Goal: Task Accomplishment & Management: Manage account settings

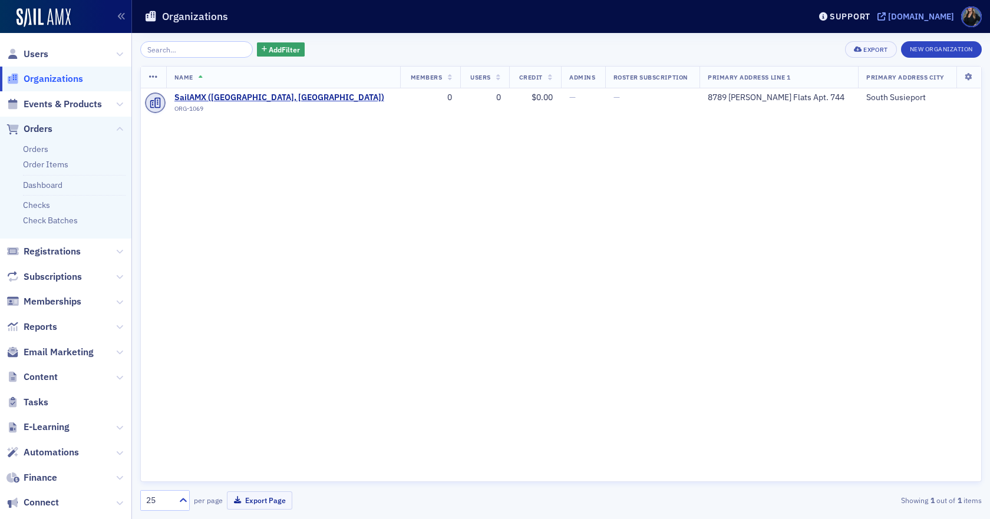
click at [888, 16] on div "[DOMAIN_NAME]" at bounding box center [921, 16] width 66 height 11
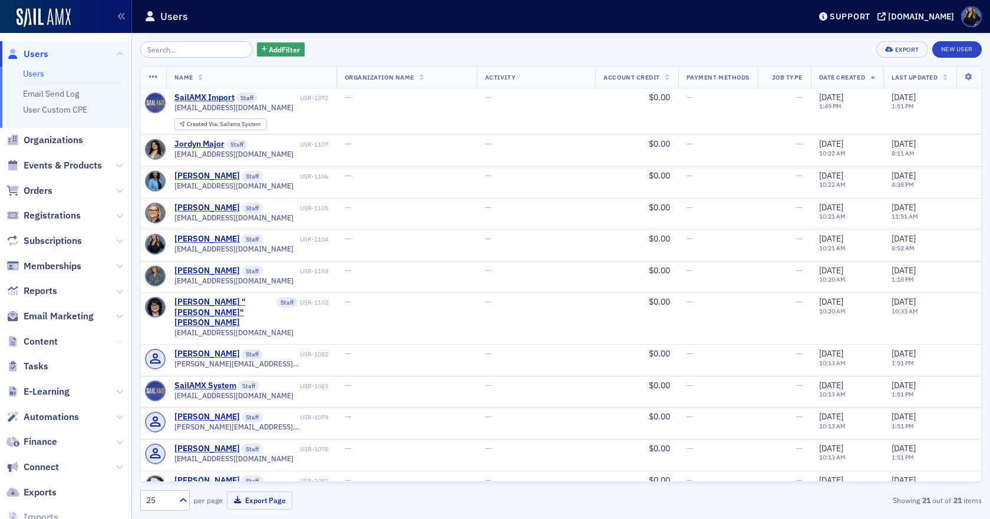
click at [116, 339] on icon at bounding box center [119, 341] width 7 height 7
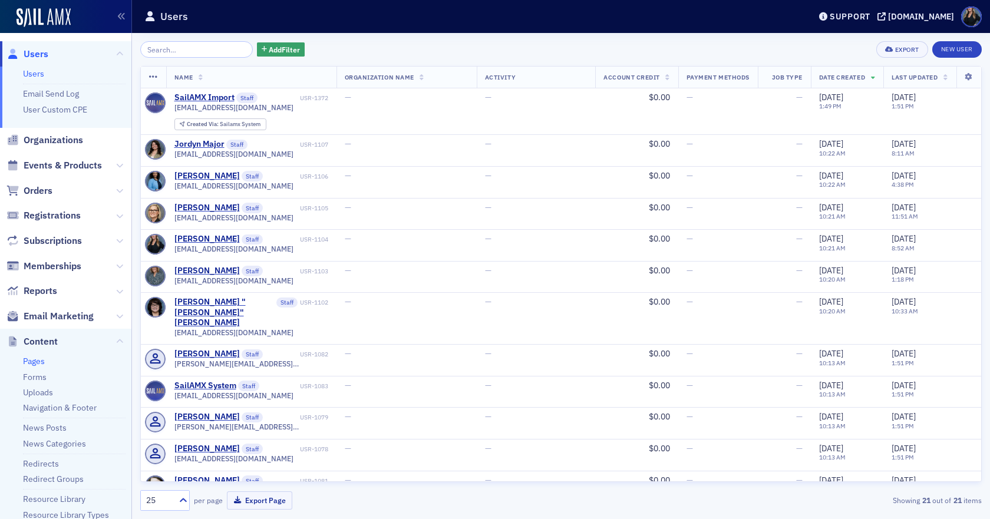
click at [40, 362] on link "Pages" at bounding box center [34, 361] width 22 height 11
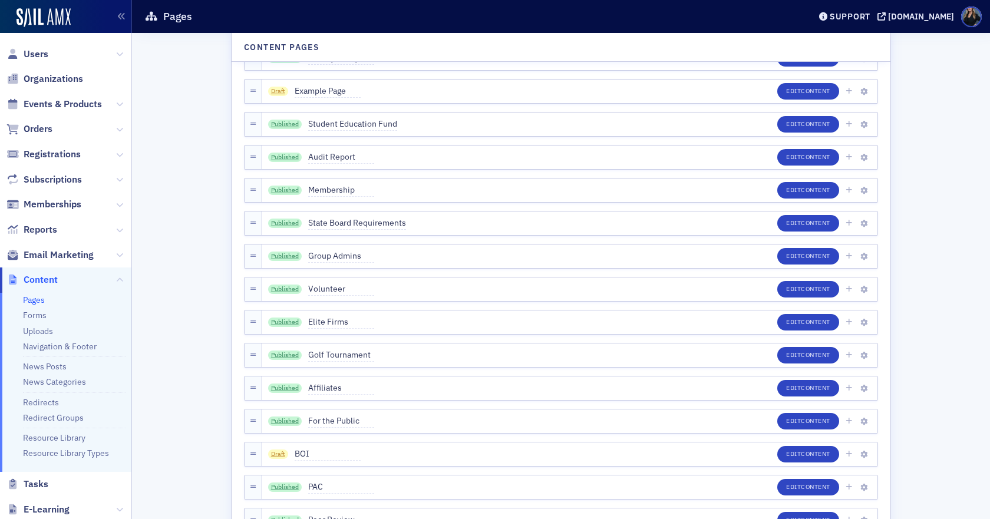
scroll to position [1296, 0]
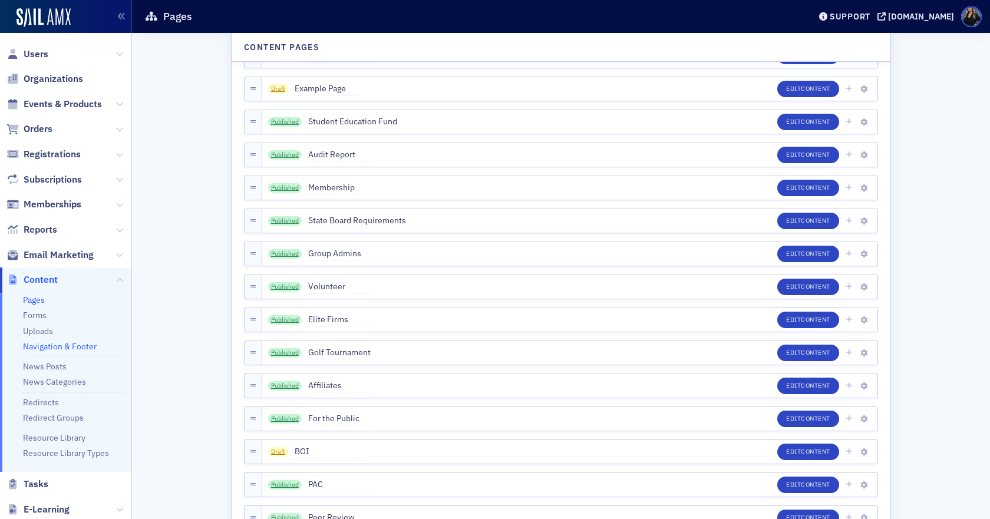
click at [61, 349] on link "Navigation & Footer" at bounding box center [60, 346] width 74 height 11
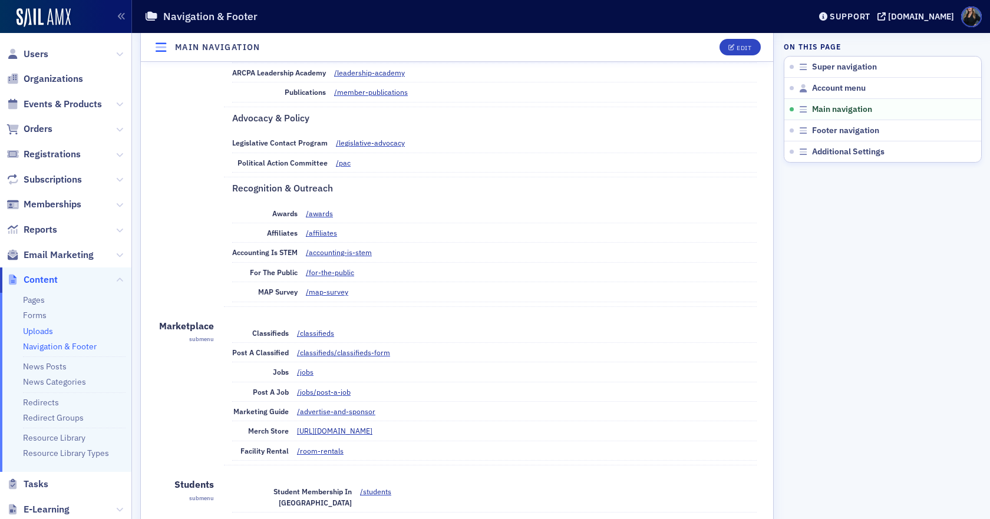
click at [44, 331] on link "Uploads" at bounding box center [38, 331] width 30 height 11
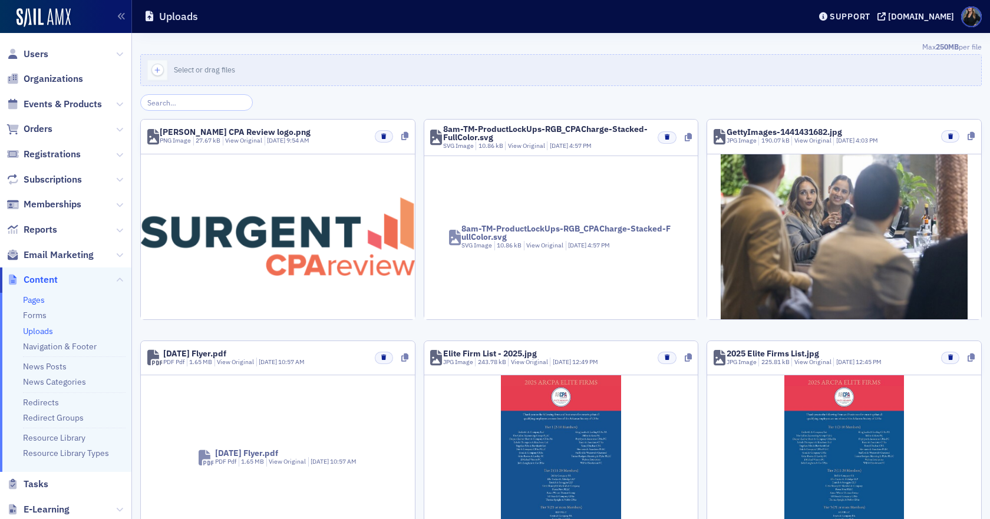
click at [29, 298] on link "Pages" at bounding box center [34, 300] width 22 height 11
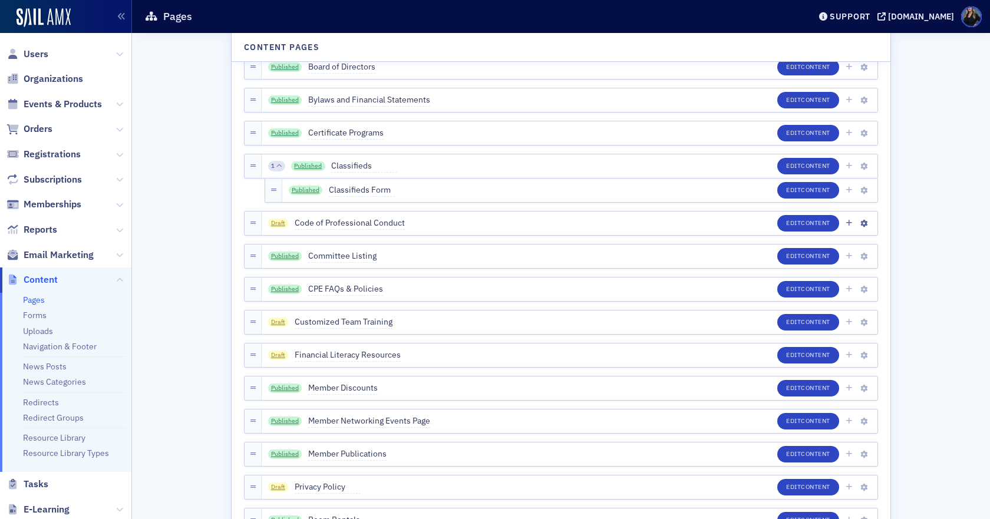
scroll to position [412, 0]
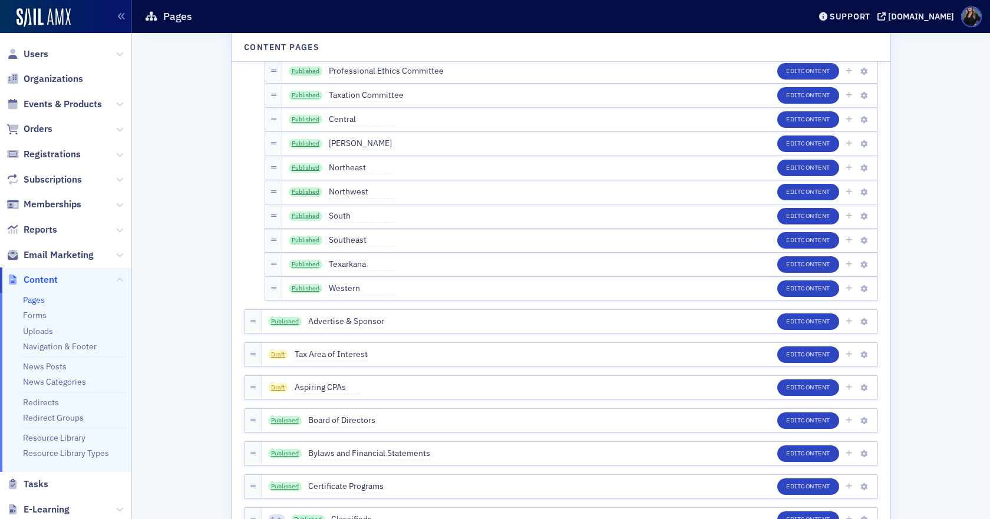
click at [104, 102] on span "Events & Products" at bounding box center [65, 103] width 131 height 25
click at [95, 103] on span "Events & Products" at bounding box center [63, 104] width 78 height 13
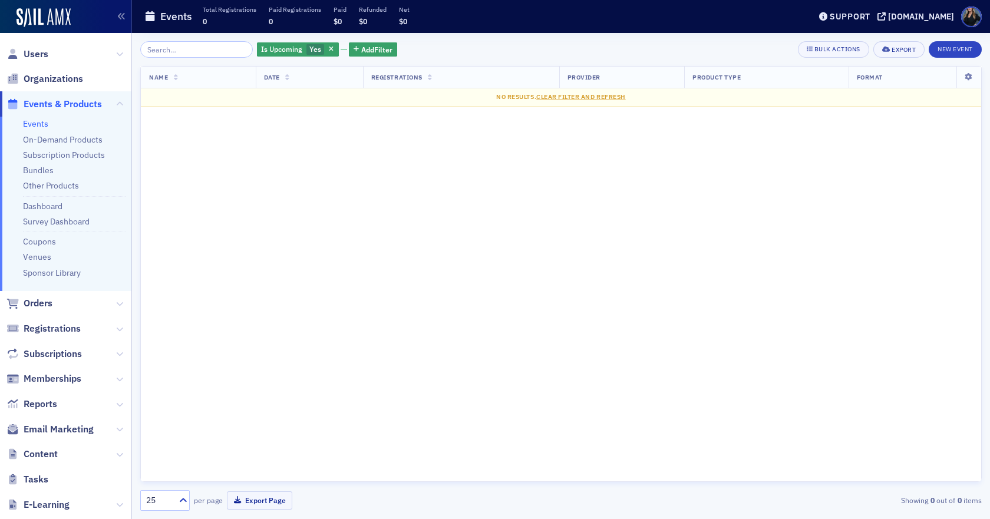
click at [33, 124] on link "Events" at bounding box center [35, 123] width 25 height 11
click at [46, 124] on link "Events" at bounding box center [35, 123] width 25 height 11
click at [888, 16] on div "[DOMAIN_NAME]" at bounding box center [921, 16] width 66 height 11
click at [116, 453] on icon at bounding box center [119, 454] width 7 height 7
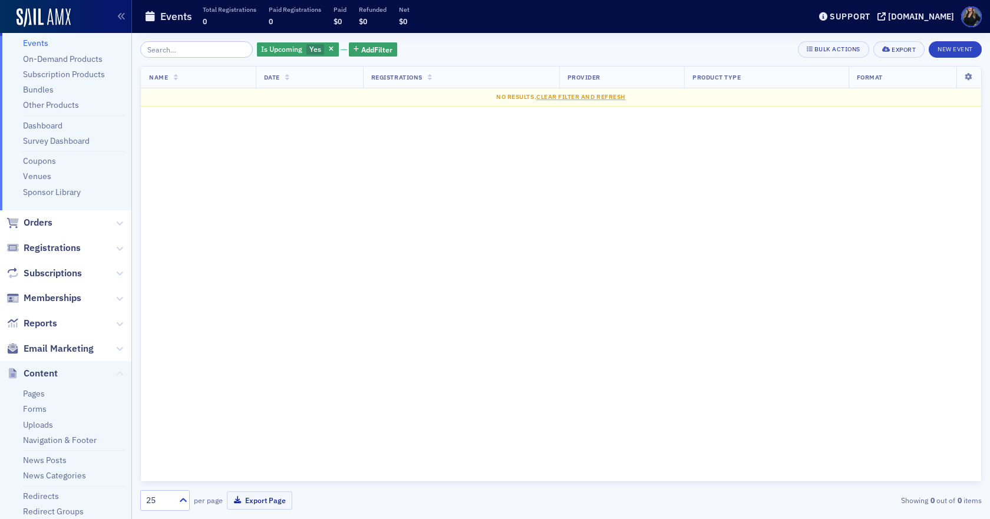
scroll to position [236, 0]
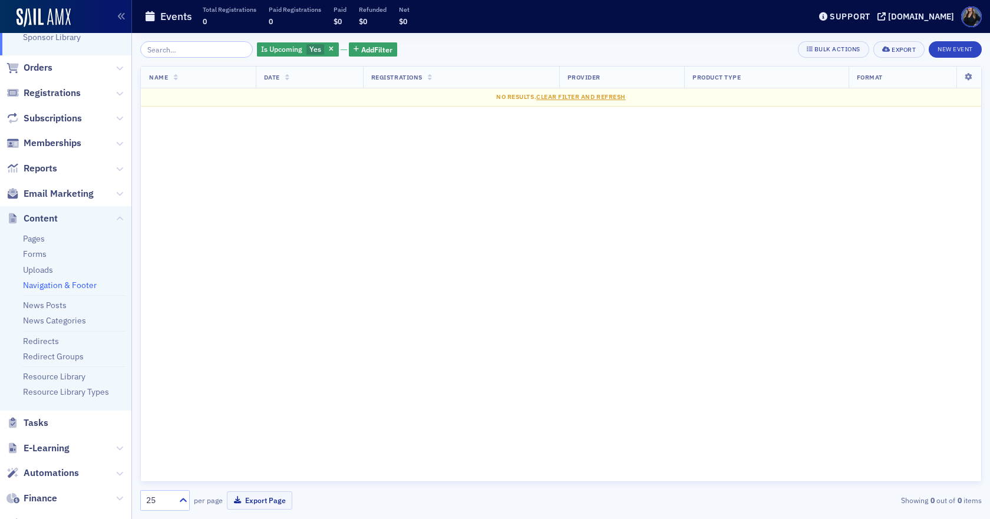
click at [82, 288] on link "Navigation & Footer" at bounding box center [60, 285] width 74 height 11
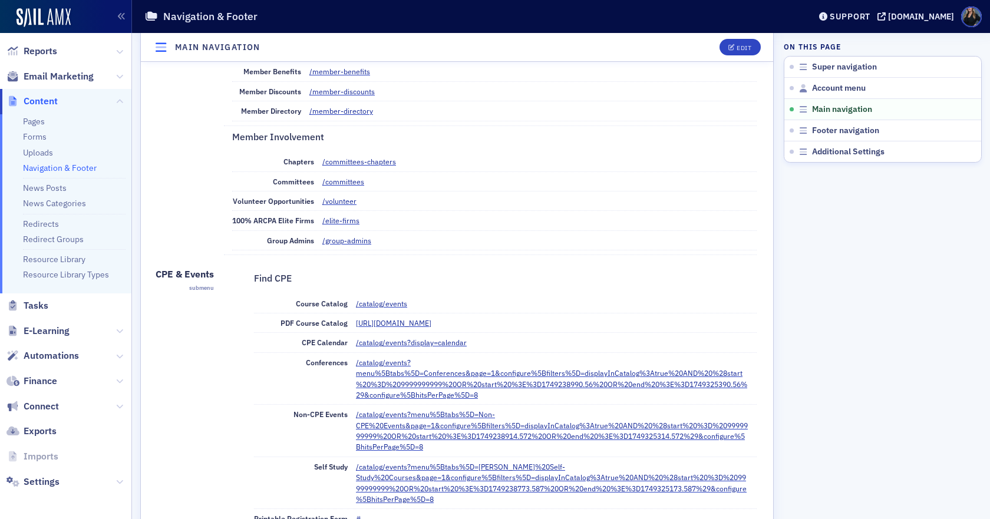
scroll to position [707, 0]
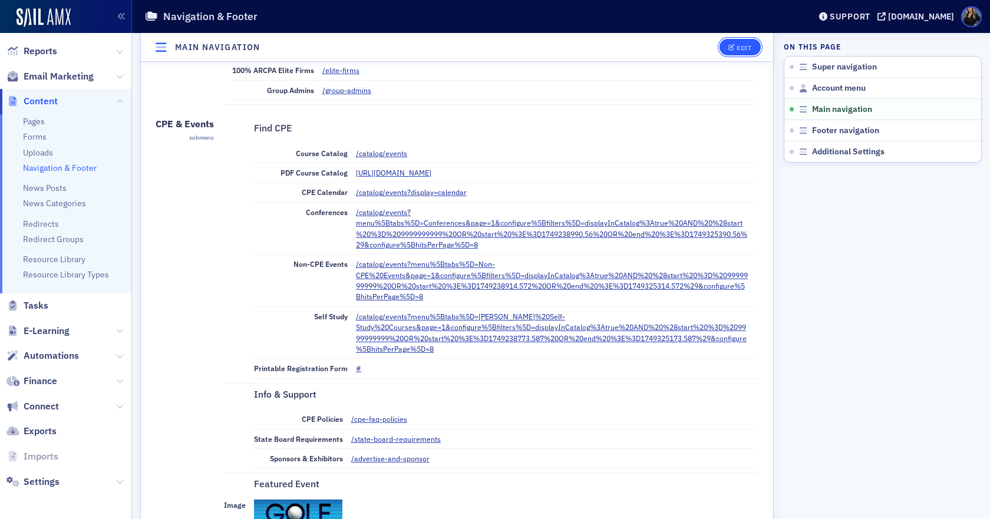
click at [728, 44] on icon "button" at bounding box center [731, 47] width 7 height 6
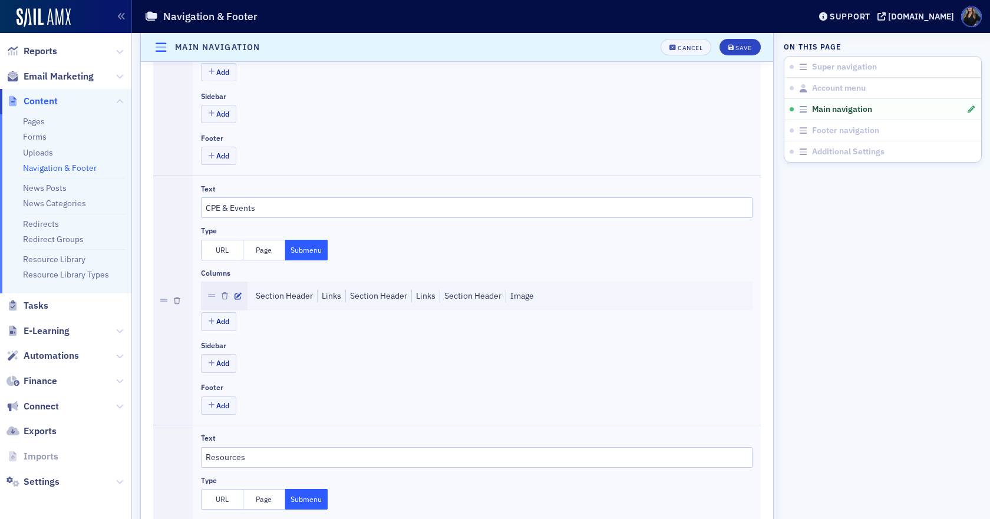
scroll to position [661, 0]
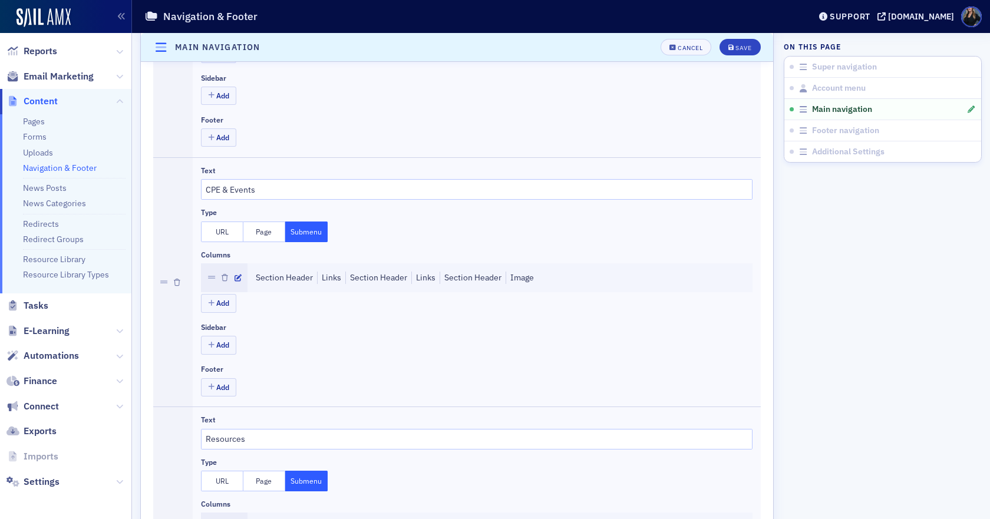
click at [312, 231] on button "Submenu" at bounding box center [306, 232] width 42 height 21
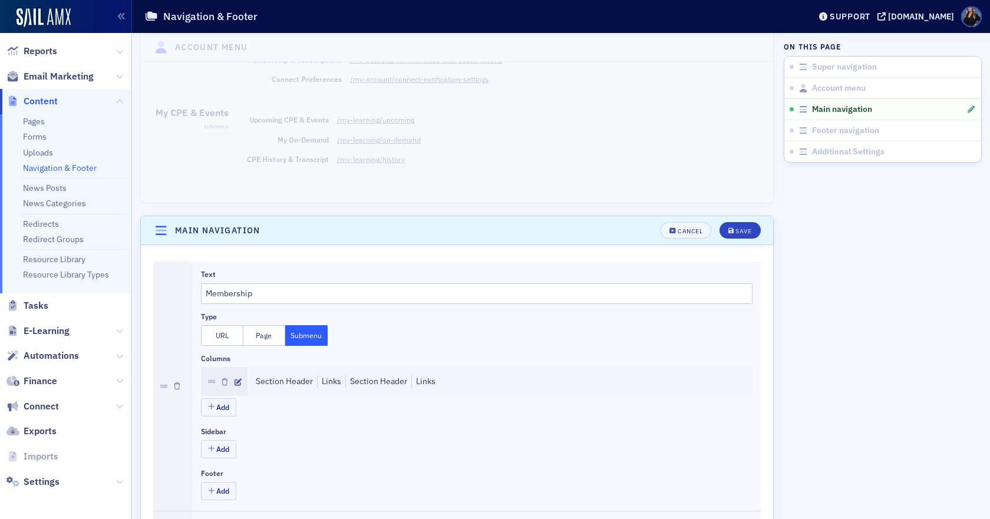
click at [256, 336] on button "Page" at bounding box center [264, 335] width 42 height 21
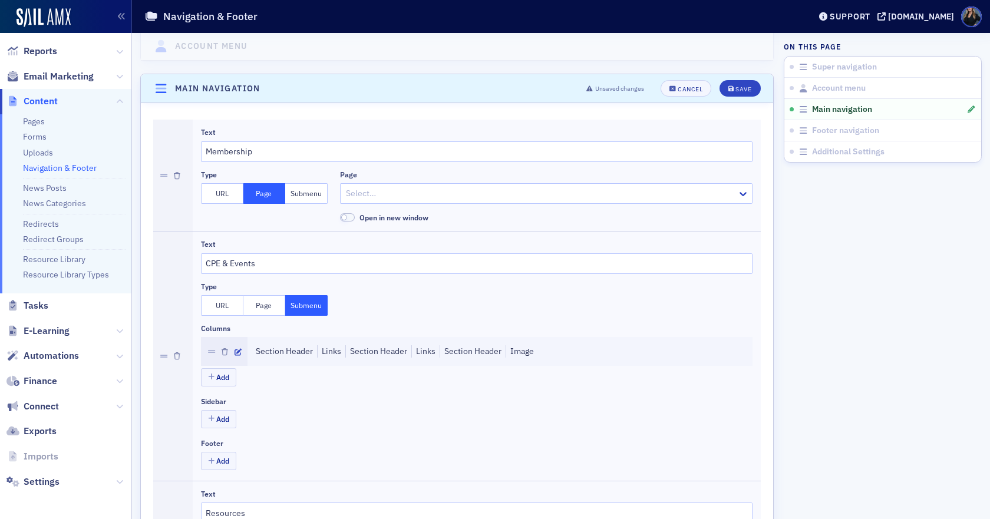
scroll to position [425, 0]
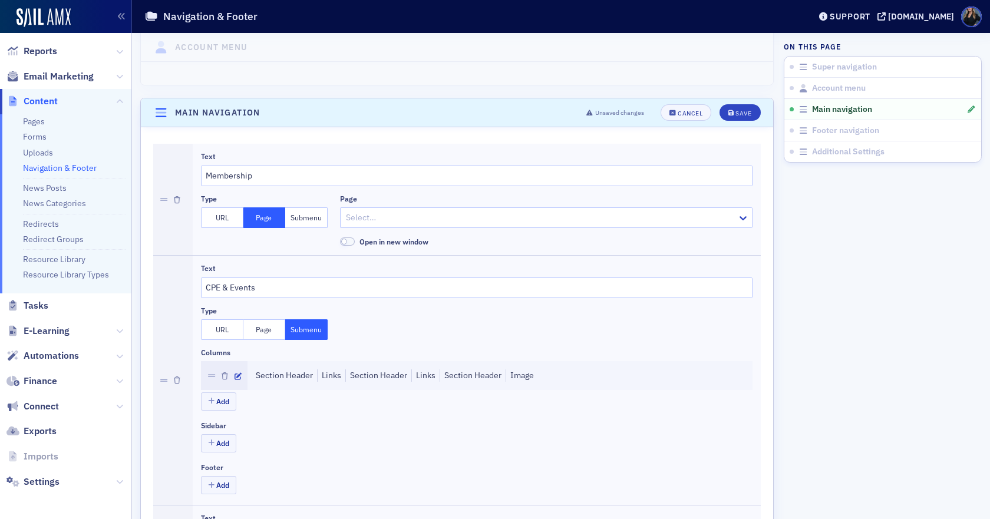
click at [235, 222] on button "URL" at bounding box center [222, 217] width 42 height 21
click at [305, 220] on button "Submenu" at bounding box center [306, 217] width 42 height 21
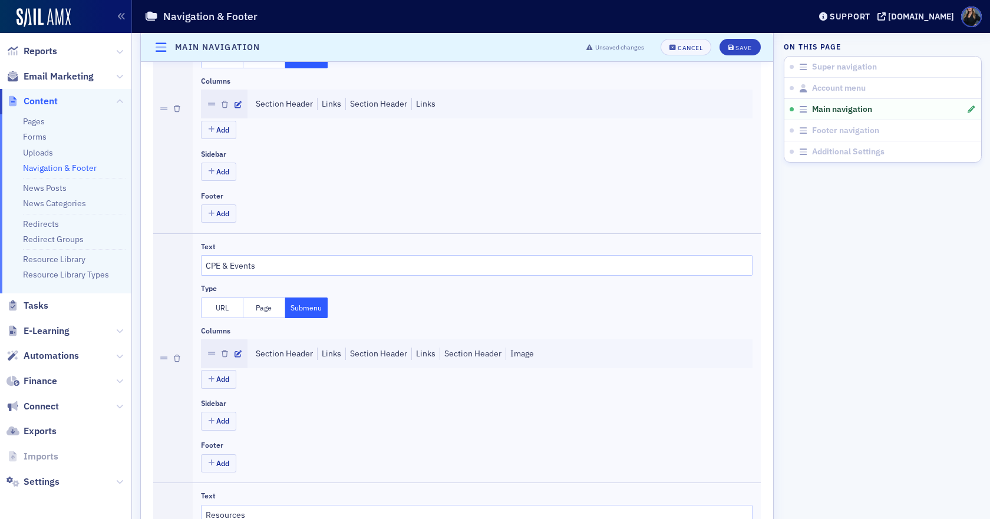
scroll to position [602, 0]
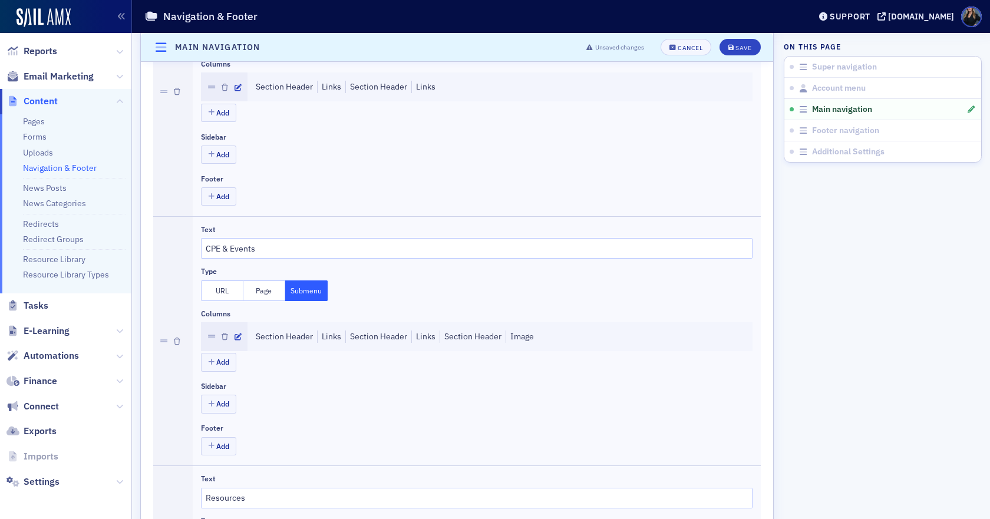
click at [272, 293] on button "Page" at bounding box center [264, 290] width 42 height 21
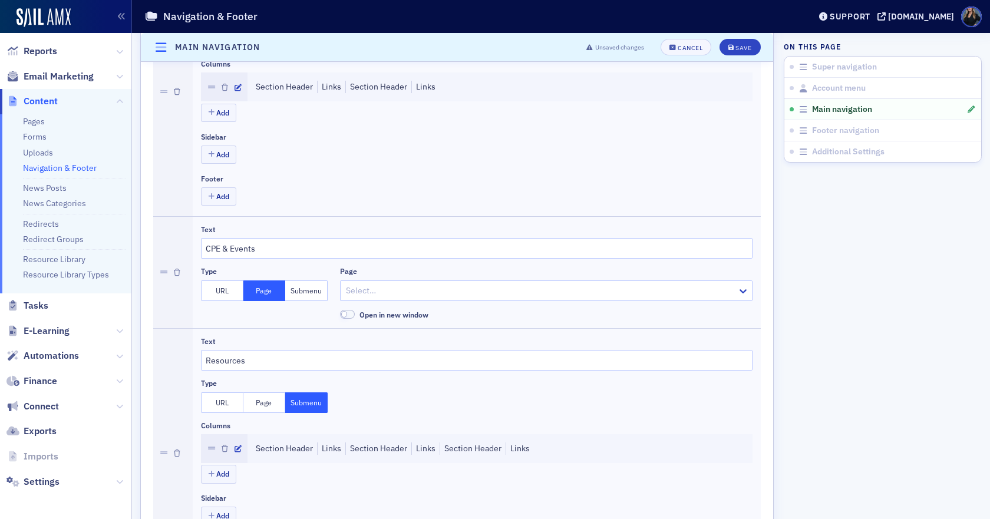
click at [230, 292] on button "URL" at bounding box center [222, 290] width 42 height 21
click at [310, 294] on button "Submenu" at bounding box center [306, 290] width 42 height 21
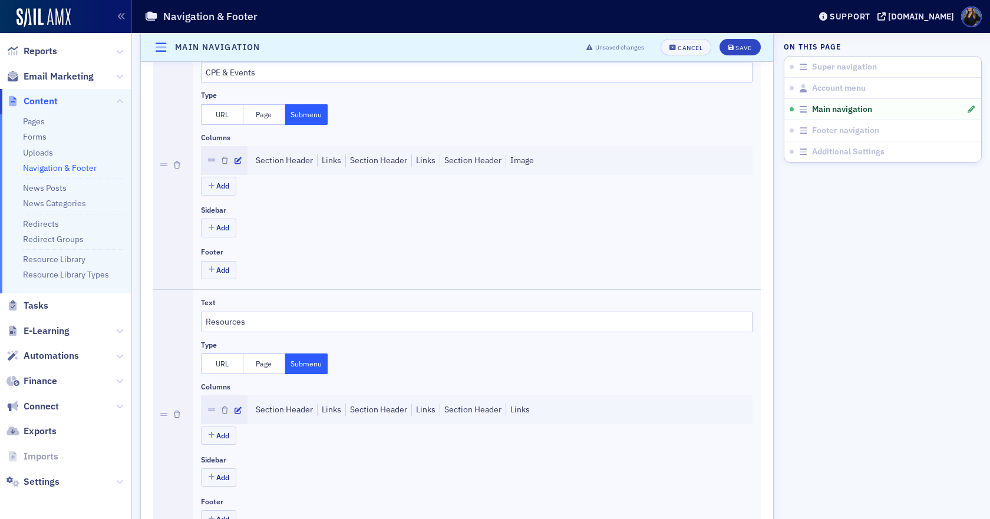
scroll to position [778, 0]
click at [682, 46] on div "Cancel" at bounding box center [690, 47] width 25 height 6
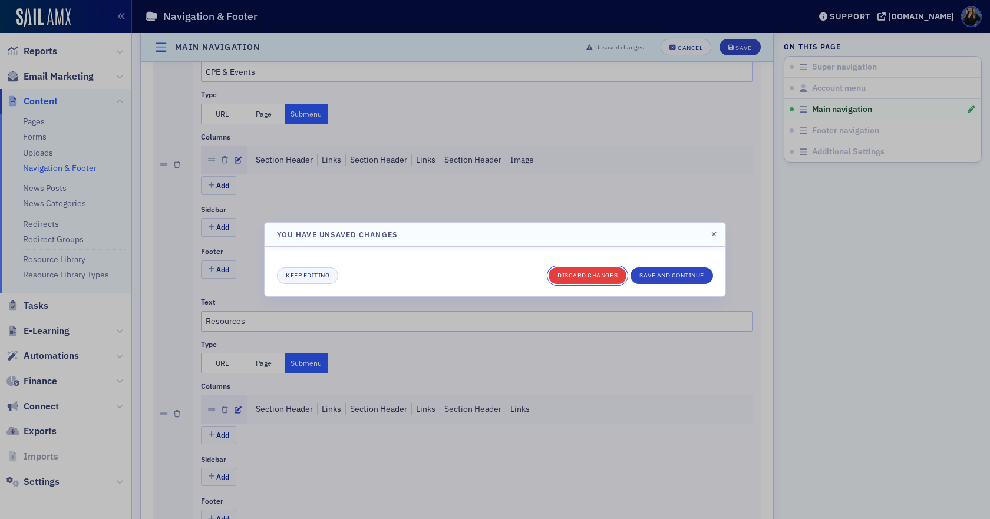
click at [599, 271] on button "Discard changes" at bounding box center [588, 276] width 78 height 16
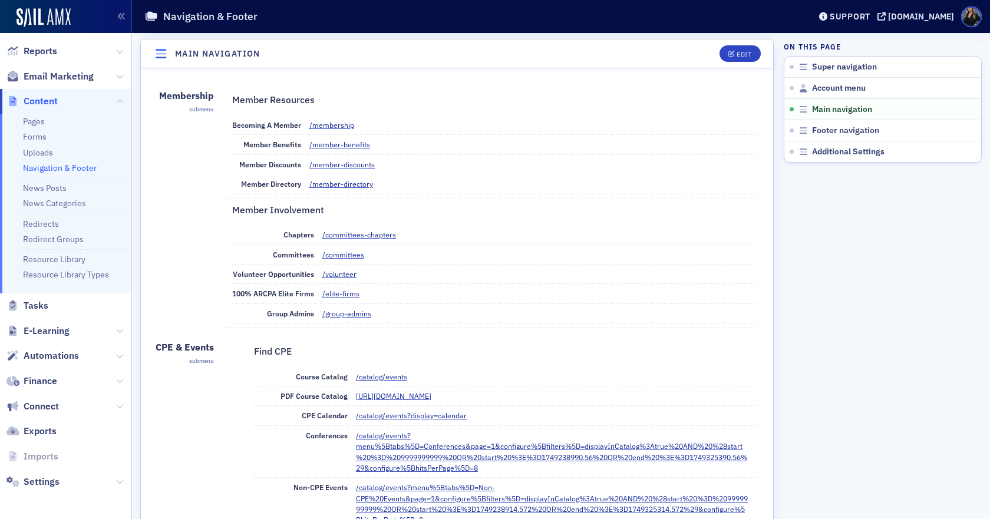
scroll to position [661, 0]
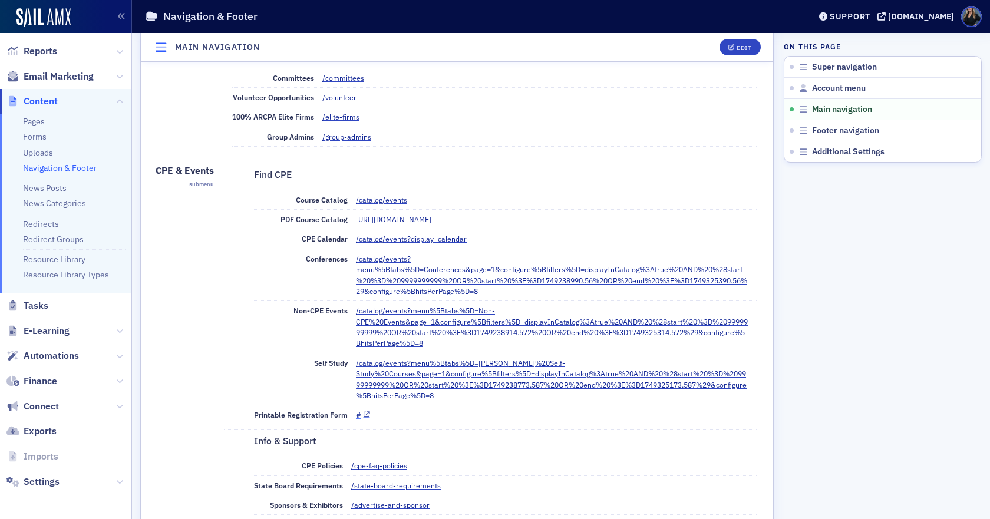
click at [366, 411] on link "#" at bounding box center [363, 415] width 14 height 11
click at [737, 49] on div "Edit" at bounding box center [744, 47] width 15 height 6
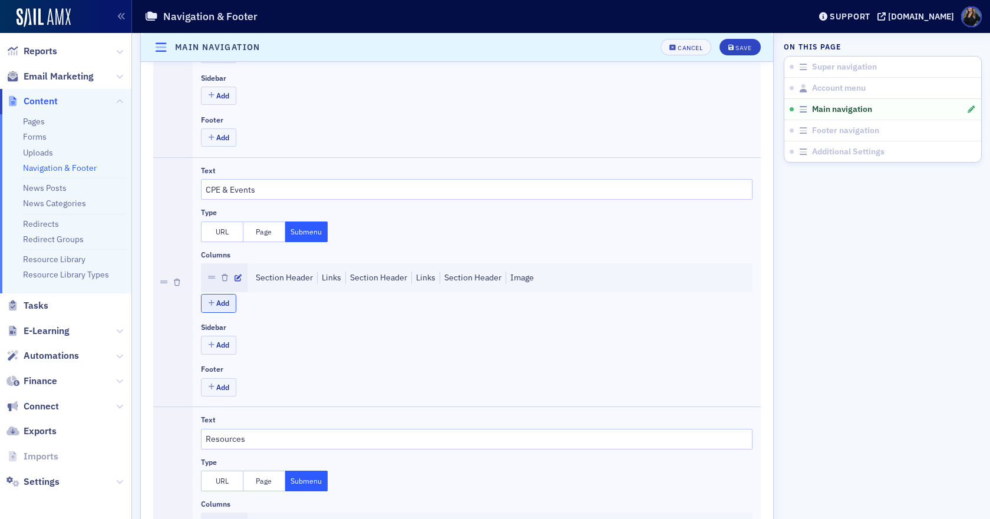
click at [212, 298] on button "Add" at bounding box center [218, 303] width 35 height 18
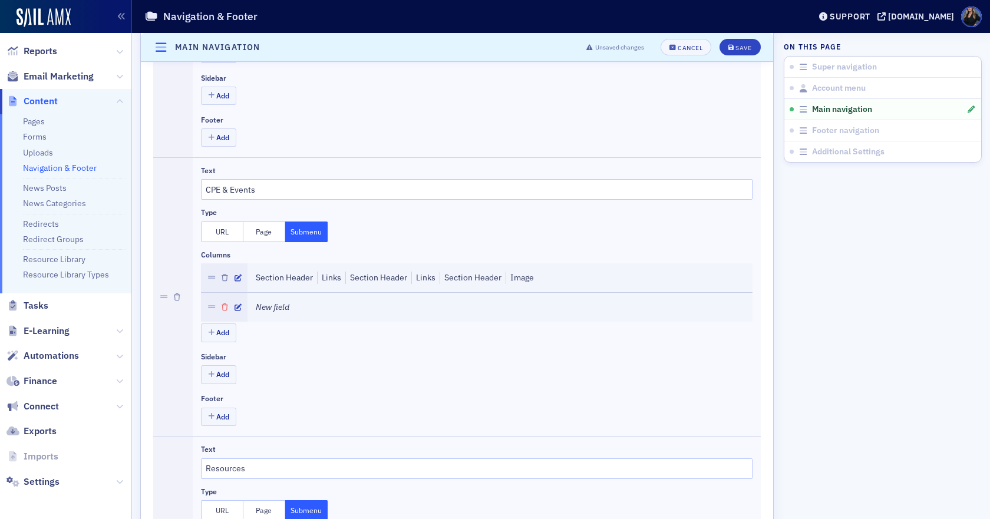
click at [225, 305] on icon "button" at bounding box center [225, 307] width 6 height 7
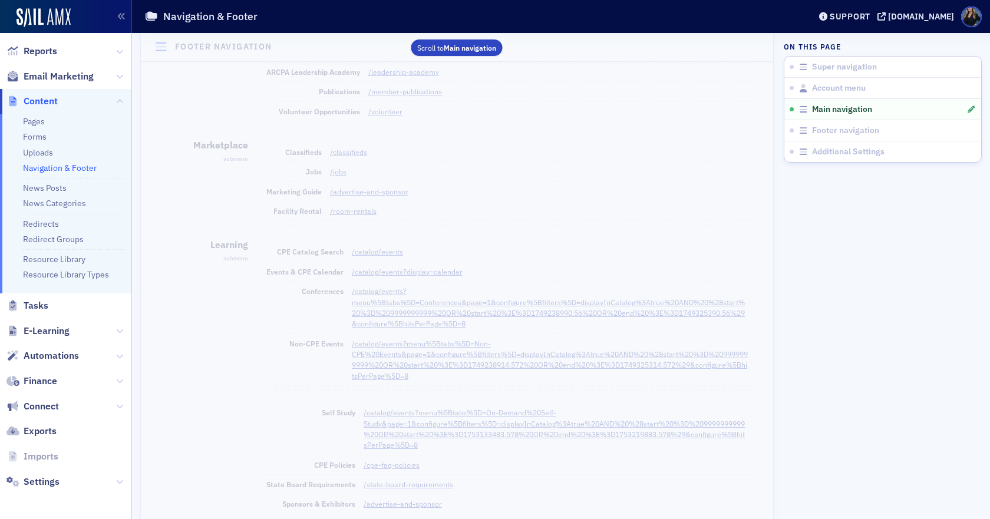
scroll to position [2516, 0]
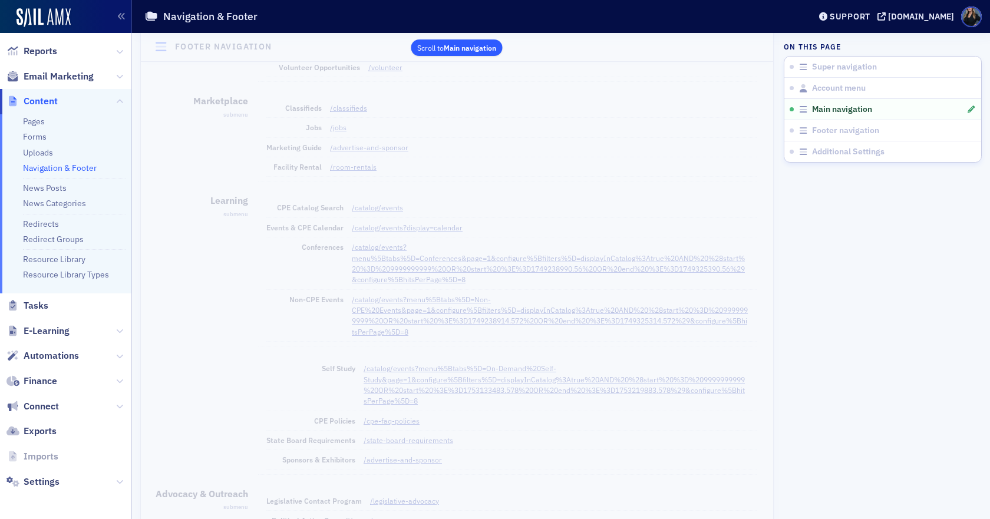
click at [466, 47] on span "Main navigation" at bounding box center [470, 46] width 52 height 9
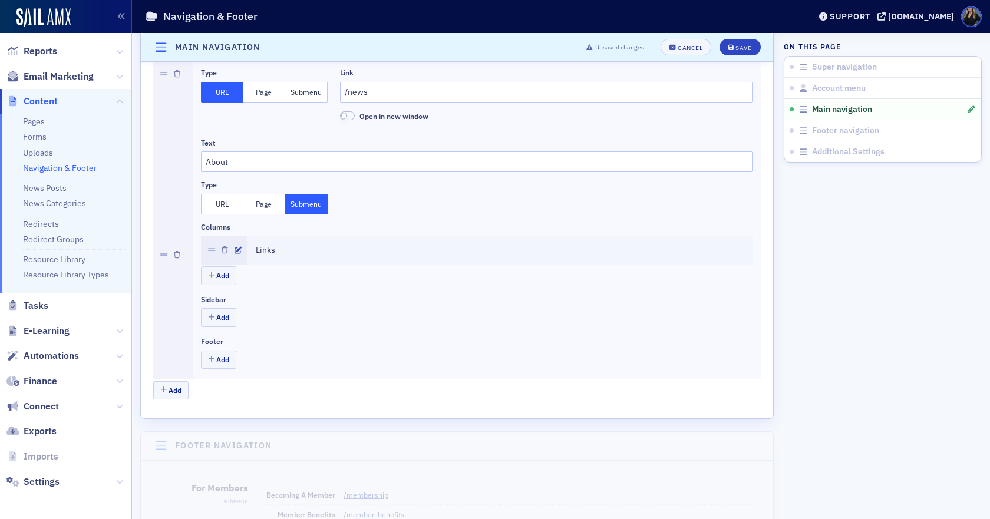
scroll to position [1750, 0]
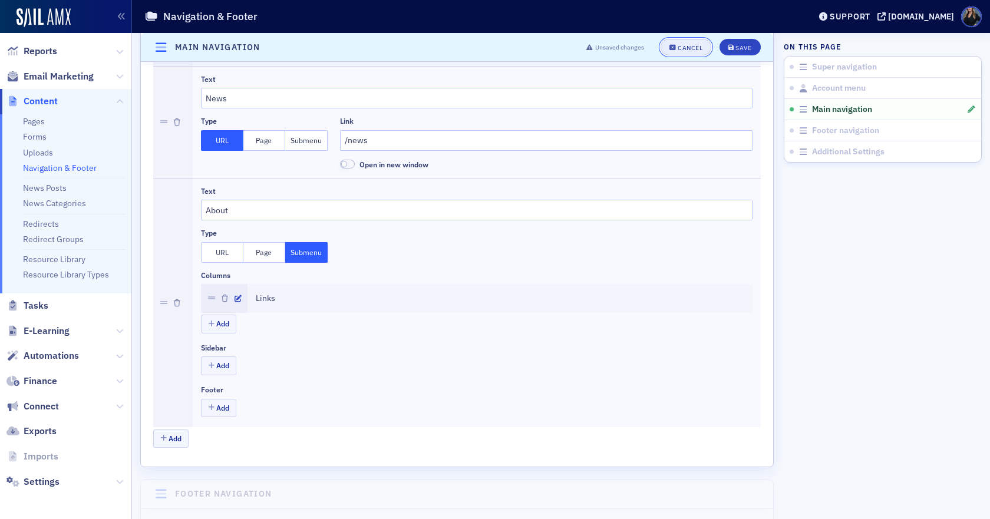
click at [678, 48] on div "Cancel" at bounding box center [690, 47] width 25 height 6
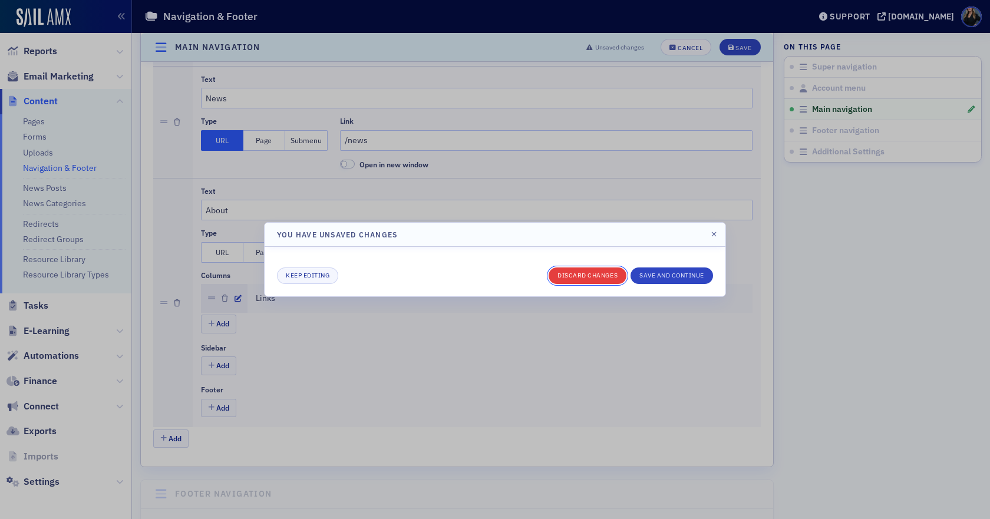
click at [597, 275] on button "Discard changes" at bounding box center [588, 276] width 78 height 16
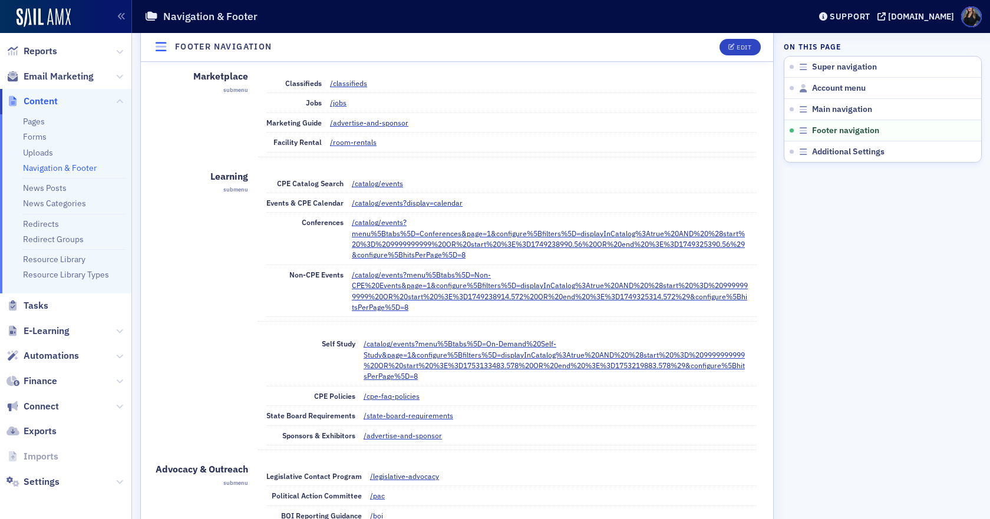
scroll to position [2487, 0]
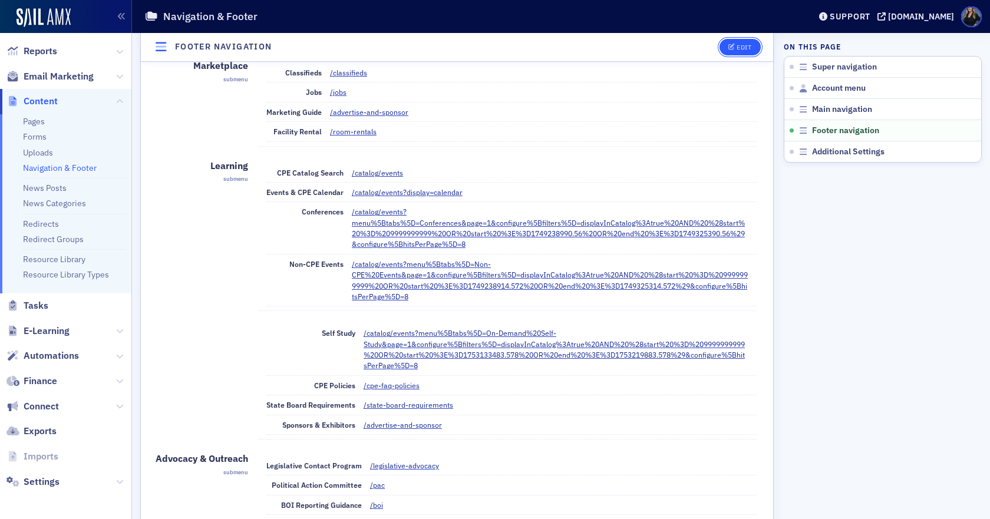
click at [728, 46] on icon "button" at bounding box center [731, 47] width 7 height 6
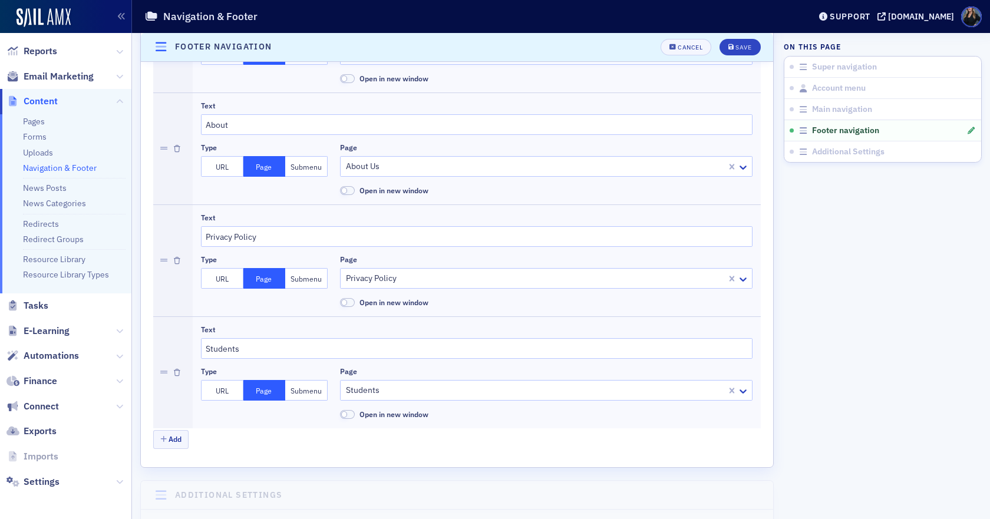
scroll to position [3187, 0]
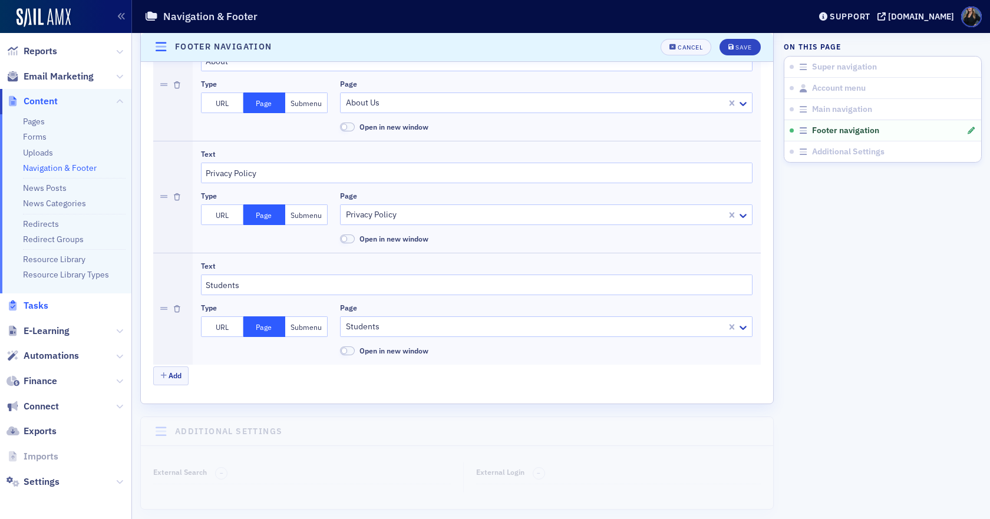
click at [41, 305] on span "Tasks" at bounding box center [36, 305] width 25 height 13
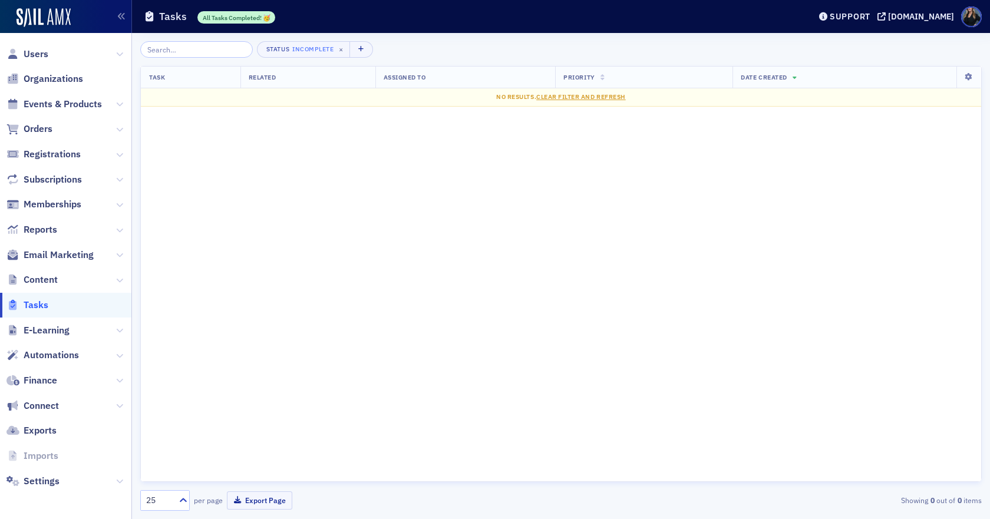
click at [120, 278] on icon at bounding box center [119, 280] width 7 height 7
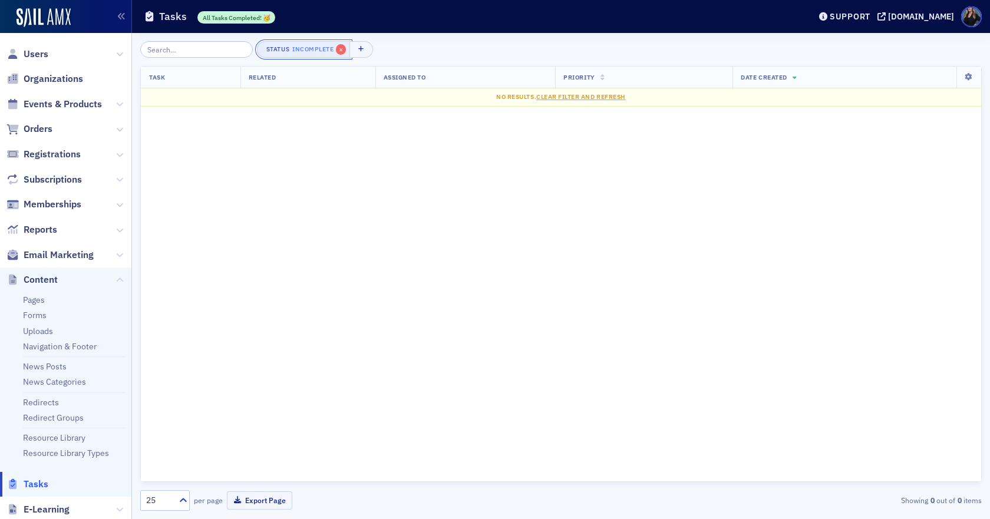
click at [336, 49] on span "×" at bounding box center [341, 49] width 11 height 11
click at [42, 328] on link "Uploads" at bounding box center [38, 331] width 30 height 11
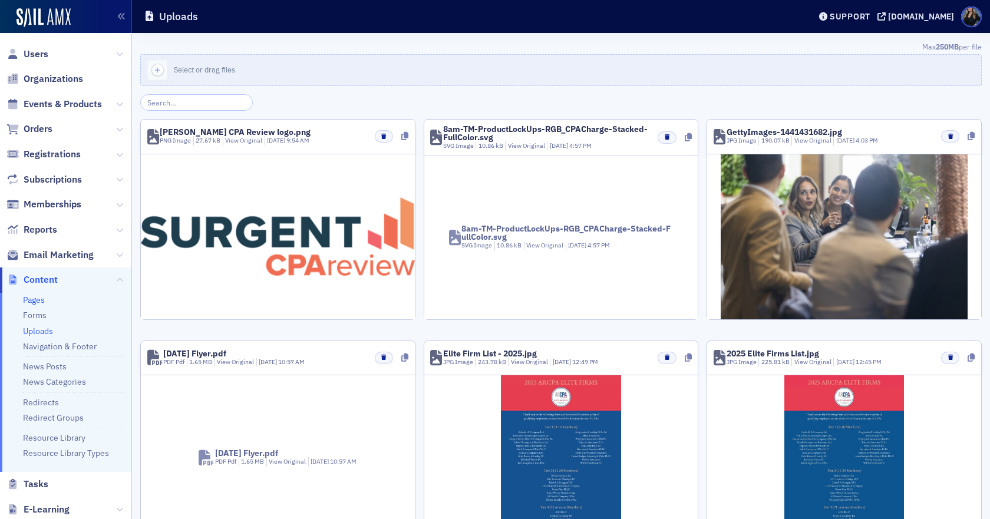
click at [41, 298] on link "Pages" at bounding box center [34, 300] width 22 height 11
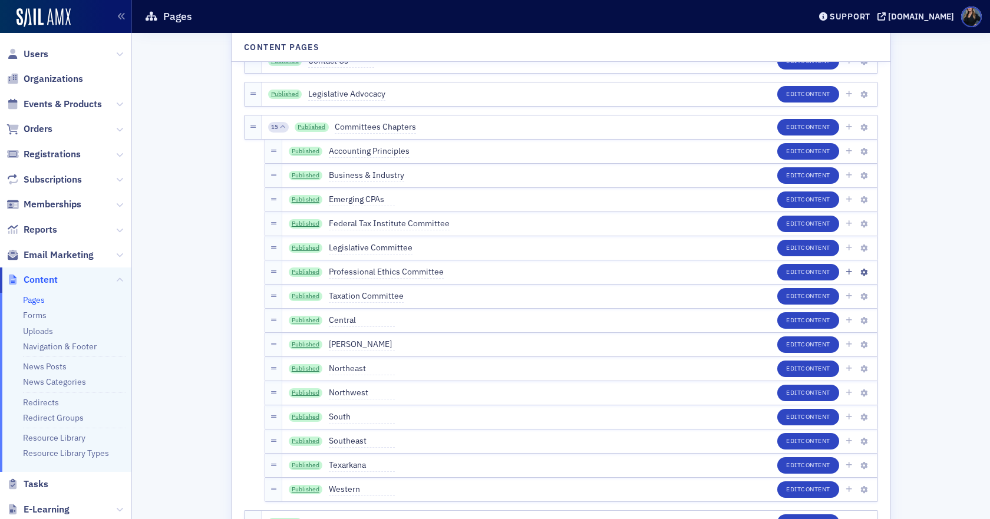
scroll to position [59, 0]
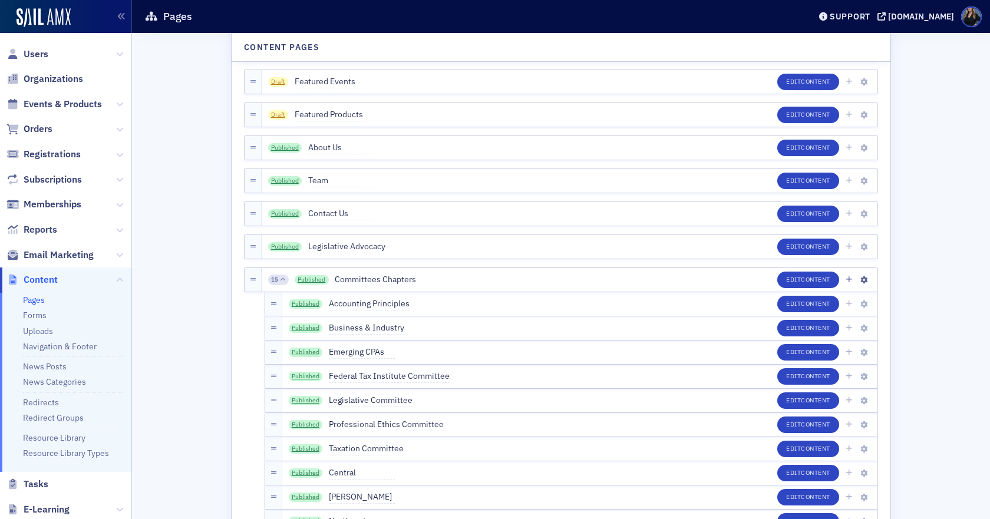
click at [250, 282] on icon at bounding box center [252, 280] width 5 height 6
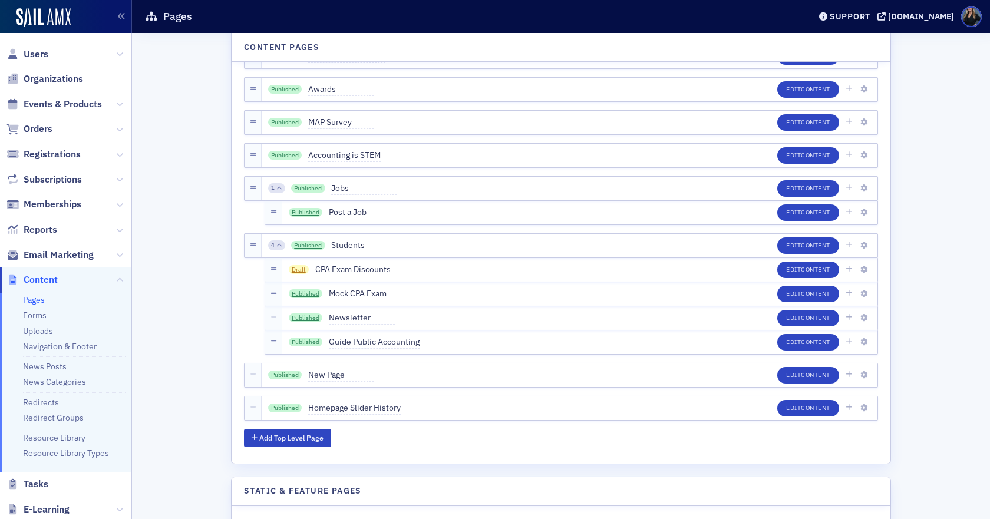
scroll to position [1018, 0]
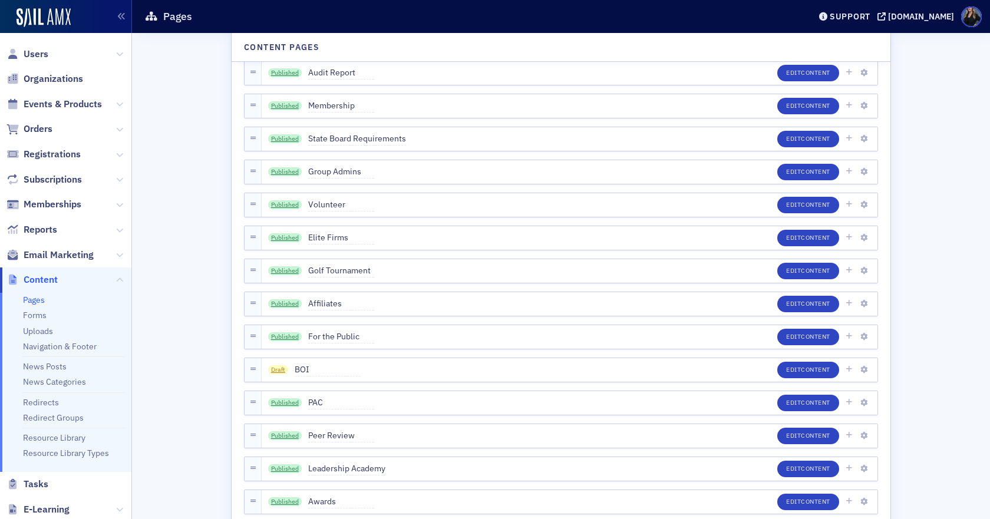
drag, startPoint x: 321, startPoint y: 397, endPoint x: 216, endPoint y: 242, distance: 186.6
click at [216, 242] on div "Content Pages Published Member Benefits Edit Content Draft Featured Events Edit…" at bounding box center [560, 445] width 841 height 2860
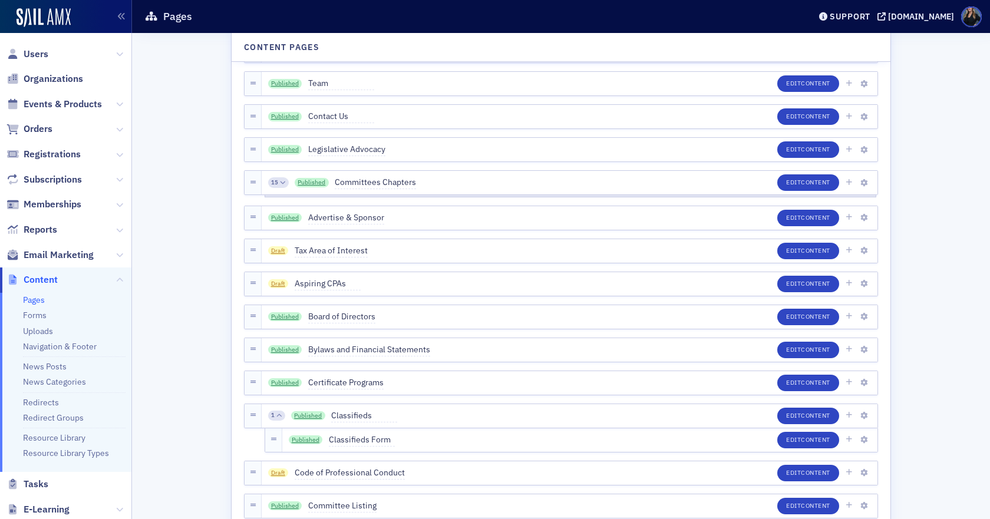
scroll to position [0, 0]
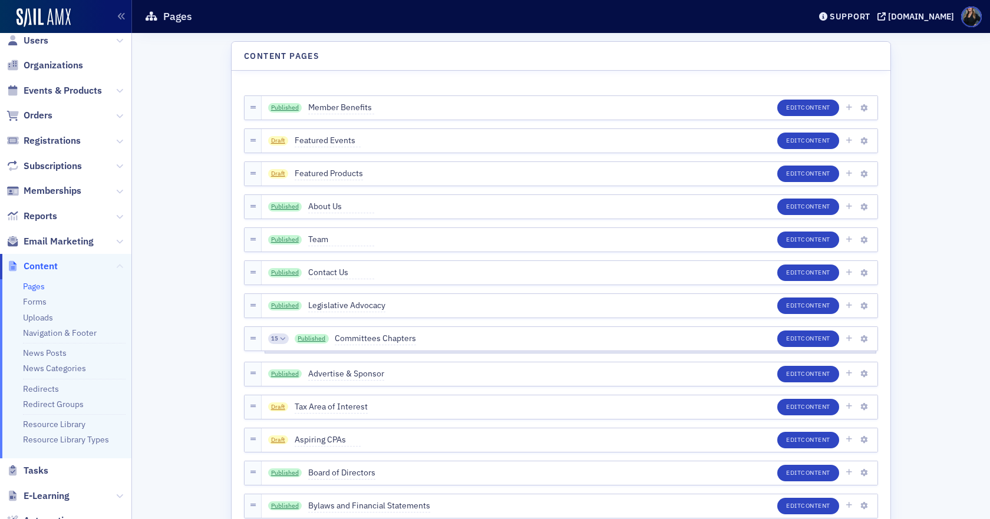
click at [116, 265] on icon at bounding box center [119, 266] width 7 height 7
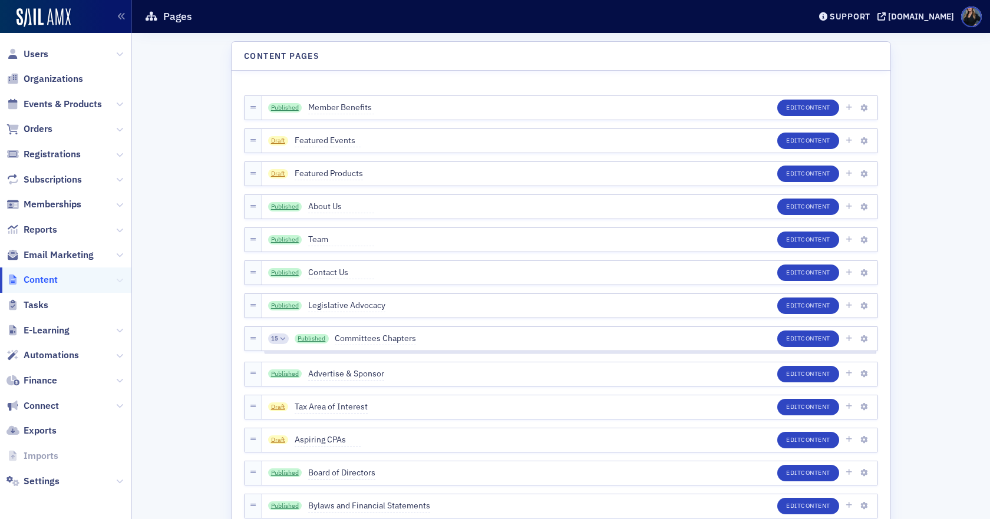
click at [117, 279] on icon at bounding box center [119, 280] width 7 height 7
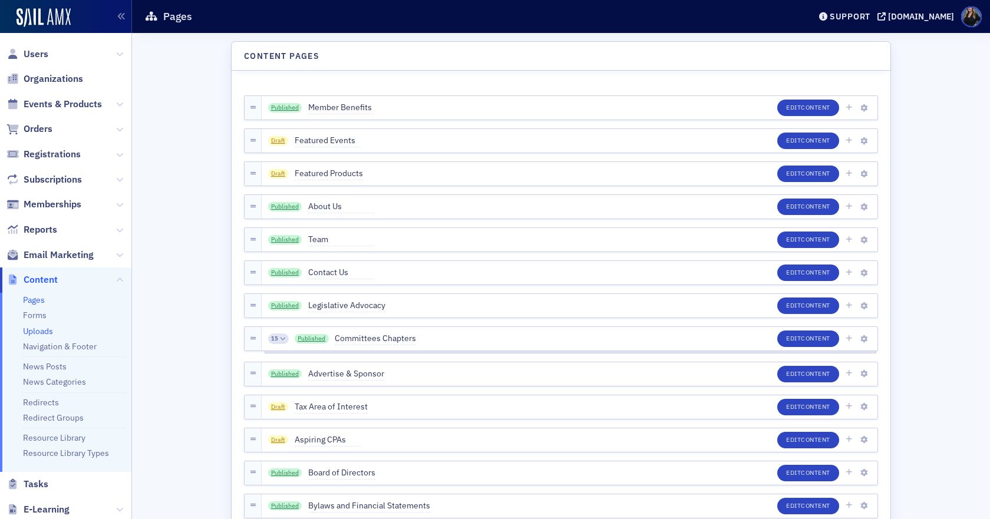
click at [47, 333] on link "Uploads" at bounding box center [38, 331] width 30 height 11
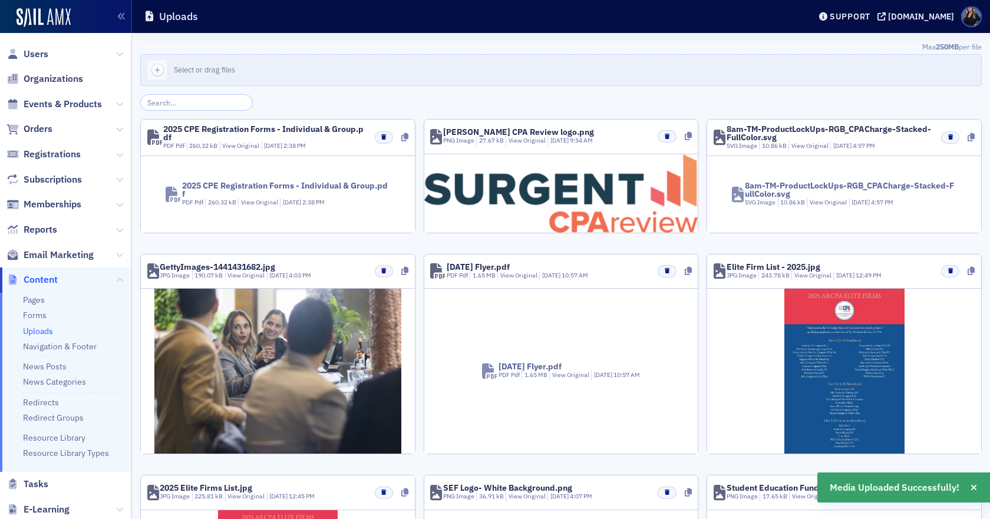
click at [265, 144] on span "10/7/2025" at bounding box center [273, 145] width 19 height 8
click at [230, 181] on div "2025 CPE Registration Forms - Individual & Group.pdf" at bounding box center [286, 189] width 208 height 16
click at [401, 137] on icon at bounding box center [404, 137] width 7 height 8
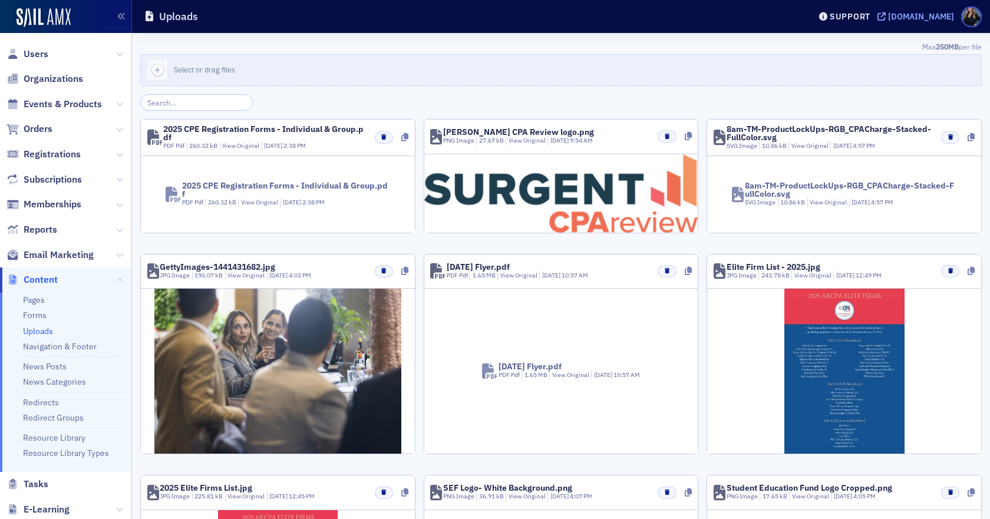
click at [888, 12] on div "[DOMAIN_NAME]" at bounding box center [921, 16] width 66 height 11
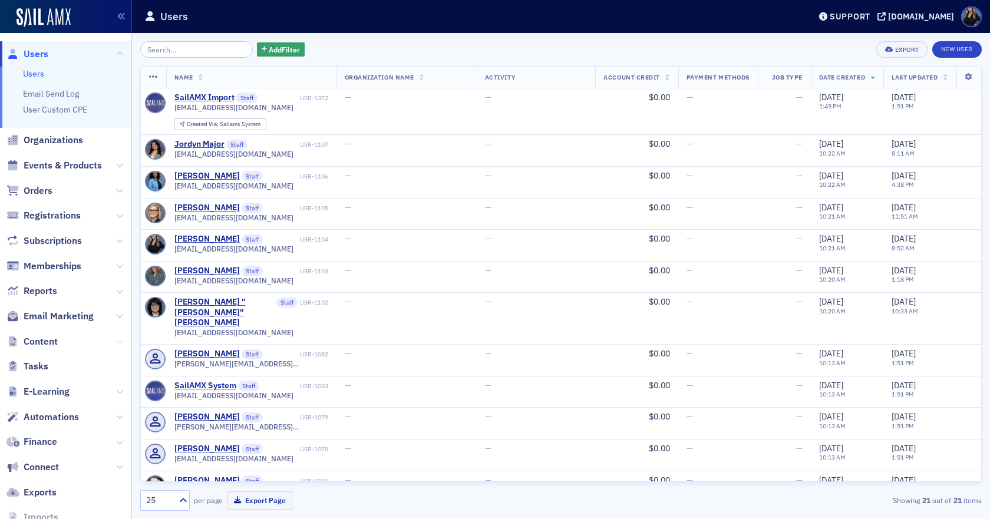
click at [116, 341] on icon at bounding box center [119, 341] width 7 height 7
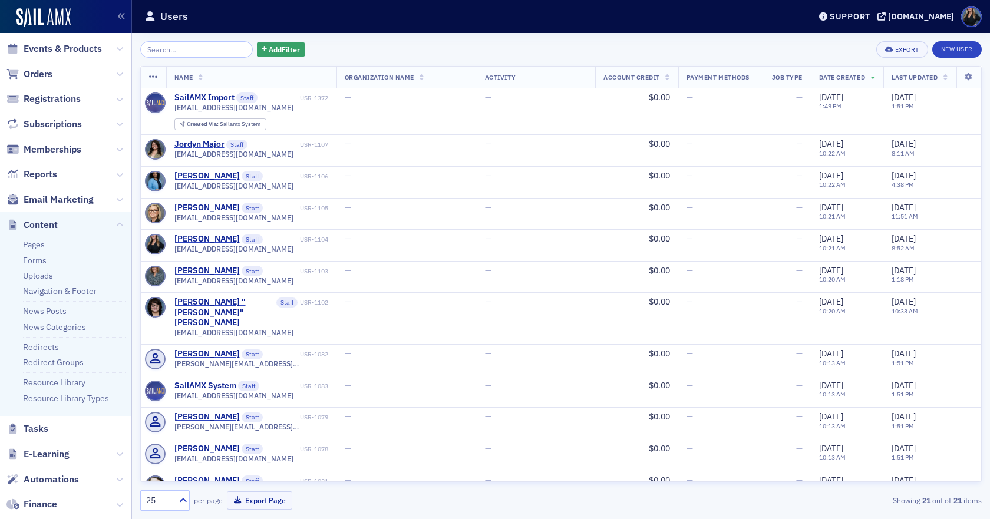
scroll to position [118, 0]
click at [48, 292] on link "Navigation & Footer" at bounding box center [60, 290] width 74 height 11
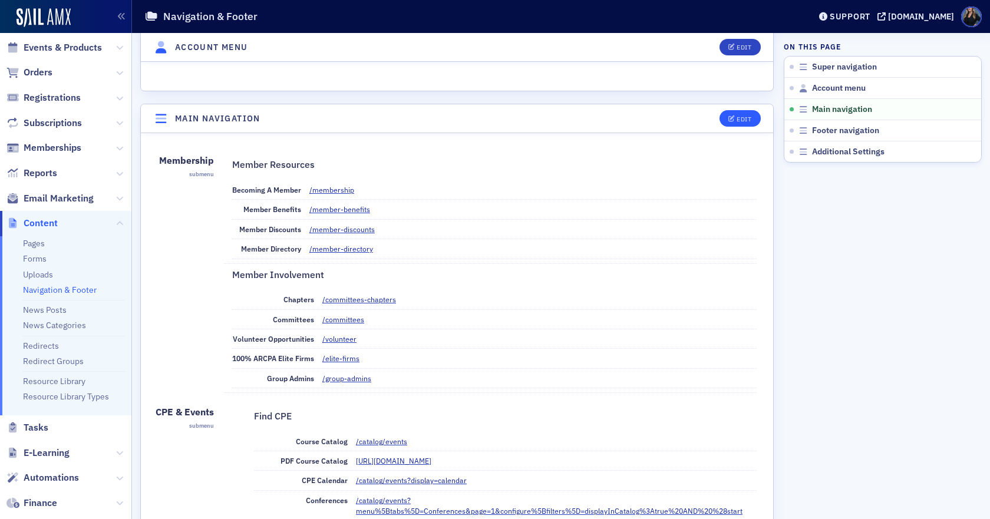
scroll to position [412, 0]
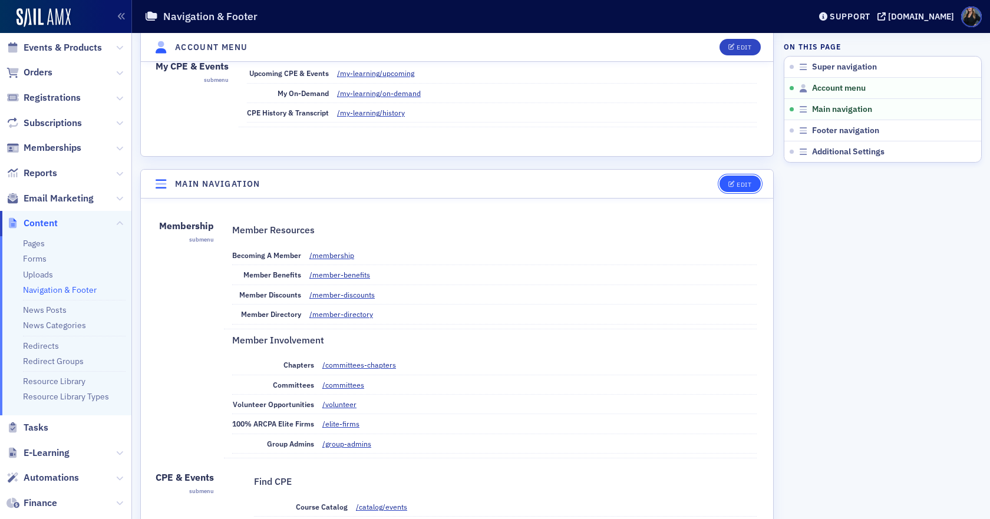
click at [738, 181] on div "Edit" at bounding box center [744, 184] width 15 height 6
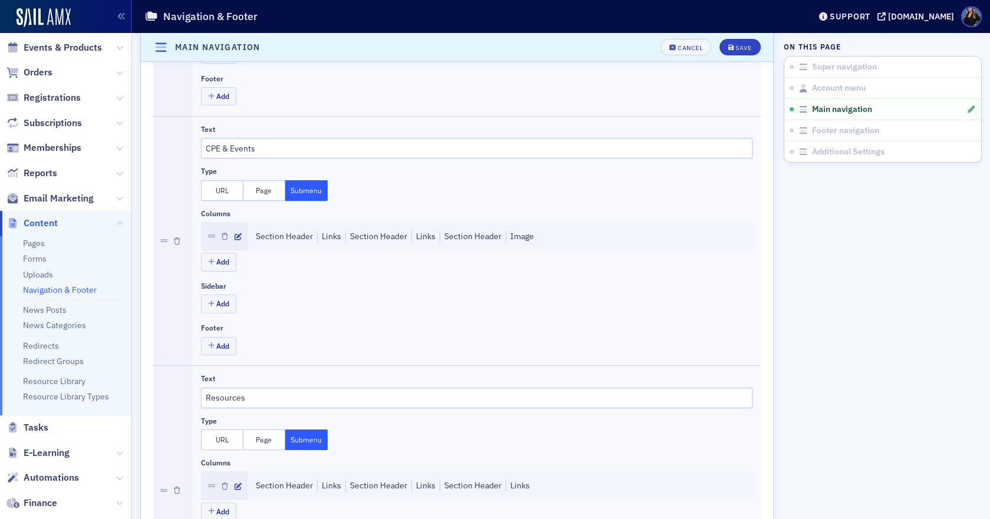
scroll to position [719, 0]
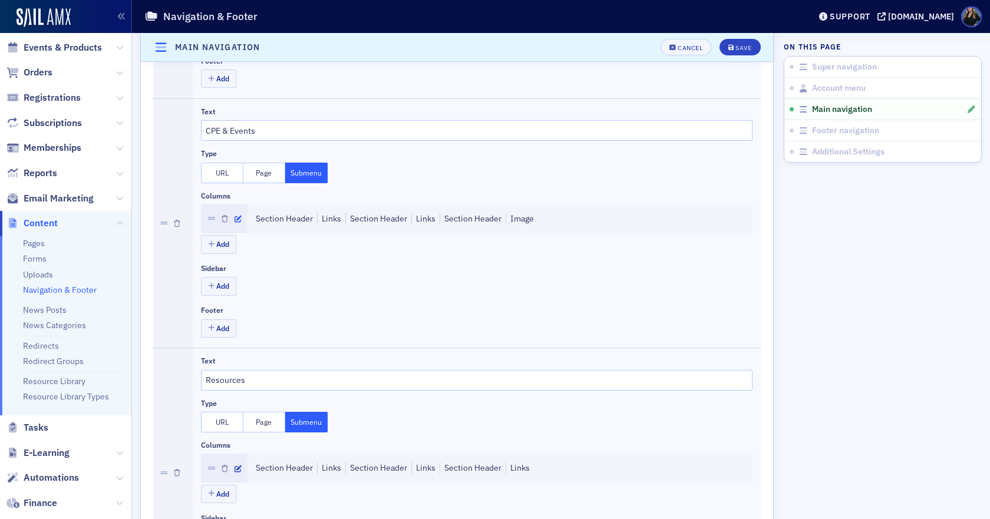
click at [240, 224] on button "button" at bounding box center [238, 218] width 7 height 11
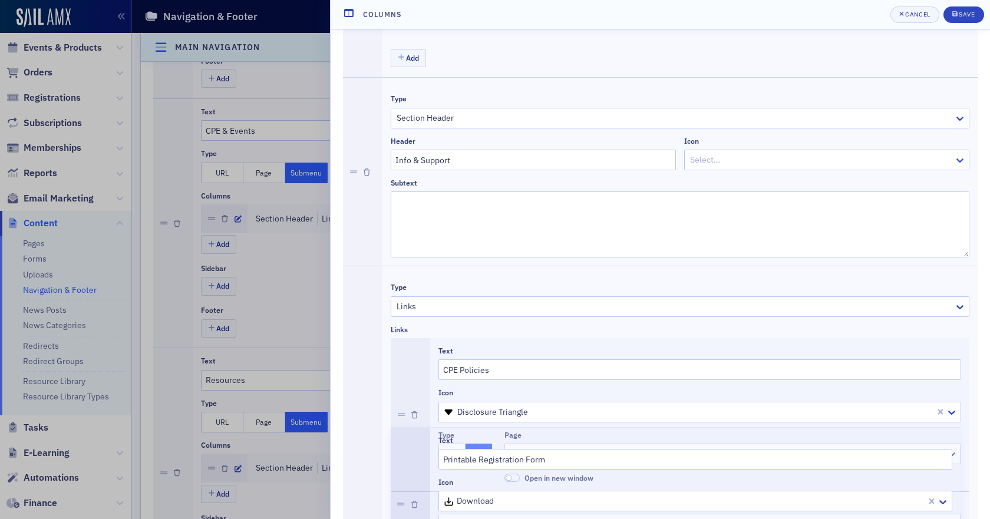
scroll to position [1418, 0]
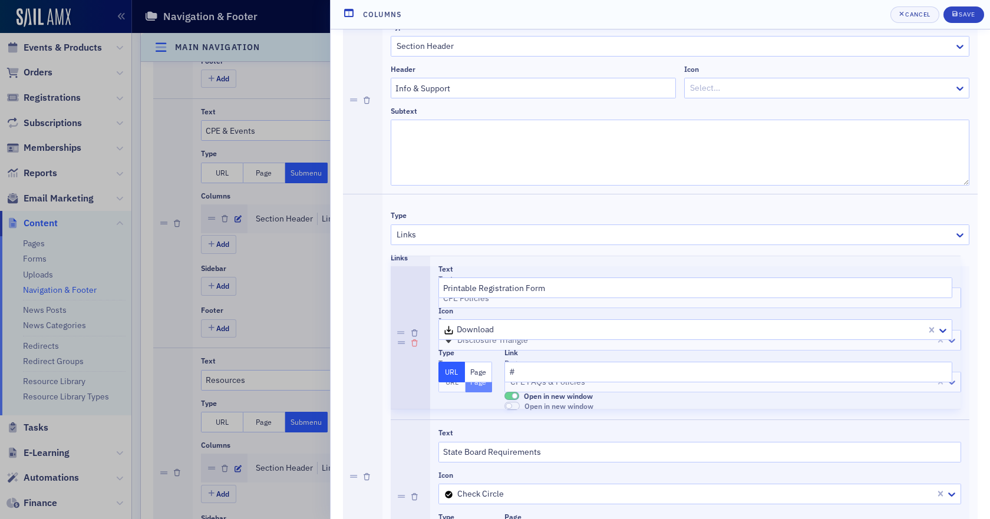
drag, startPoint x: 404, startPoint y: 136, endPoint x: 413, endPoint y: 333, distance: 197.0
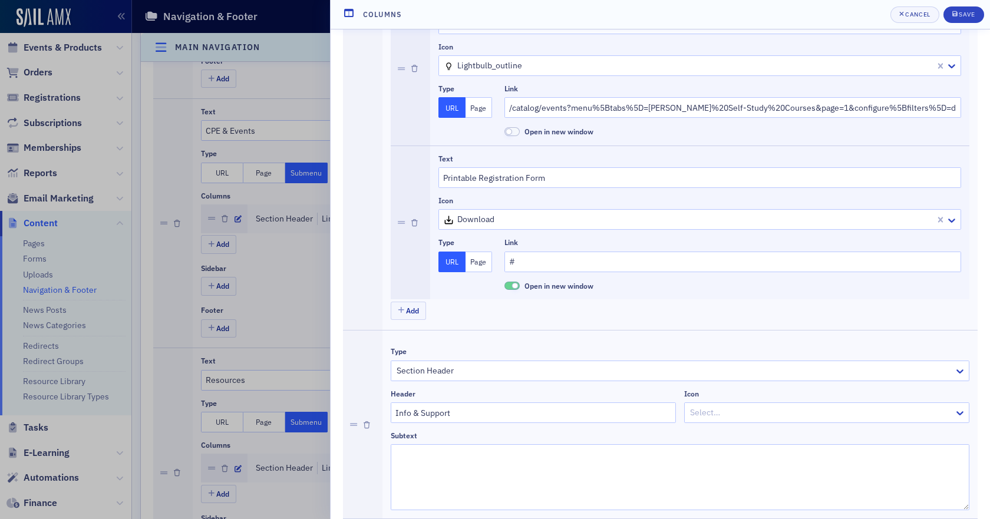
scroll to position [1064, 0]
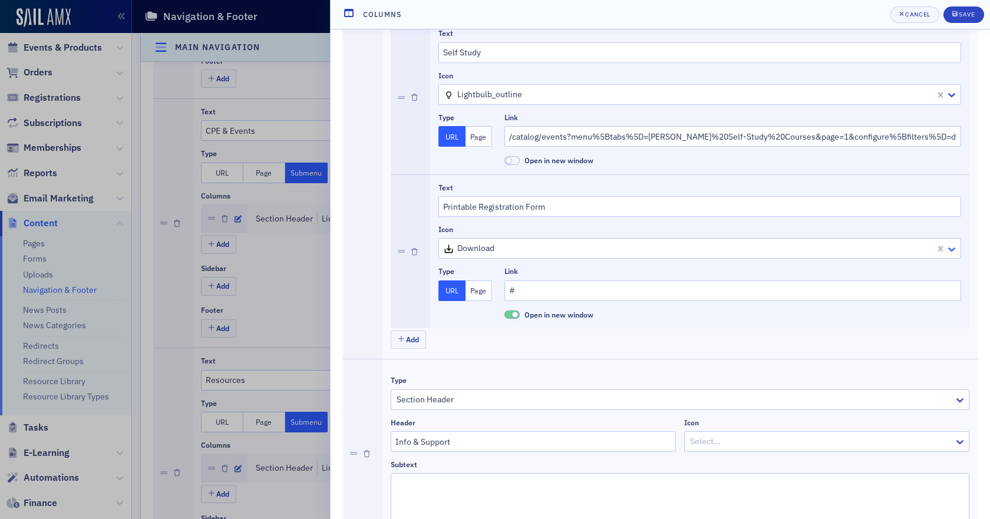
click at [948, 250] on icon at bounding box center [951, 249] width 7 height 4
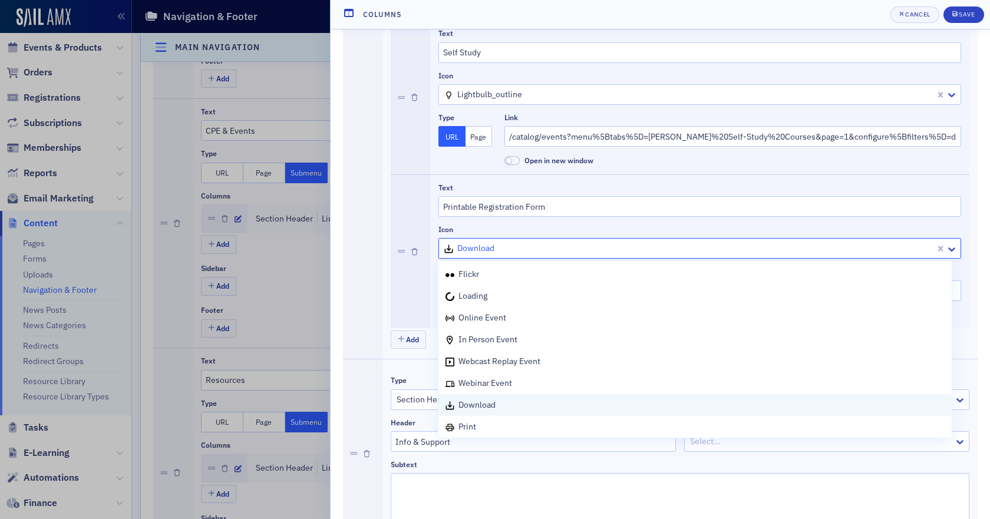
click at [472, 406] on span "download" at bounding box center [476, 405] width 37 height 11
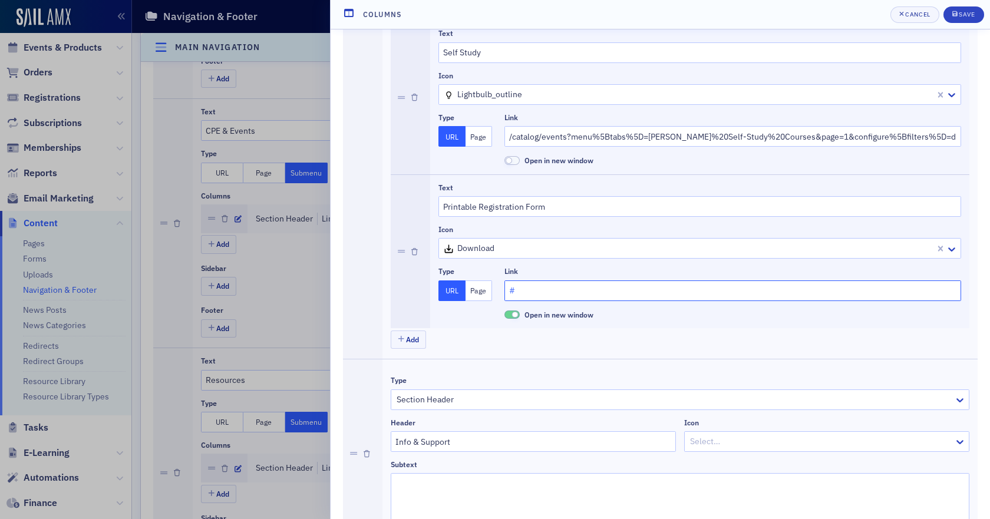
click at [569, 286] on input "#" at bounding box center [732, 290] width 457 height 21
click at [485, 287] on button "Page" at bounding box center [479, 290] width 27 height 21
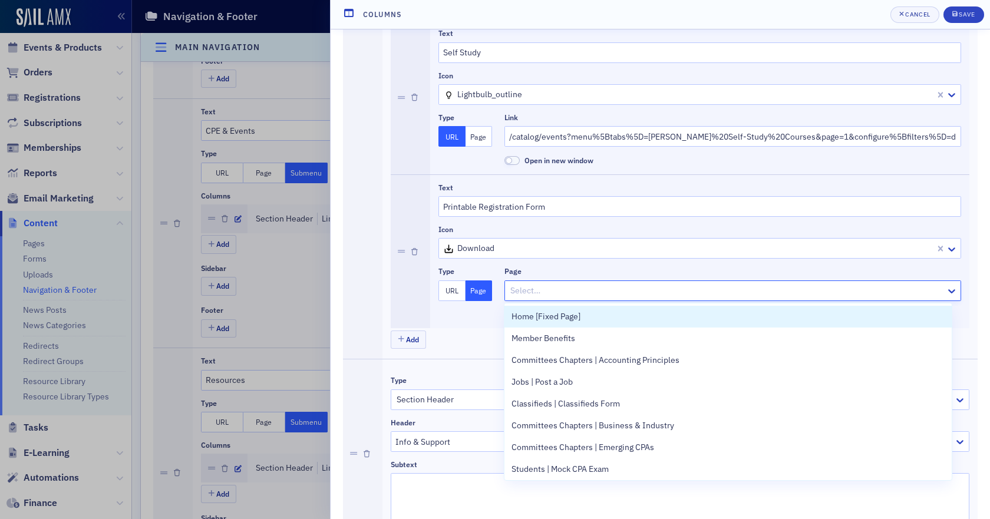
click at [560, 289] on div at bounding box center [726, 290] width 435 height 15
click at [450, 294] on button "URL" at bounding box center [451, 290] width 27 height 21
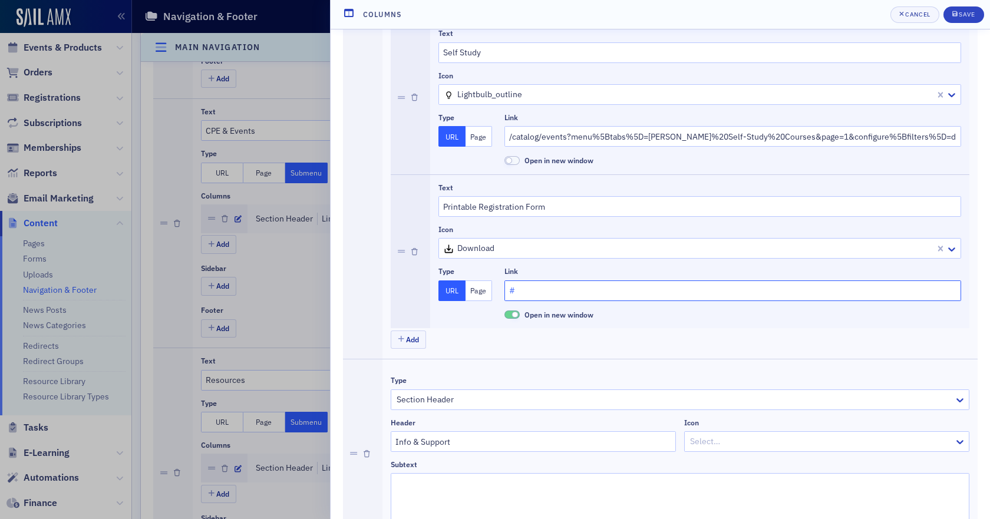
click at [571, 291] on input "#" at bounding box center [732, 290] width 457 height 21
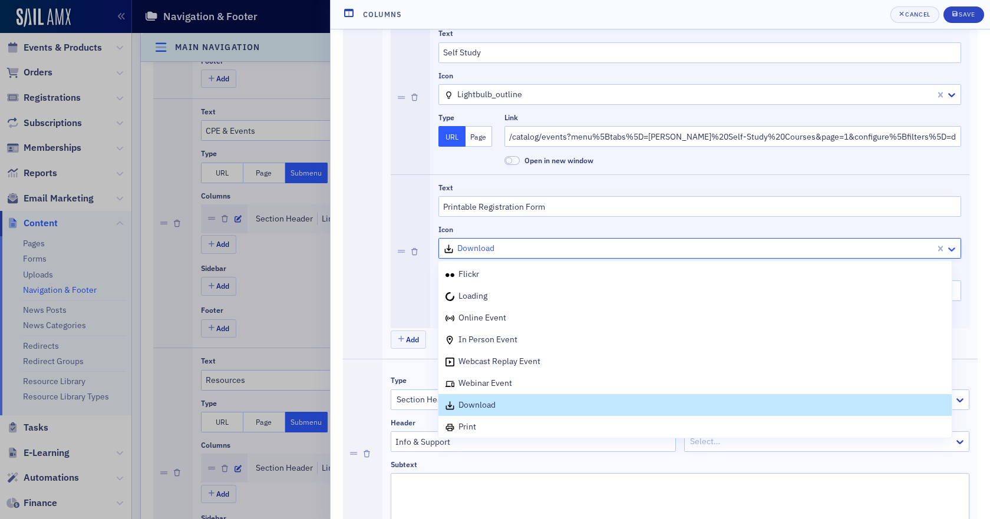
click at [946, 250] on icon at bounding box center [952, 249] width 12 height 12
click at [946, 253] on icon at bounding box center [952, 249] width 12 height 12
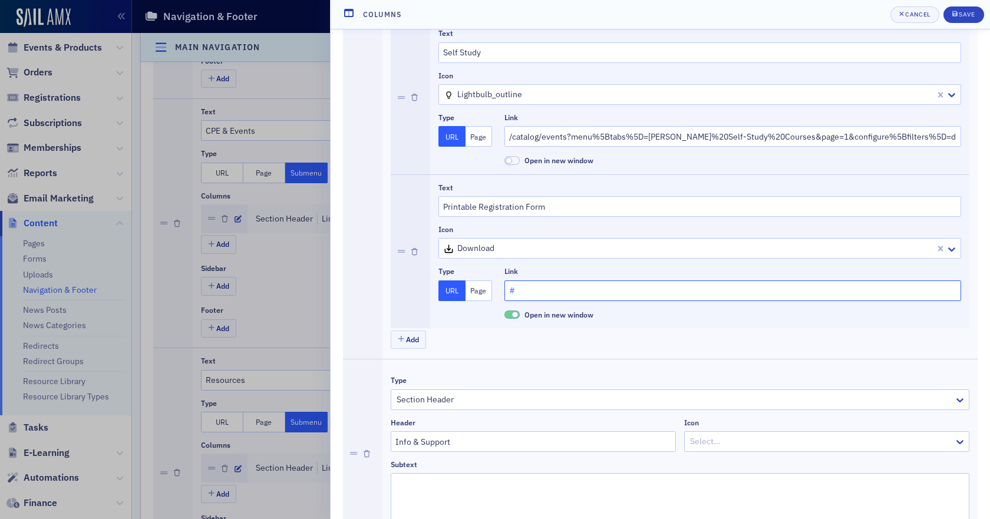
click at [525, 290] on input "#" at bounding box center [732, 290] width 457 height 21
drag, startPoint x: 529, startPoint y: 290, endPoint x: 504, endPoint y: 291, distance: 24.8
click at [504, 291] on input "#" at bounding box center [732, 290] width 457 height 21
click at [530, 291] on input "#" at bounding box center [732, 290] width 457 height 21
click at [740, 288] on input "#" at bounding box center [732, 290] width 457 height 21
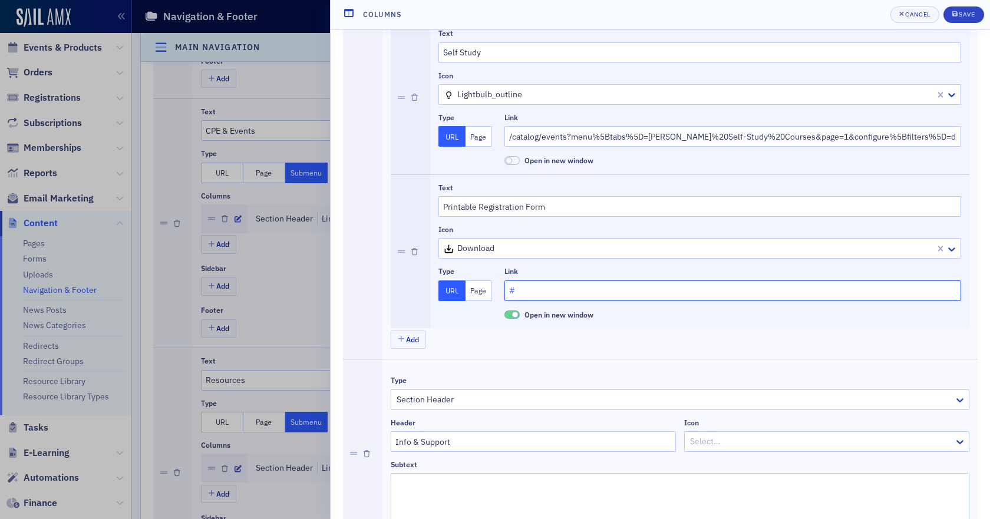
drag, startPoint x: 530, startPoint y: 297, endPoint x: 509, endPoint y: 296, distance: 21.2
click at [509, 296] on input "#" at bounding box center [732, 290] width 457 height 21
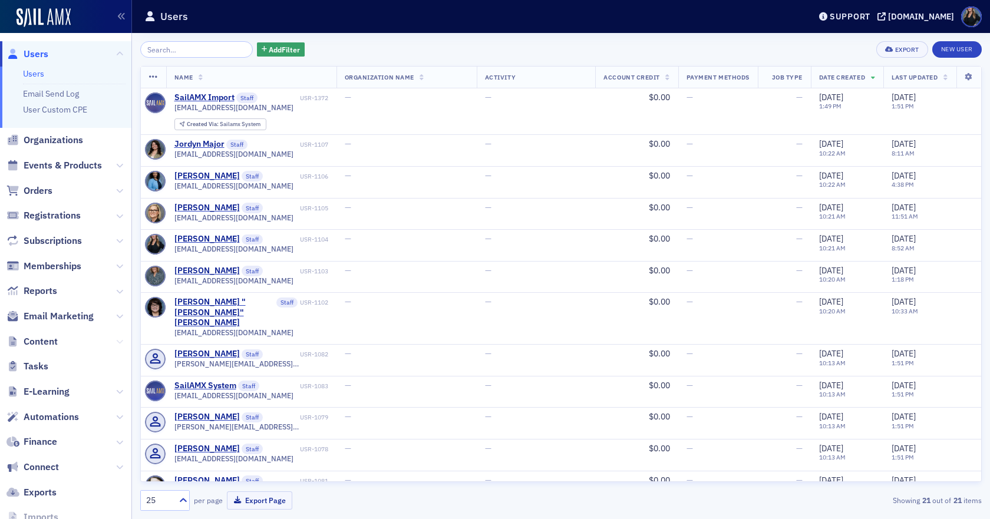
click at [116, 337] on button at bounding box center [119, 341] width 7 height 13
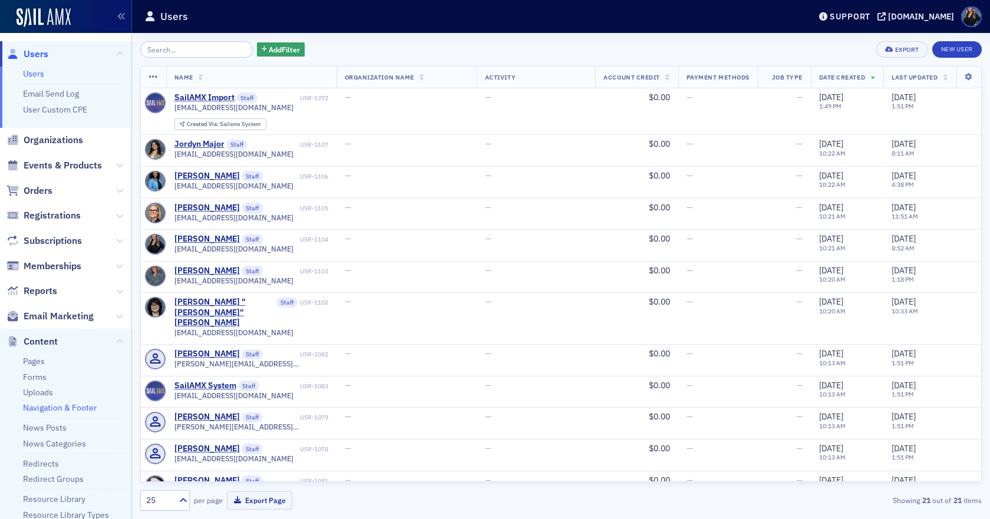
click at [63, 408] on link "Navigation & Footer" at bounding box center [60, 407] width 74 height 11
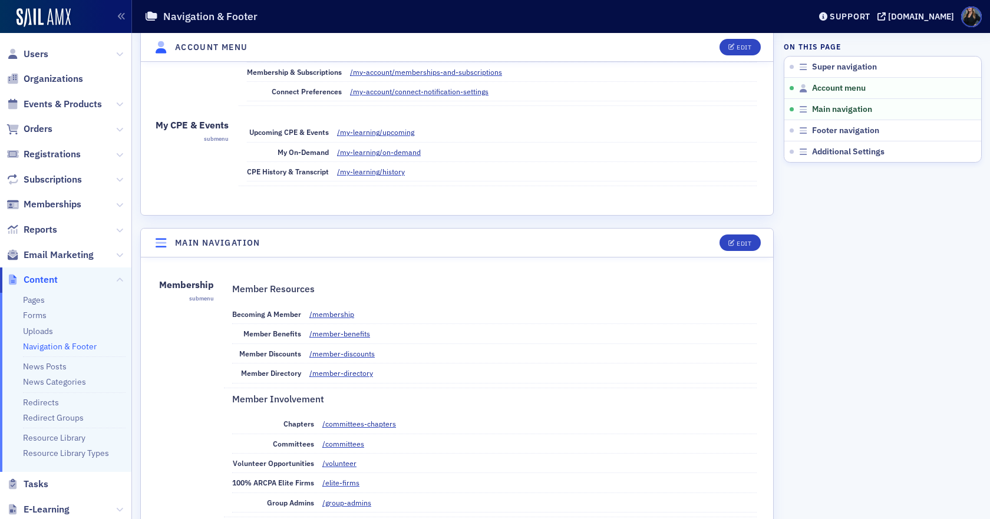
scroll to position [412, 0]
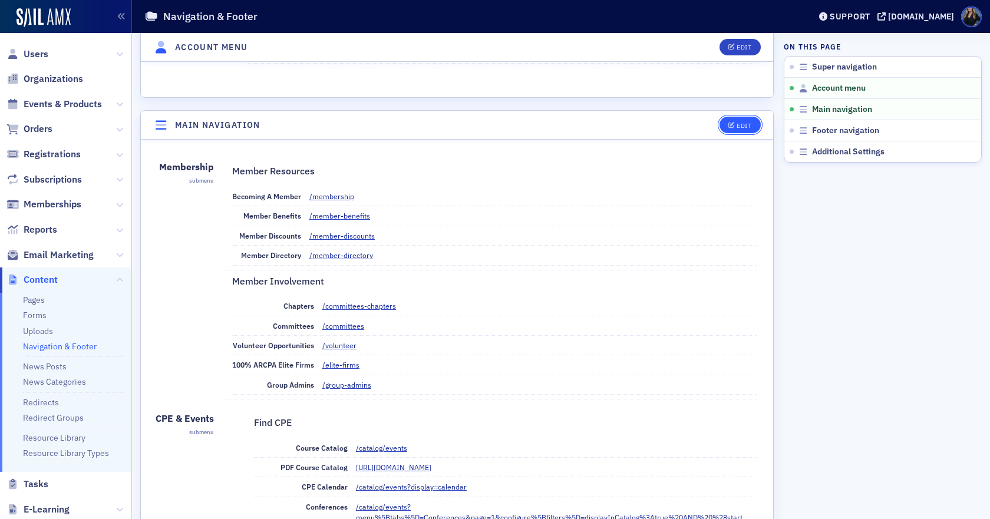
click at [737, 126] on div "Edit" at bounding box center [744, 126] width 15 height 6
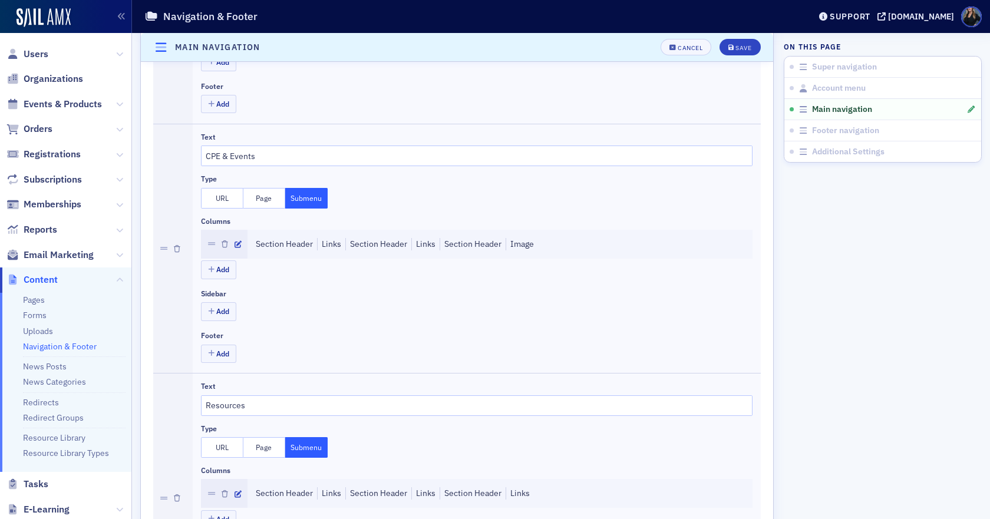
scroll to position [661, 0]
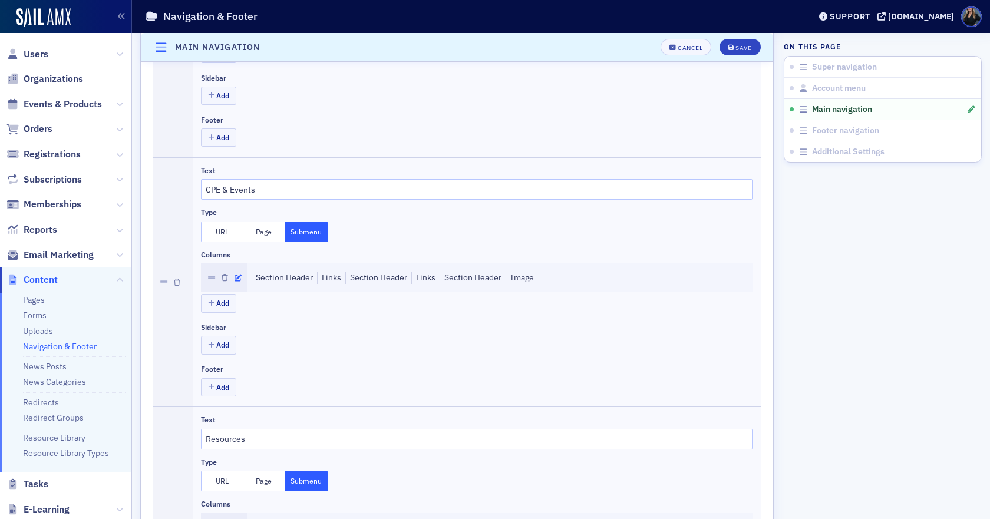
click at [239, 275] on icon "button" at bounding box center [238, 278] width 7 height 7
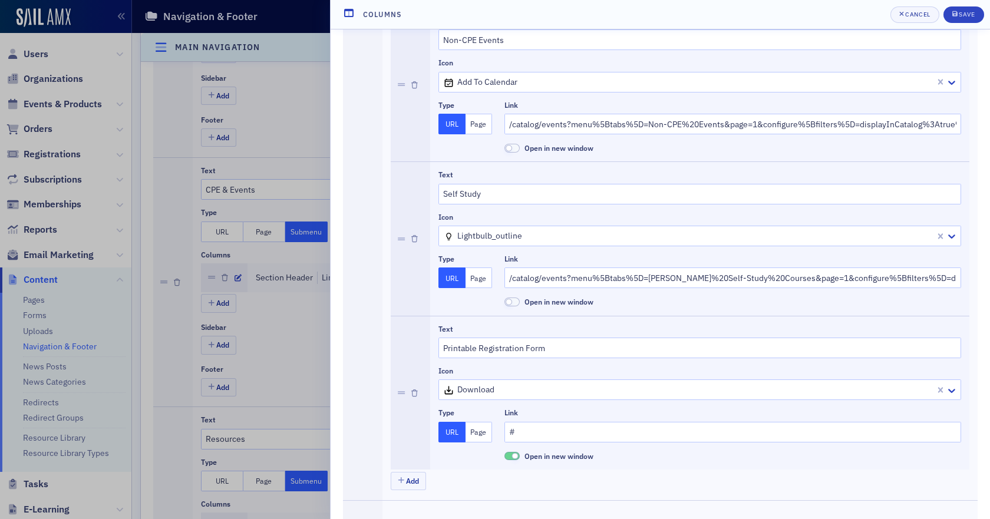
scroll to position [943, 0]
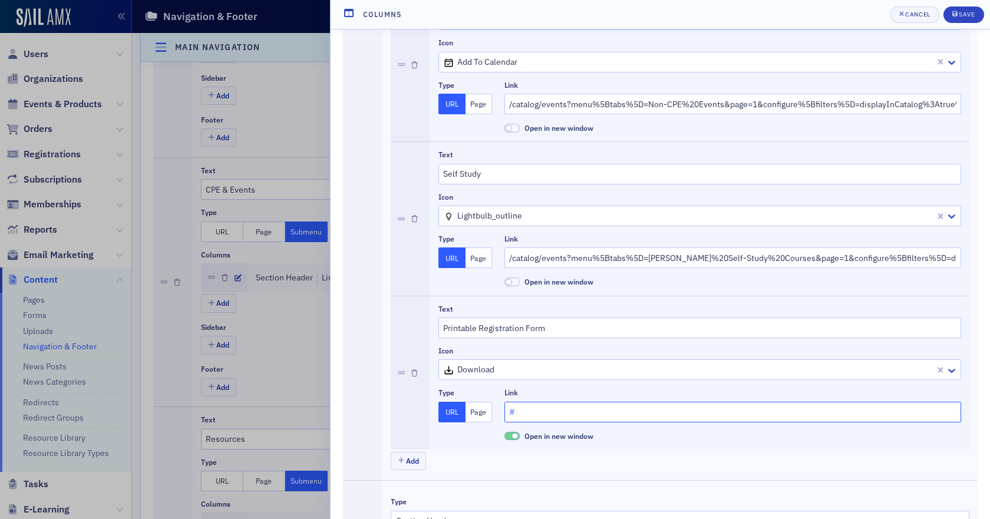
click at [539, 412] on input "#" at bounding box center [732, 412] width 457 height 21
drag, startPoint x: 539, startPoint y: 412, endPoint x: 451, endPoint y: 410, distance: 87.8
click at [451, 410] on div "Type URL Page Link # Open in new window" at bounding box center [699, 414] width 523 height 53
drag, startPoint x: 540, startPoint y: 406, endPoint x: 542, endPoint y: 418, distance: 11.9
click at [542, 418] on input "Link" at bounding box center [732, 412] width 457 height 21
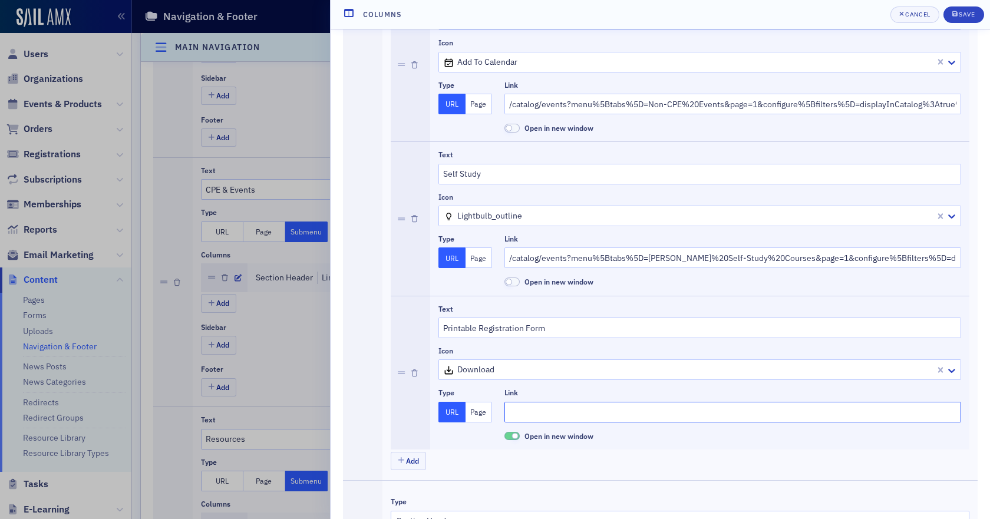
paste input "[URL][DOMAIN_NAME]"
type input "[URL][DOMAIN_NAME]"
click at [968, 11] on div "Save" at bounding box center [967, 14] width 16 height 6
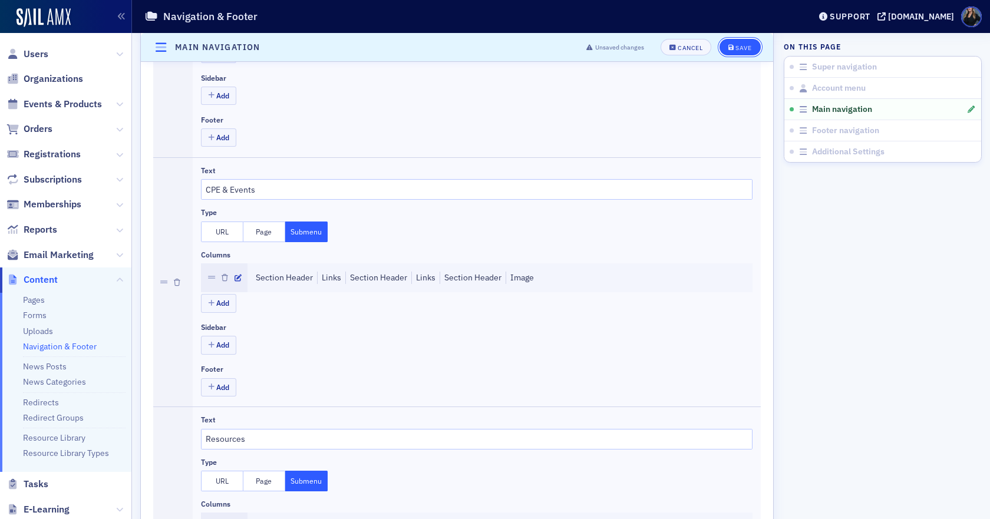
click at [737, 44] on div "Save" at bounding box center [743, 47] width 16 height 6
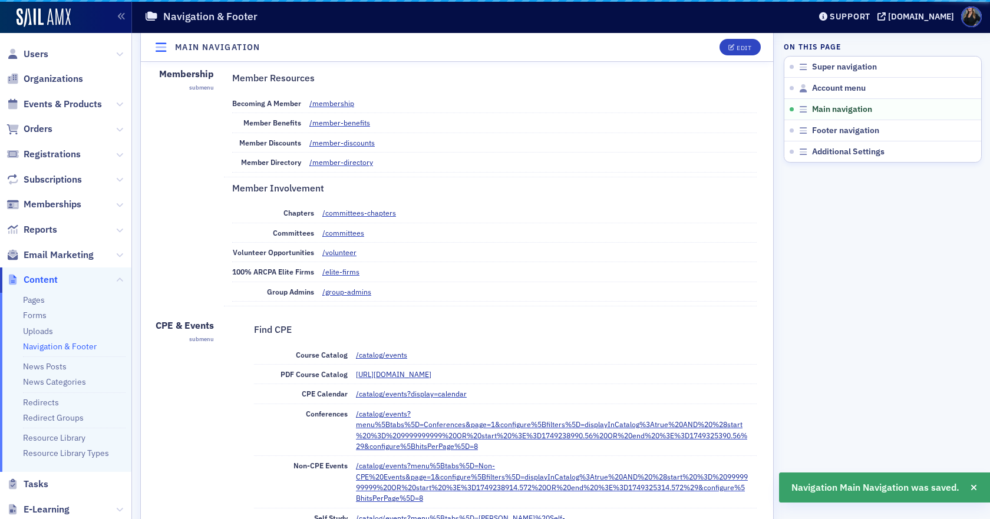
scroll to position [484, 0]
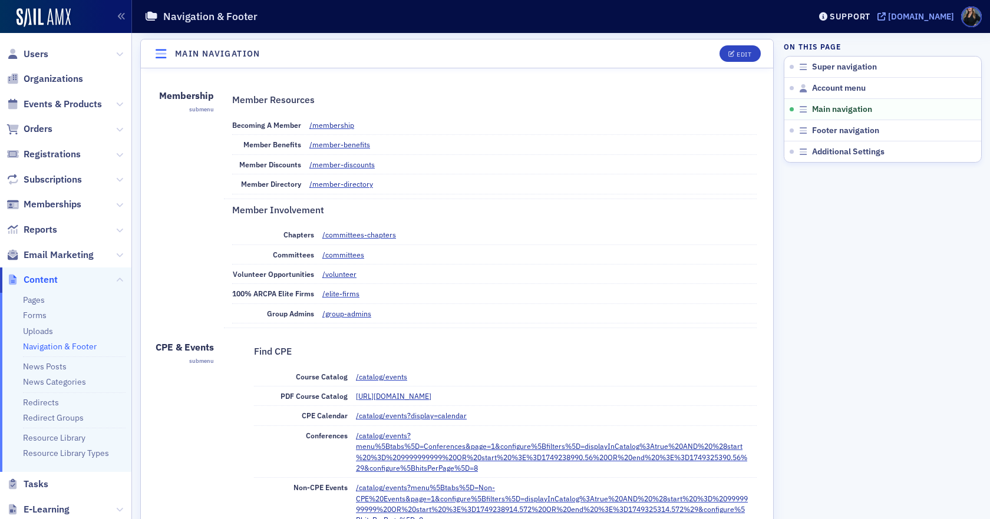
click at [888, 12] on div "[DOMAIN_NAME]" at bounding box center [921, 16] width 66 height 11
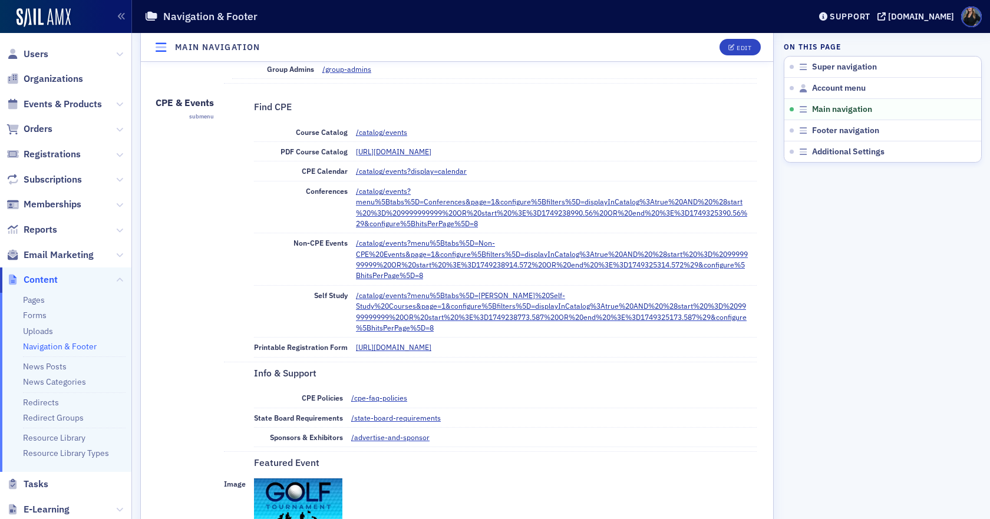
scroll to position [719, 0]
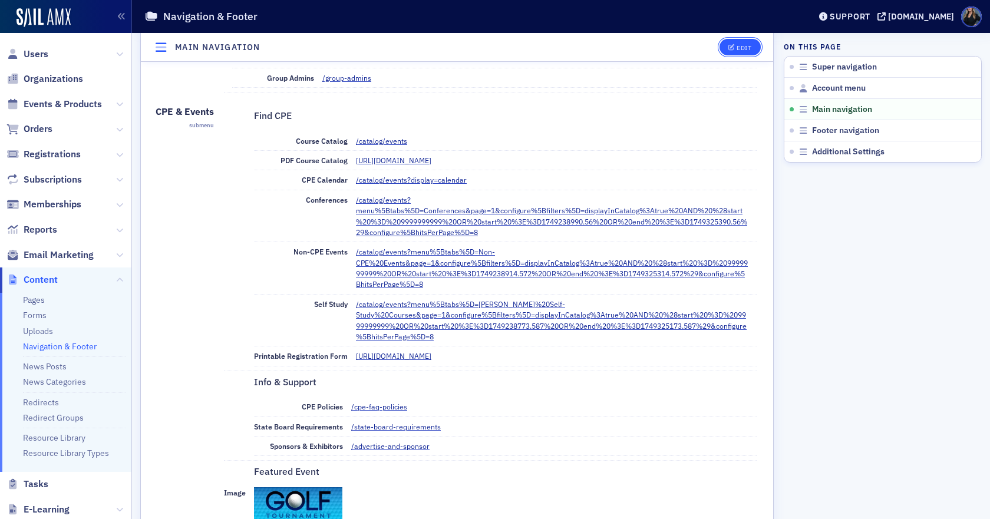
click at [737, 49] on div "Edit" at bounding box center [744, 47] width 15 height 6
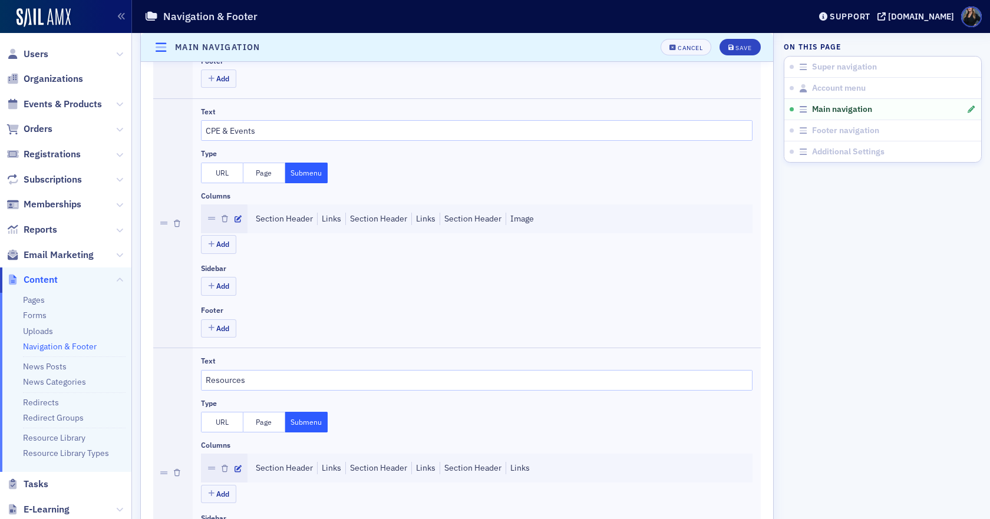
click at [242, 219] on div at bounding box center [224, 218] width 47 height 29
click at [238, 219] on icon "button" at bounding box center [238, 219] width 7 height 7
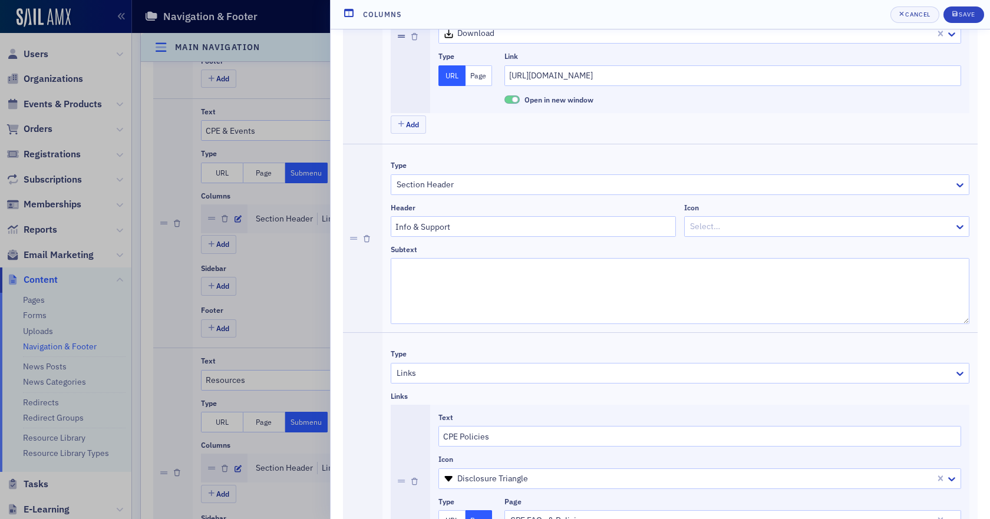
scroll to position [1296, 0]
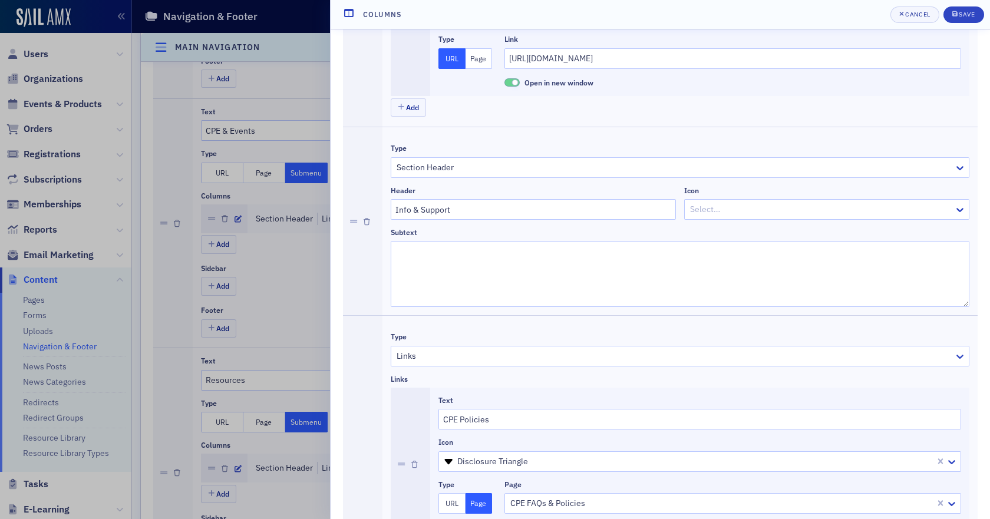
drag, startPoint x: 569, startPoint y: 235, endPoint x: 483, endPoint y: 230, distance: 86.7
click at [483, 230] on div "Subtext" at bounding box center [680, 232] width 579 height 9
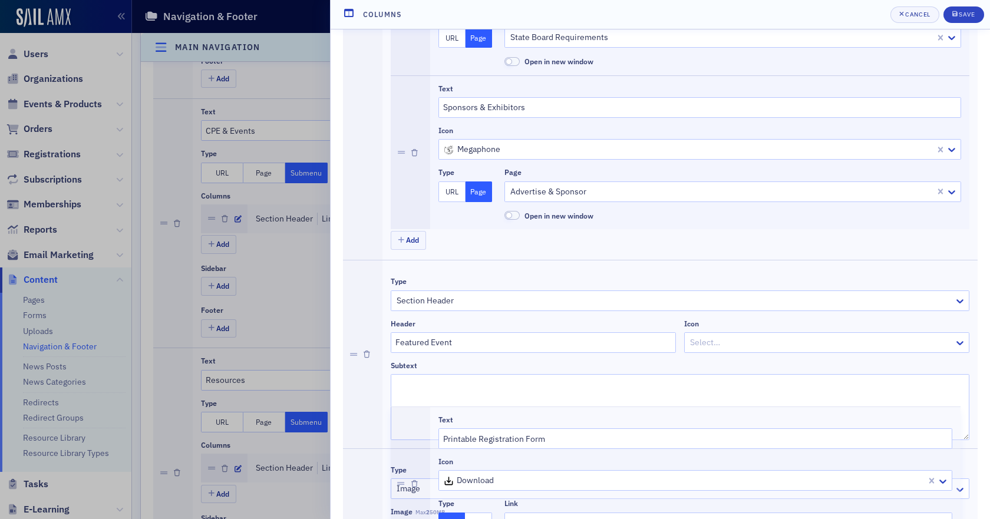
scroll to position [1920, 0]
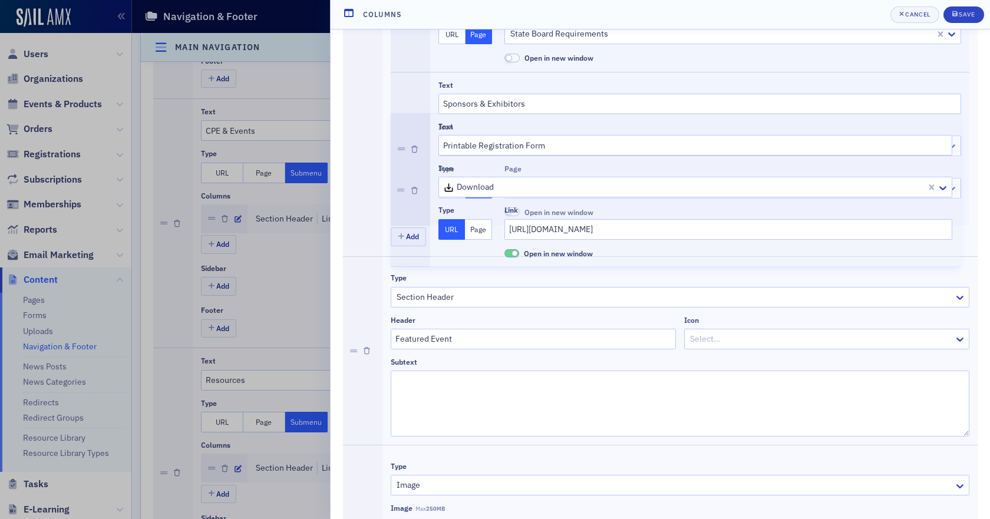
drag, startPoint x: 403, startPoint y: 136, endPoint x: 433, endPoint y: 183, distance: 56.1
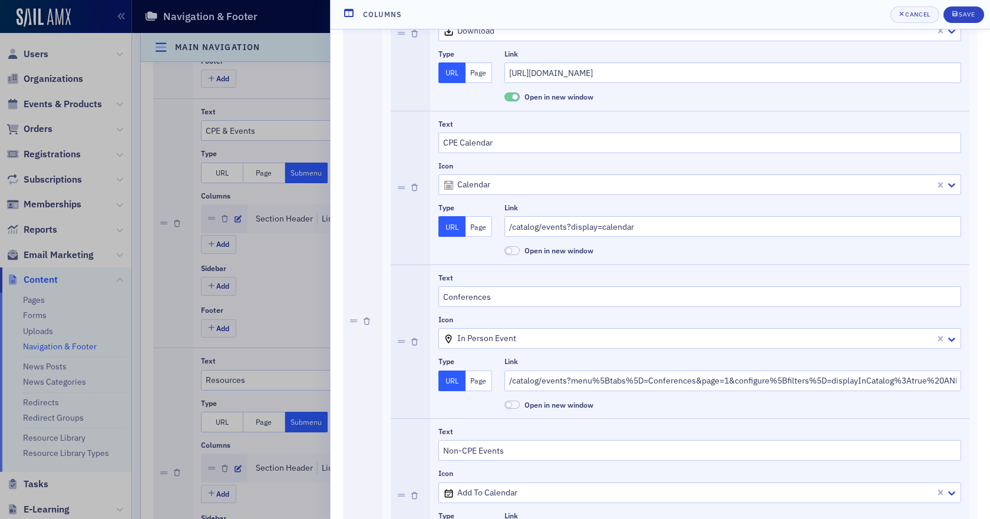
scroll to position [506, 0]
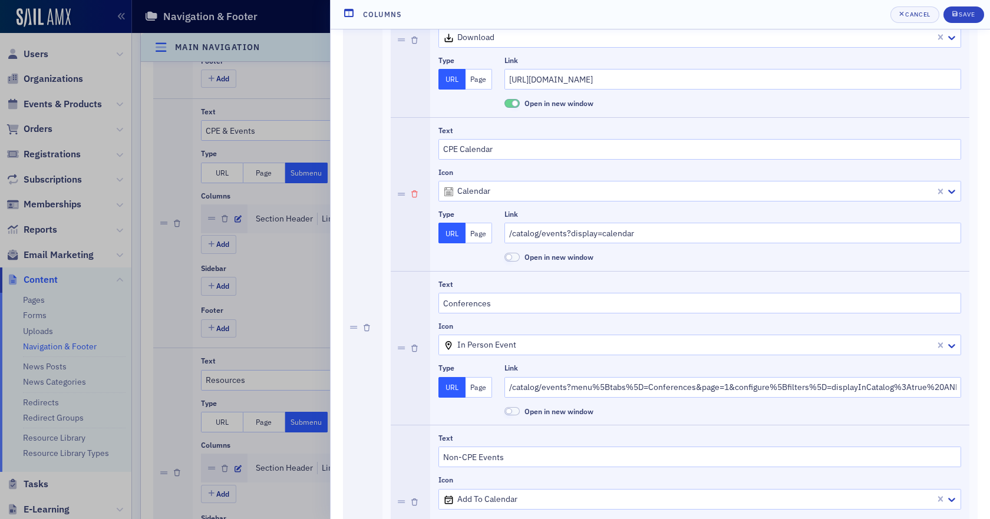
click at [414, 192] on icon "button" at bounding box center [414, 194] width 6 height 7
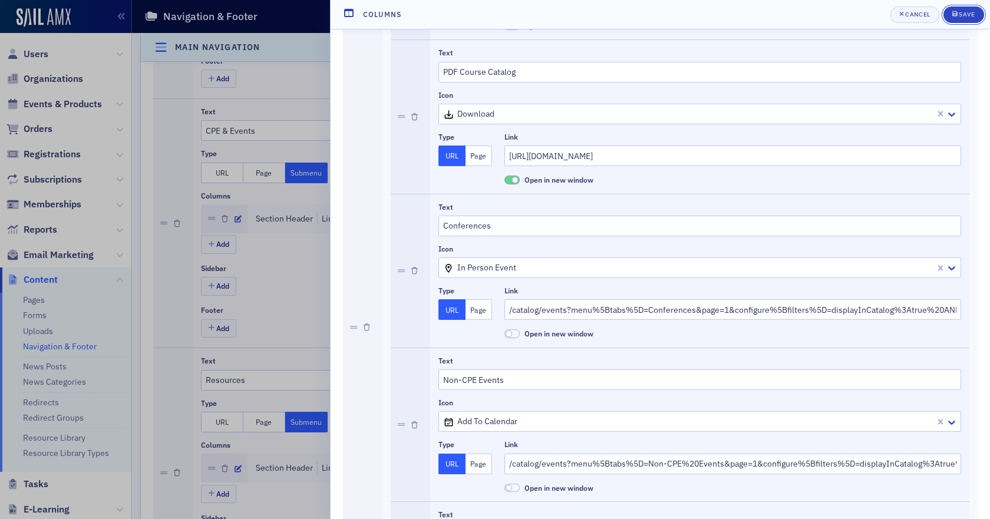
click at [969, 9] on button "Save" at bounding box center [963, 14] width 41 height 16
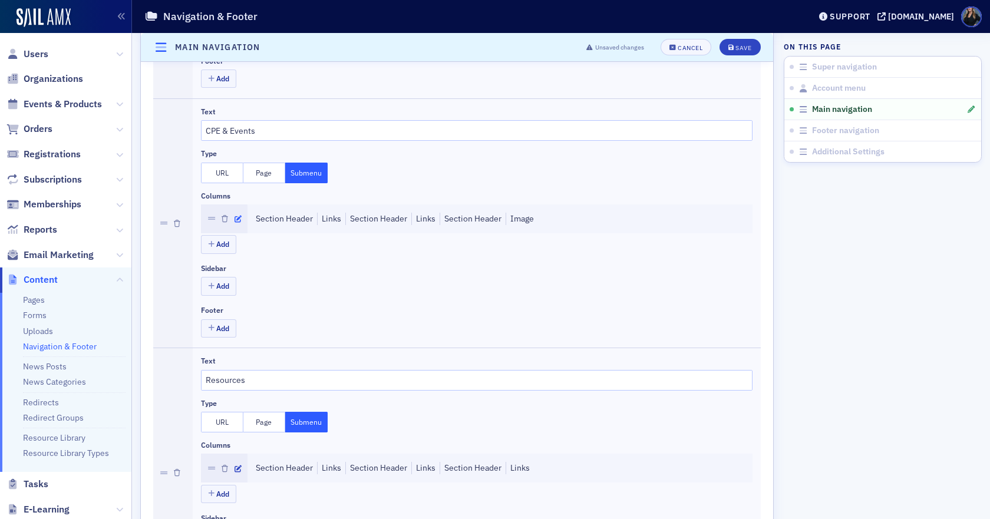
click at [236, 219] on icon "button" at bounding box center [238, 219] width 7 height 7
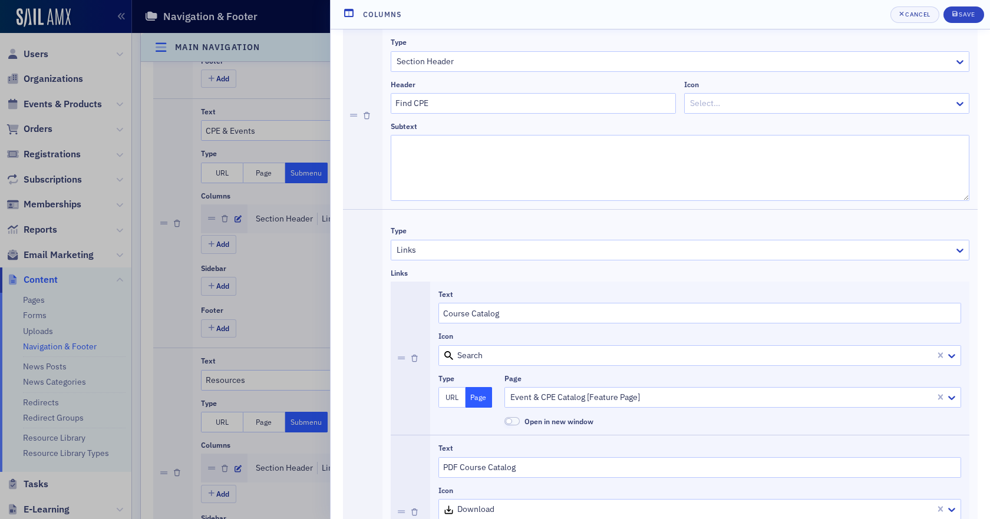
scroll to position [0, 0]
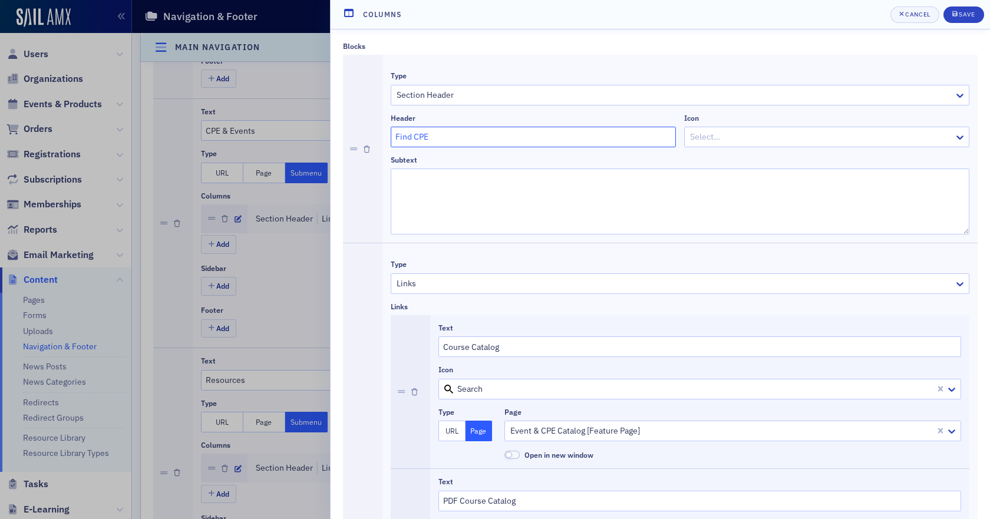
click at [483, 143] on input "Find CPE" at bounding box center [533, 137] width 285 height 21
type input "Find CPE & Events"
click at [967, 14] on div "Save" at bounding box center [967, 14] width 16 height 6
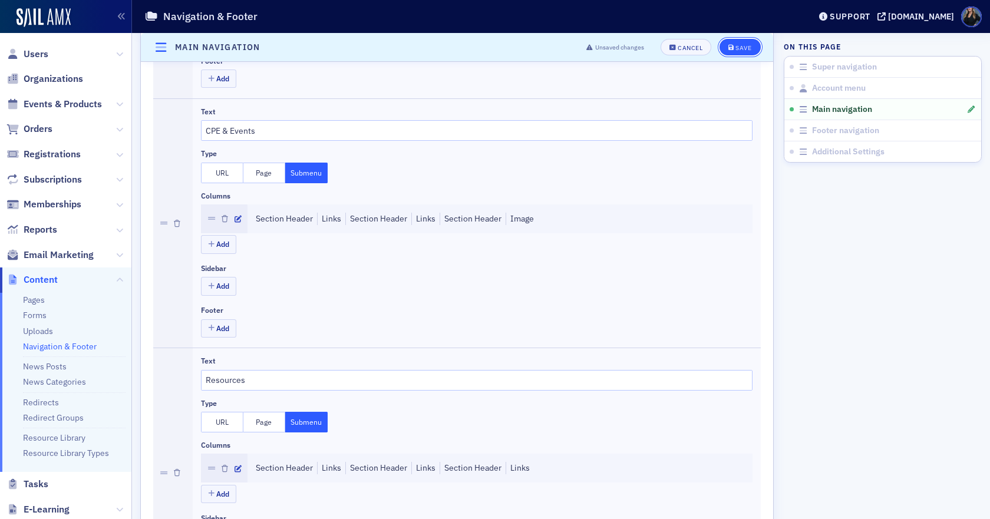
click at [735, 46] on div "Save" at bounding box center [743, 47] width 16 height 6
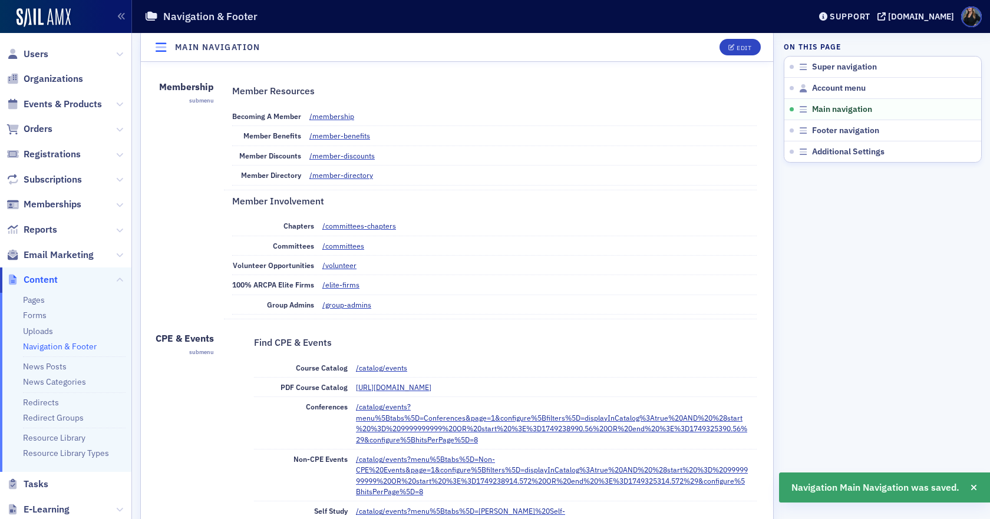
scroll to position [484, 0]
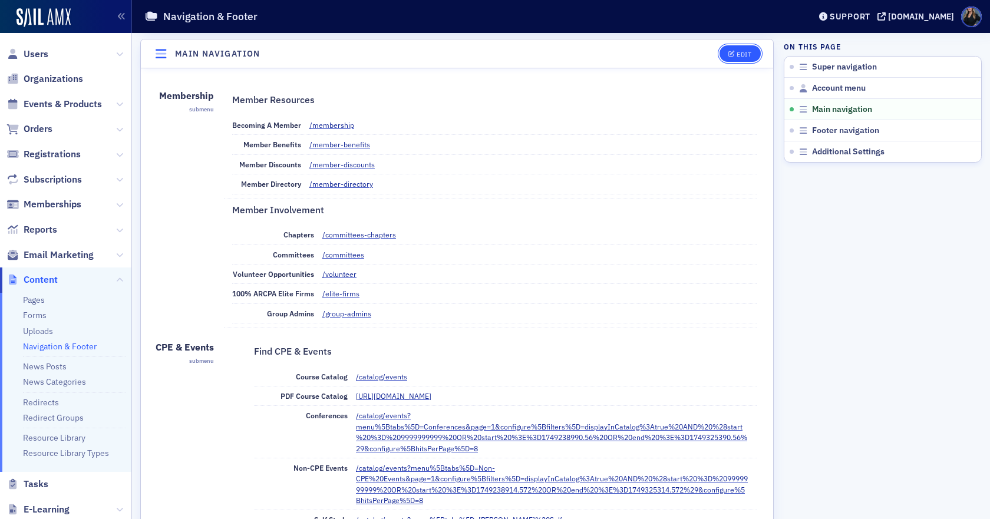
click at [737, 52] on div "Edit" at bounding box center [744, 54] width 15 height 6
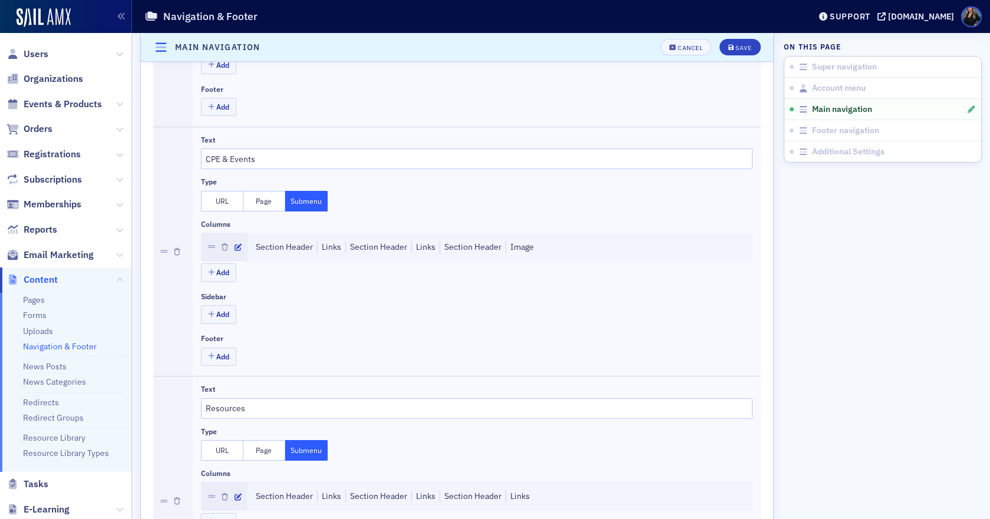
scroll to position [719, 0]
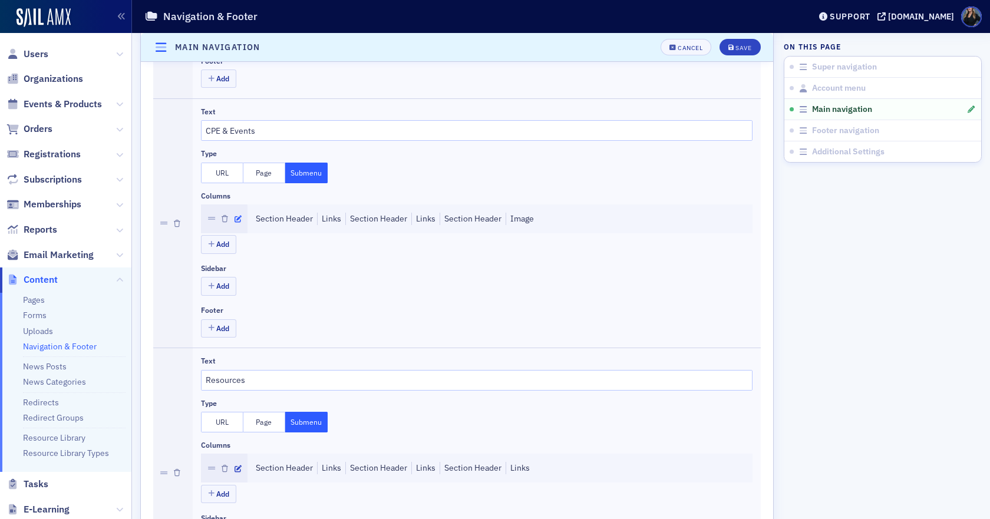
click at [237, 219] on icon "button" at bounding box center [238, 219] width 7 height 7
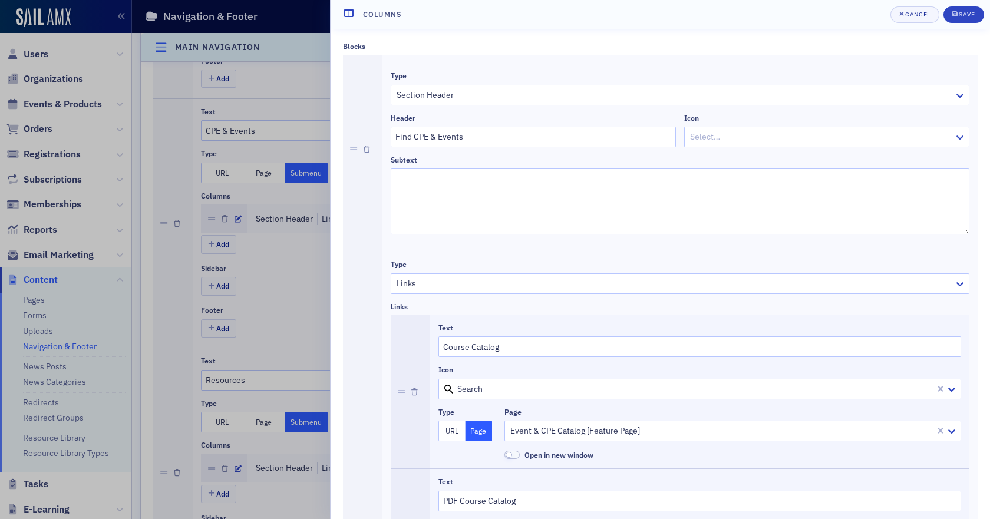
click at [520, 93] on div at bounding box center [673, 95] width 557 height 15
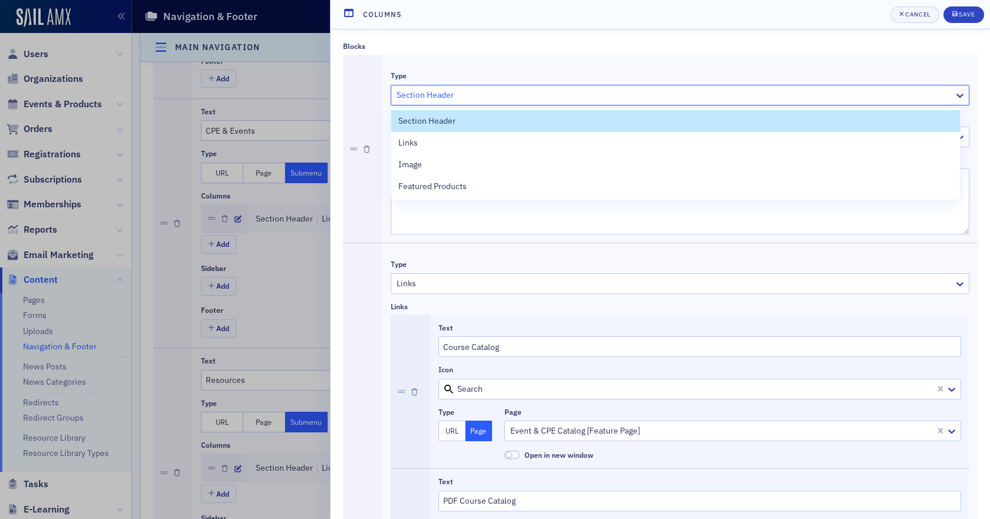
click at [522, 68] on div "Type 4 results available. Use Up and Down to choose options, press Enter to sel…" at bounding box center [680, 148] width 579 height 171
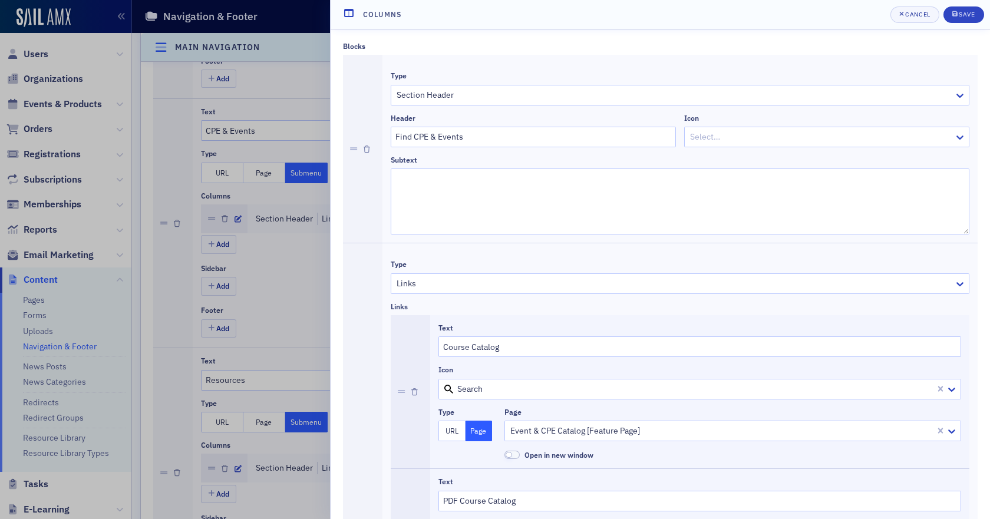
scroll to position [59, 0]
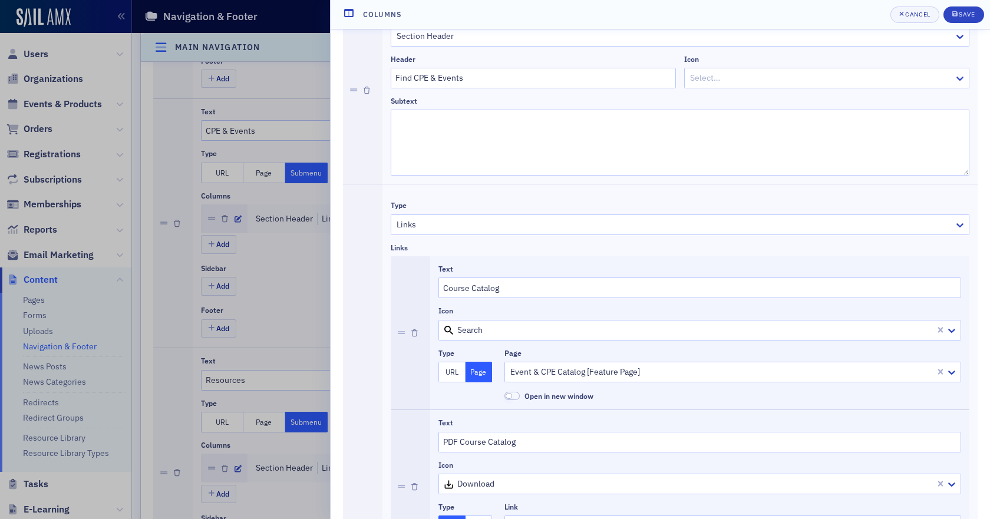
click at [583, 374] on div at bounding box center [721, 372] width 425 height 15
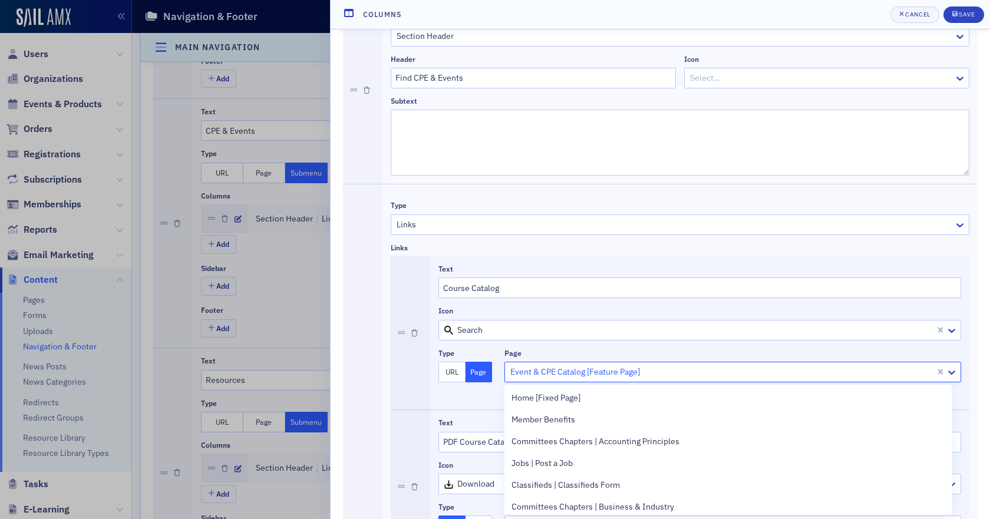
click at [583, 374] on div at bounding box center [721, 372] width 425 height 15
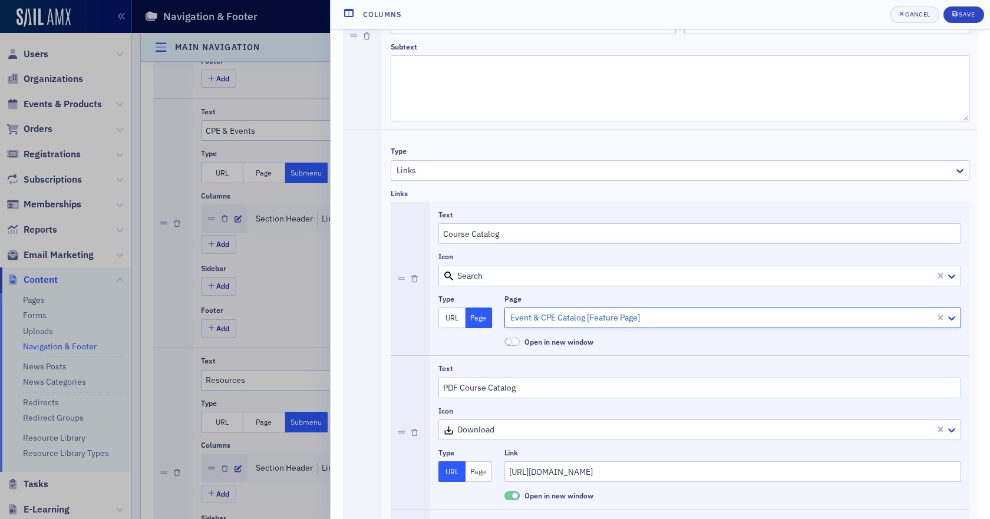
scroll to position [118, 0]
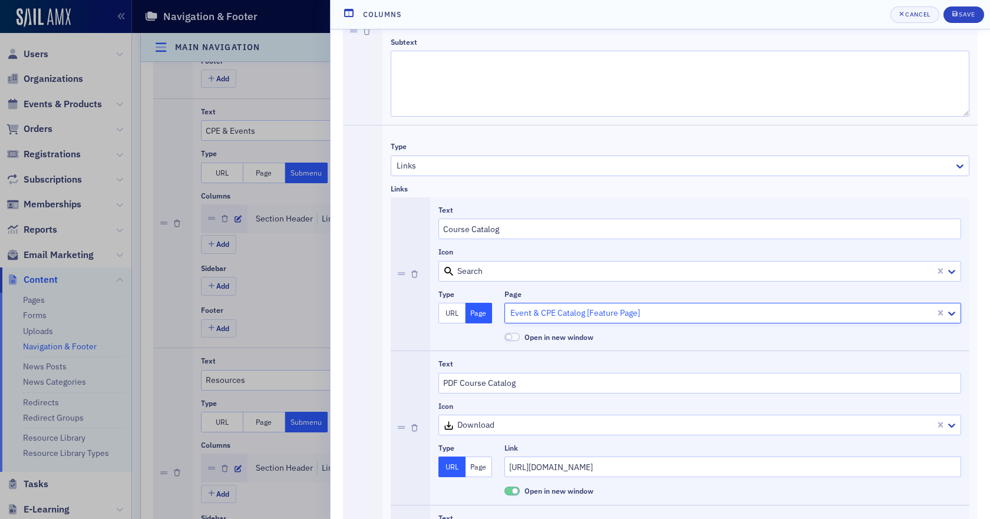
click at [571, 308] on div at bounding box center [721, 313] width 425 height 15
click at [569, 305] on div "Event & CPE Catalog [Feature Page]" at bounding box center [720, 313] width 430 height 17
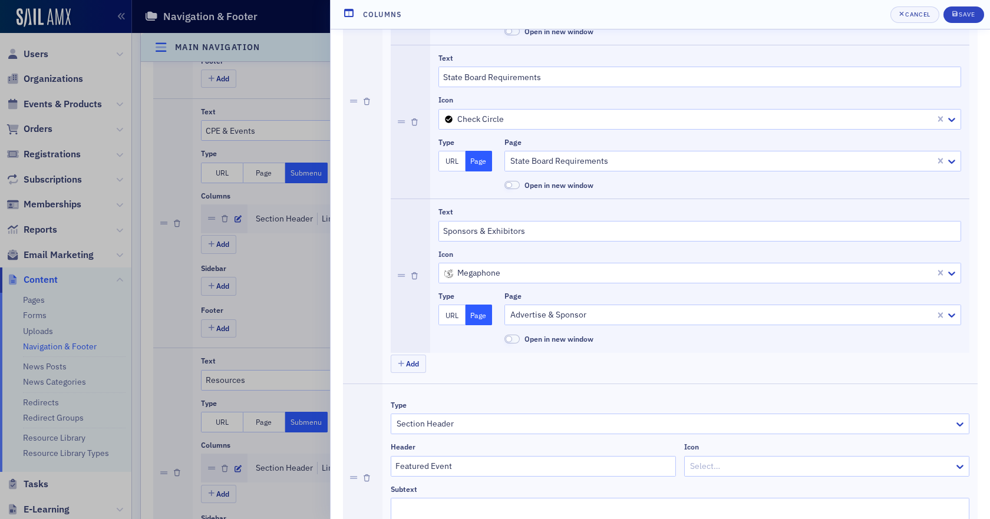
scroll to position [1650, 0]
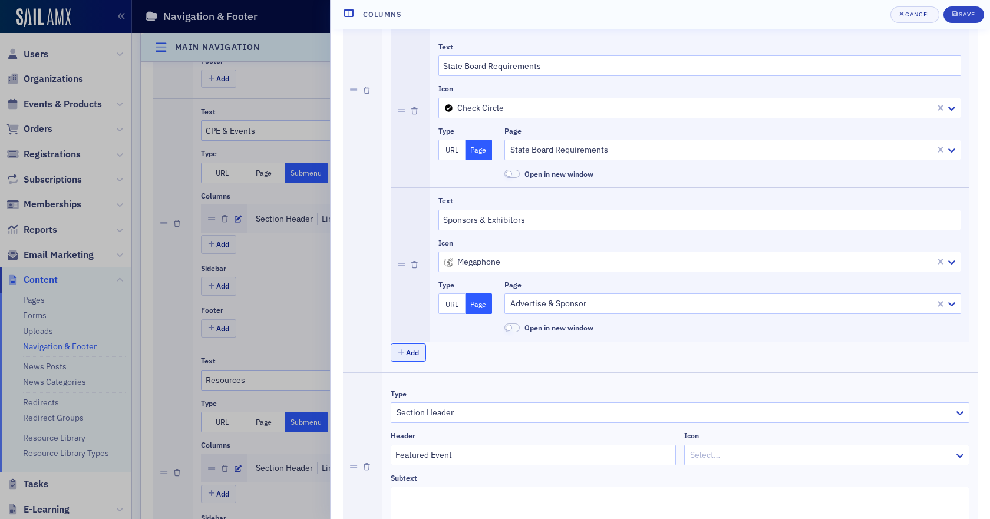
click at [416, 355] on button "Add" at bounding box center [408, 353] width 35 height 18
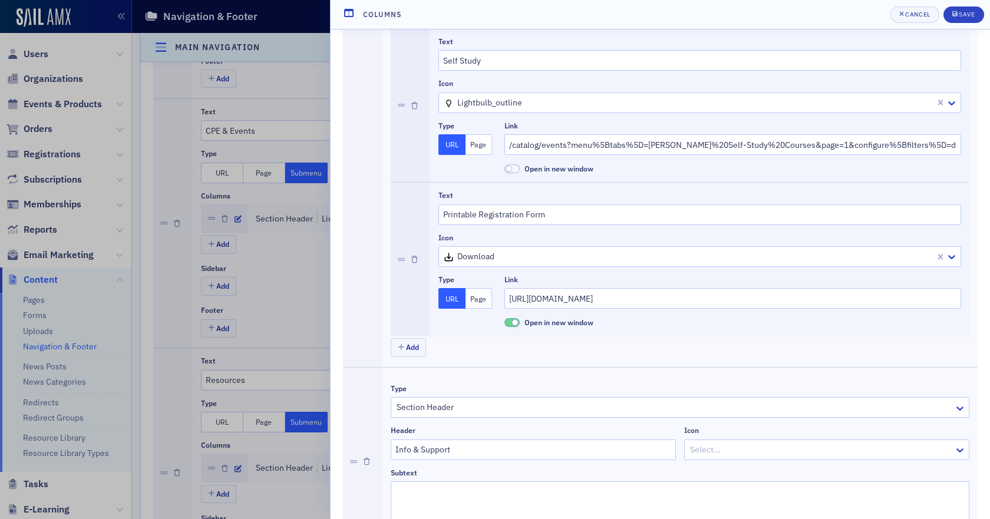
scroll to position [843, 0]
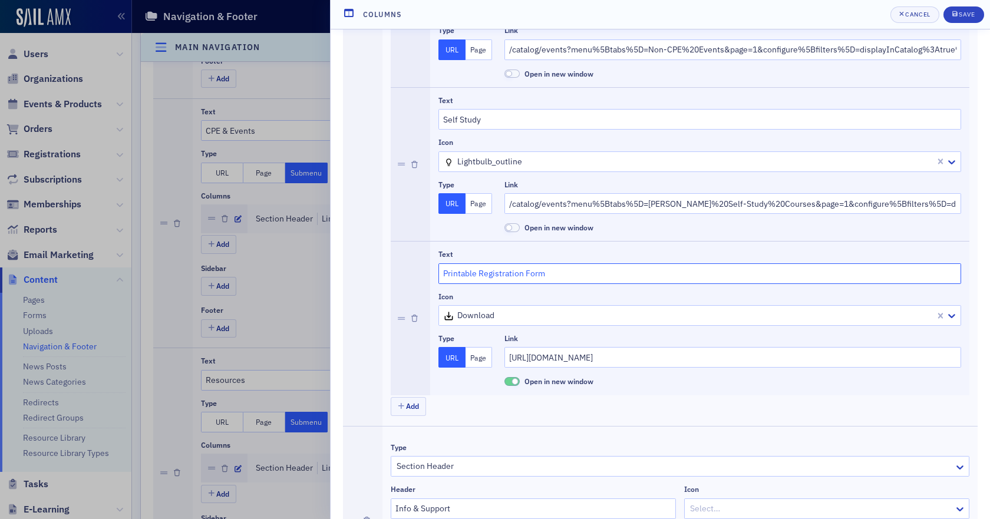
drag, startPoint x: 537, startPoint y: 273, endPoint x: 423, endPoint y: 270, distance: 114.9
click at [423, 270] on li "Text Printable Registration Form Icon download Type URL Page Link [URL][DOMAIN_…" at bounding box center [680, 318] width 579 height 154
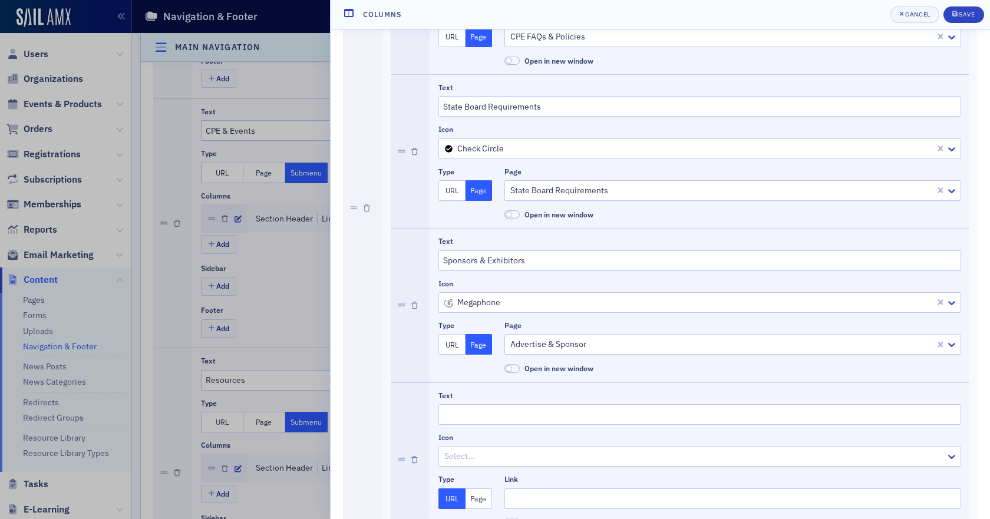
scroll to position [1727, 0]
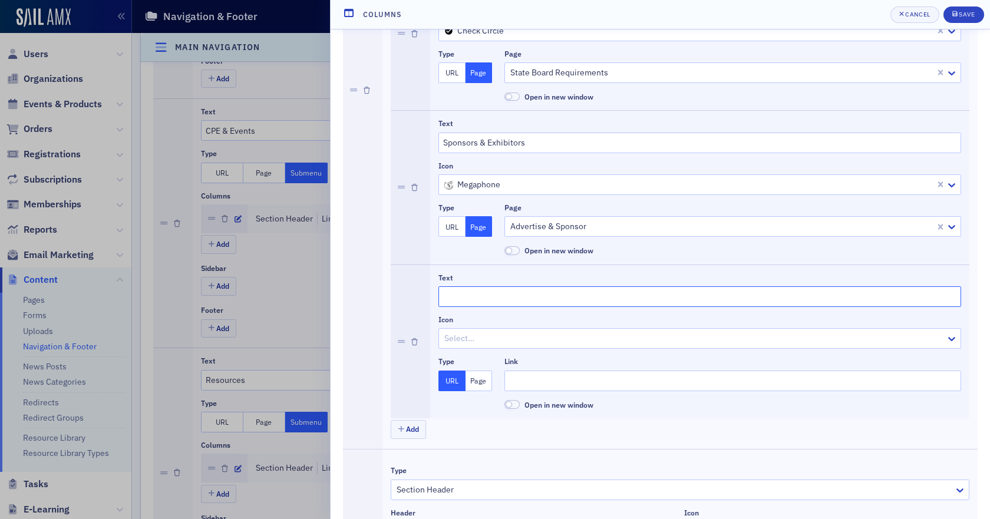
click at [480, 294] on input "Text" at bounding box center [699, 296] width 523 height 21
paste input "Printable Registration Form"
type input "Printable Registration Form"
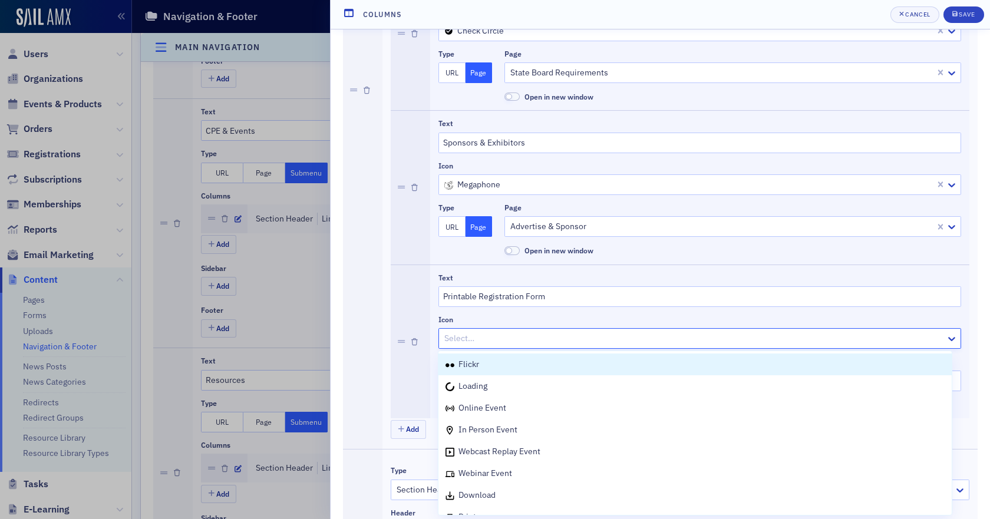
click at [495, 338] on div at bounding box center [693, 338] width 501 height 15
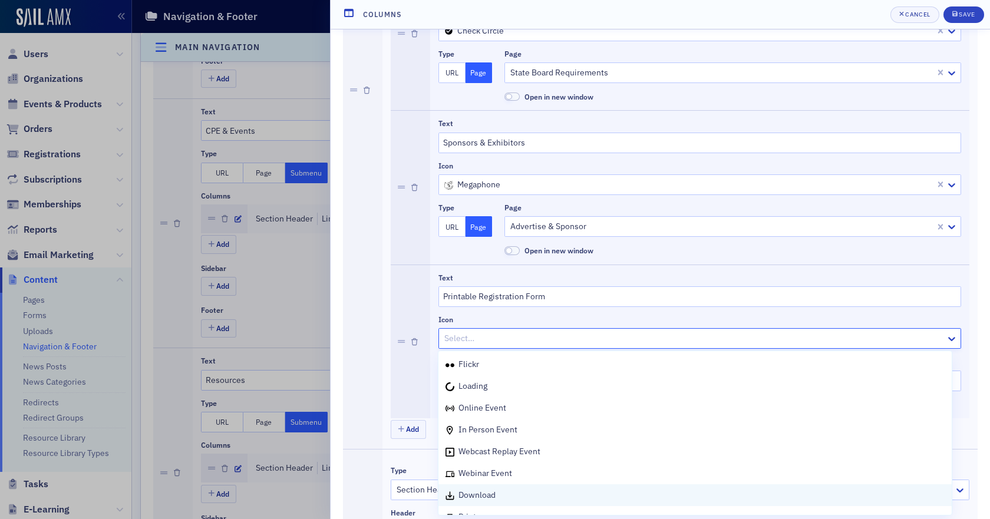
click at [539, 491] on div "download" at bounding box center [694, 495] width 499 height 12
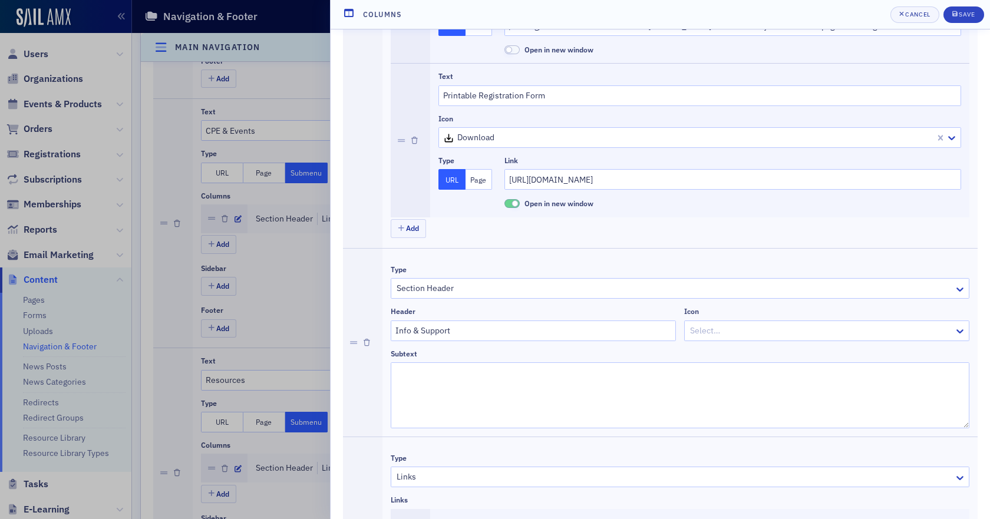
scroll to position [1020, 0]
click at [524, 184] on input "[URL][DOMAIN_NAME]" at bounding box center [732, 180] width 457 height 21
drag, startPoint x: 509, startPoint y: 181, endPoint x: 1145, endPoint y: 194, distance: 636.6
click at [989, 194] on html "Users Organizations Events & Products Orders Registrations Subscriptions Member…" at bounding box center [495, 259] width 990 height 519
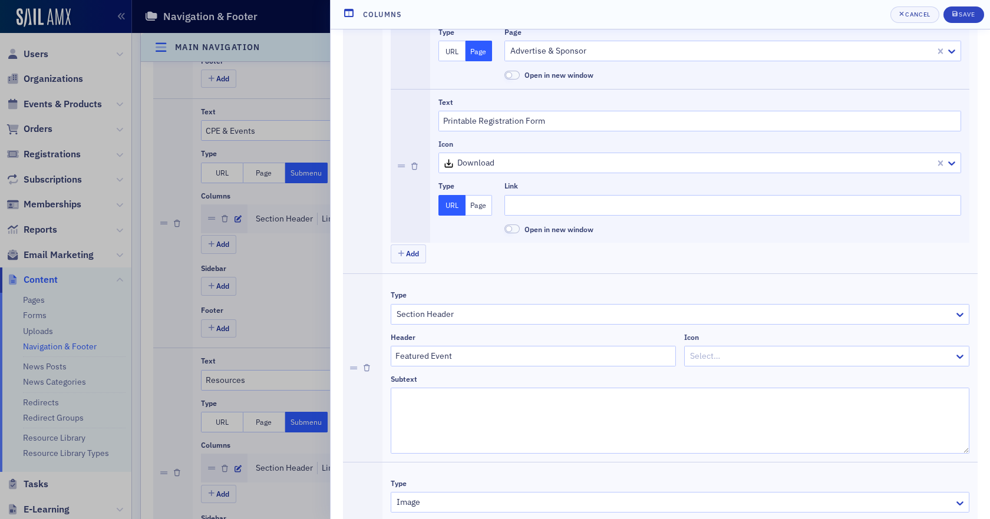
scroll to position [1904, 0]
click at [535, 205] on input "Link" at bounding box center [732, 204] width 457 height 21
paste input "[URL][DOMAIN_NAME]"
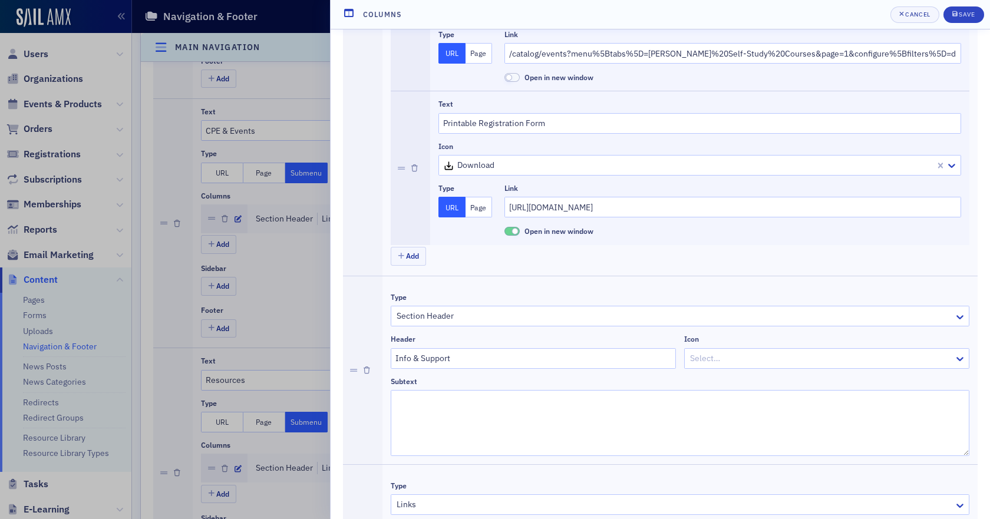
scroll to position [961, 0]
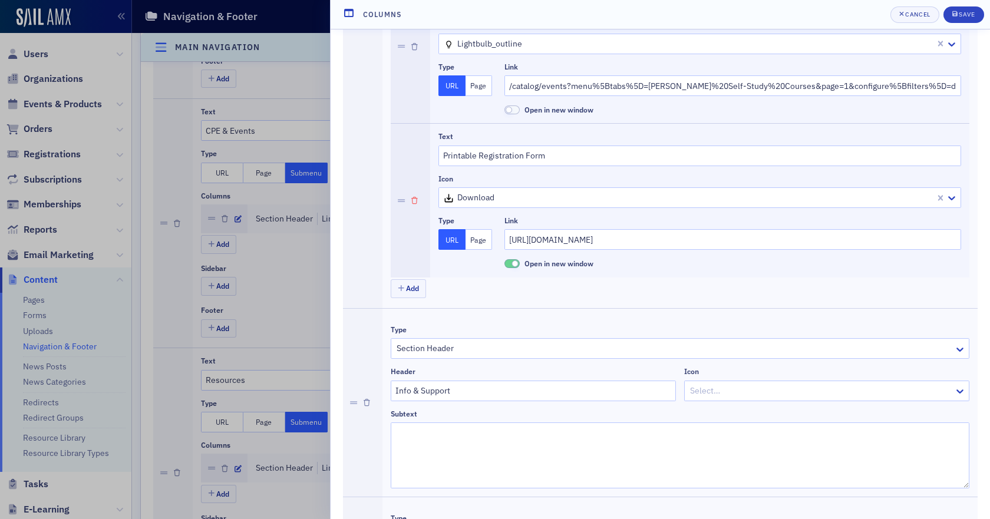
type input "[URL][DOMAIN_NAME]"
click at [415, 200] on icon "button" at bounding box center [414, 200] width 6 height 7
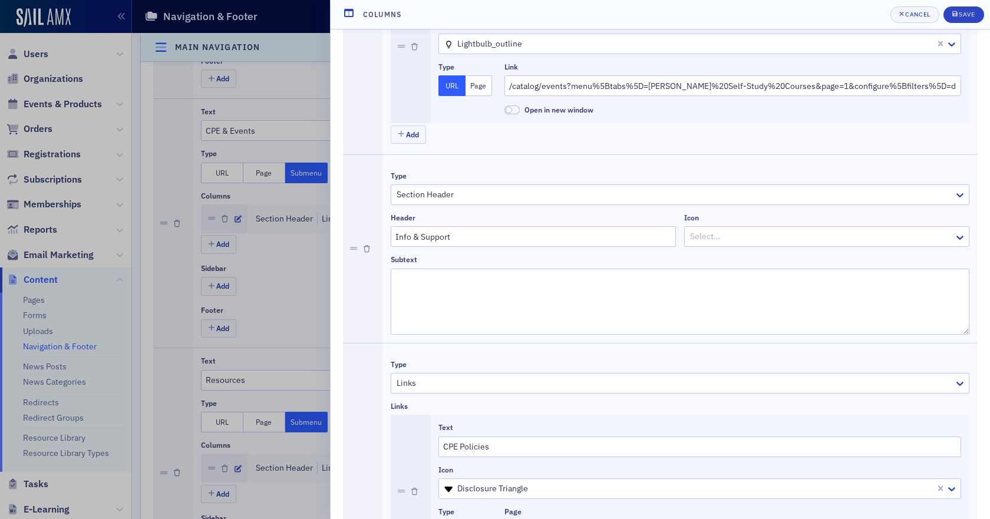
scroll to position [0, 0]
click at [962, 13] on div "Save" at bounding box center [967, 14] width 16 height 6
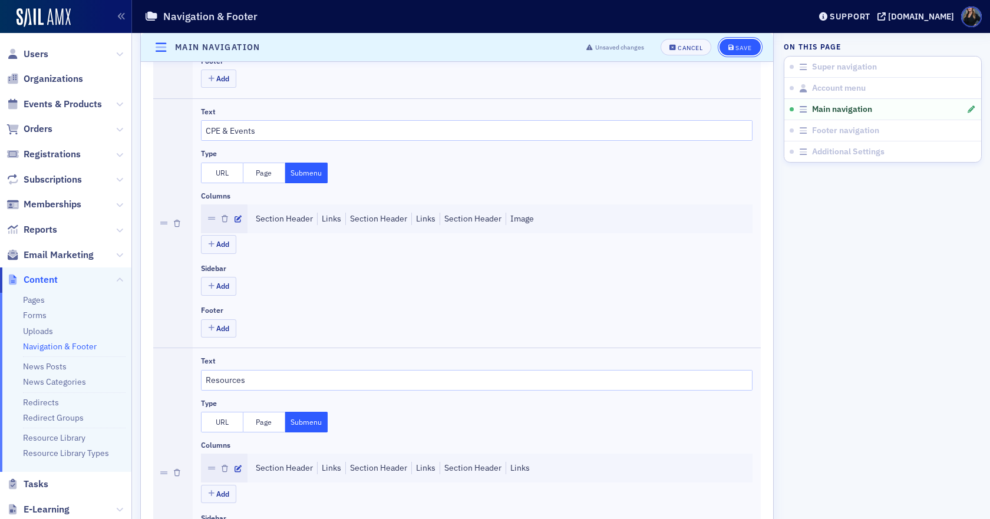
click at [738, 48] on div "Save" at bounding box center [743, 47] width 16 height 6
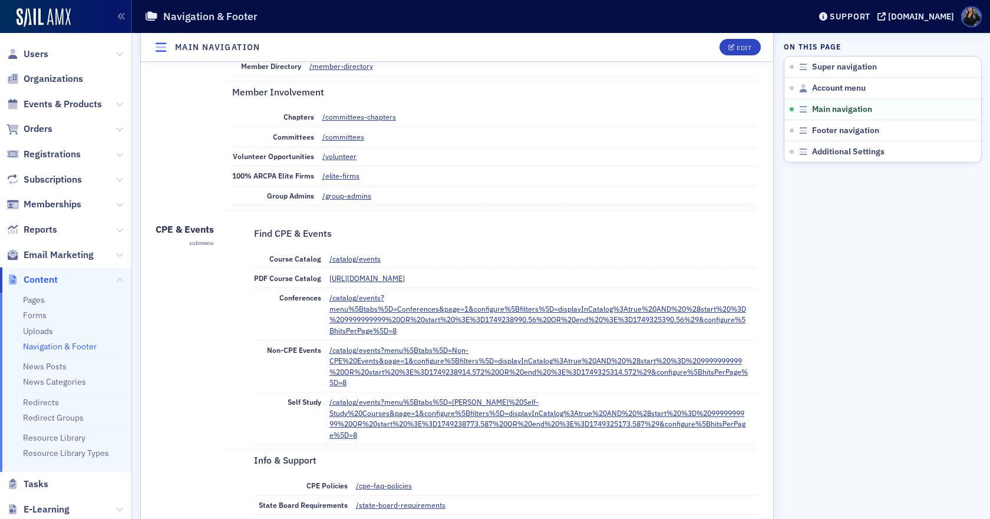
scroll to position [778, 0]
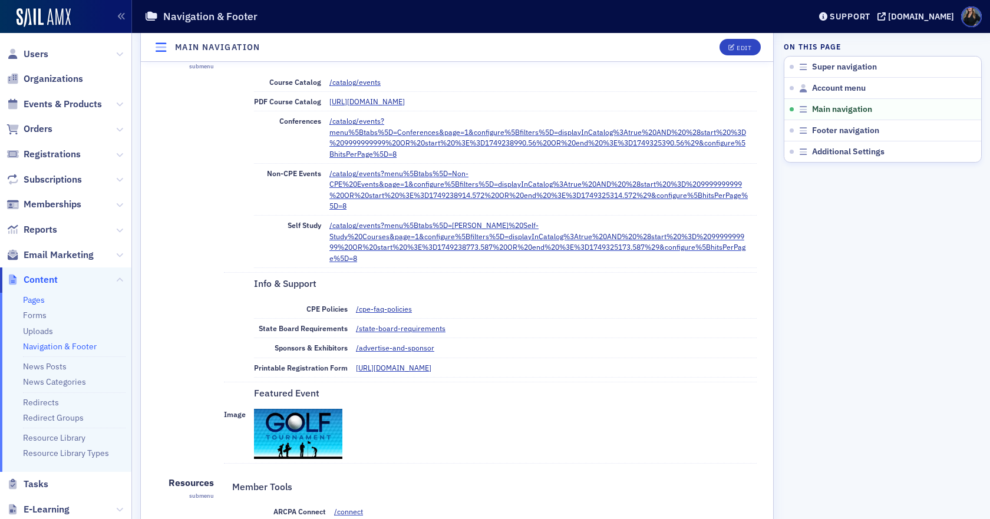
click at [42, 303] on link "Pages" at bounding box center [34, 300] width 22 height 11
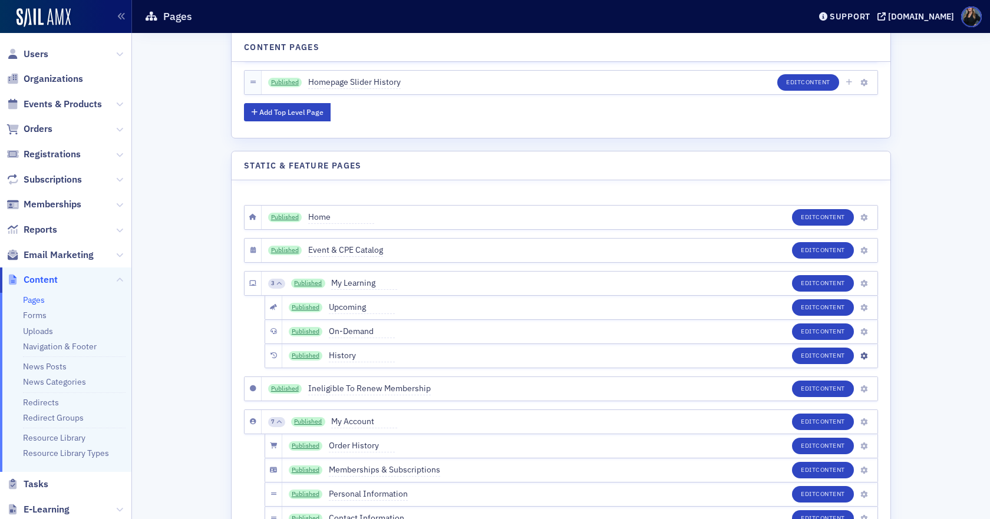
scroll to position [2134, 0]
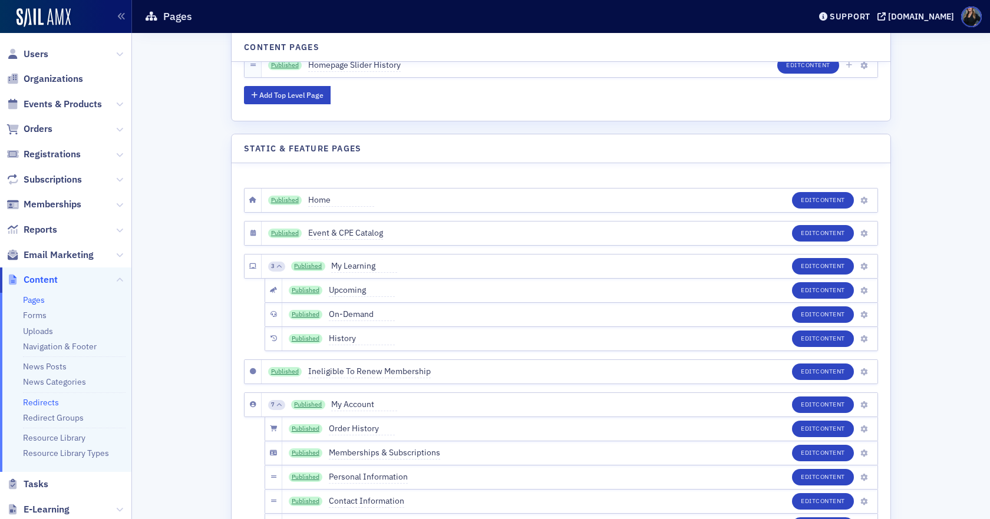
click at [41, 404] on link "Redirects" at bounding box center [41, 402] width 36 height 11
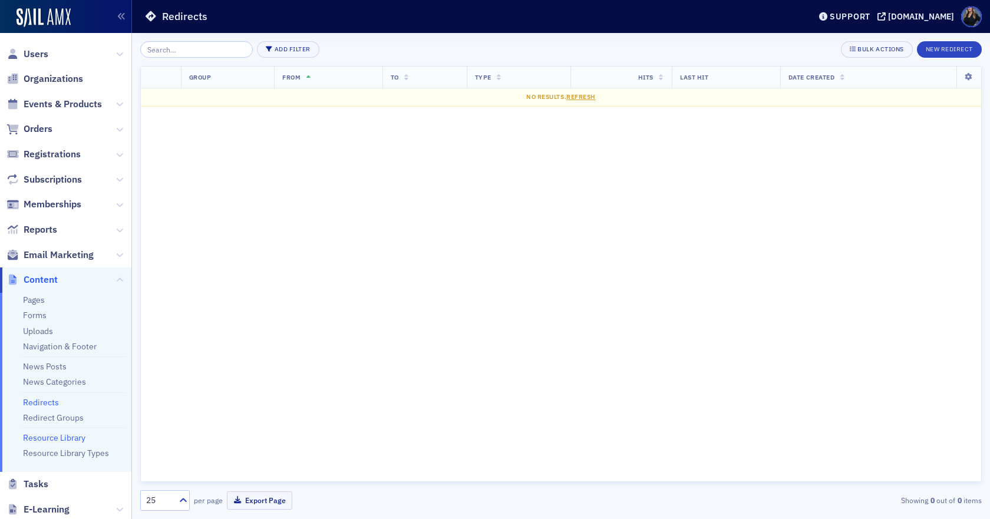
click at [44, 433] on link "Resource Library" at bounding box center [54, 438] width 62 height 11
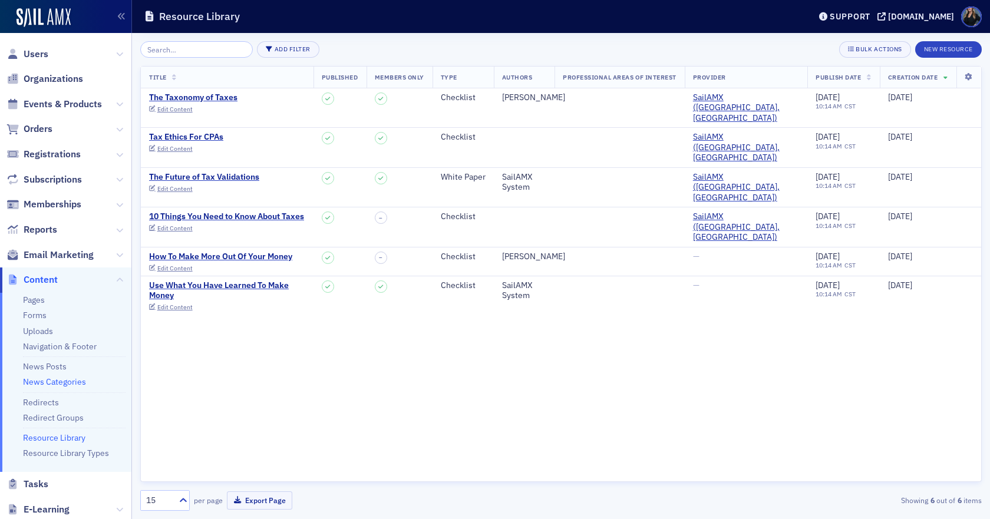
click at [59, 379] on link "News Categories" at bounding box center [54, 382] width 63 height 11
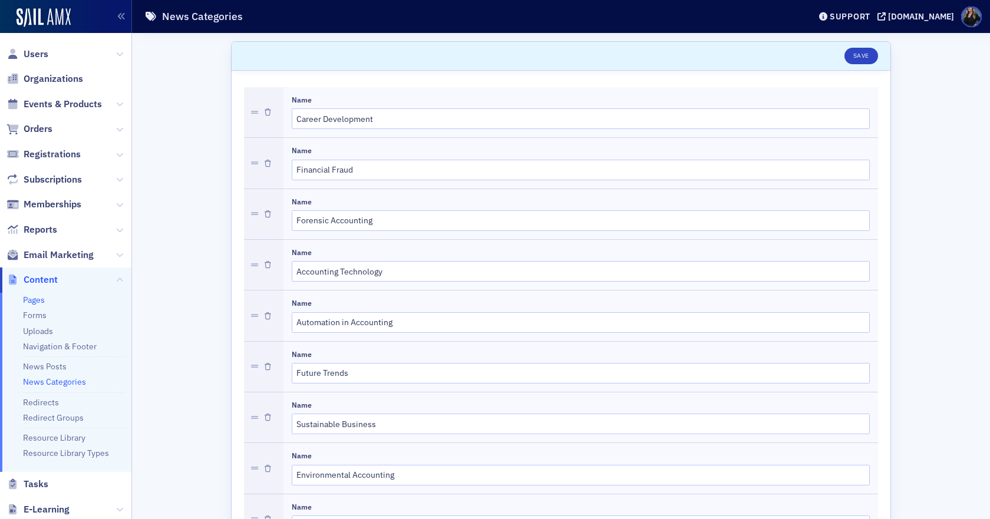
click at [37, 300] on link "Pages" at bounding box center [34, 300] width 22 height 11
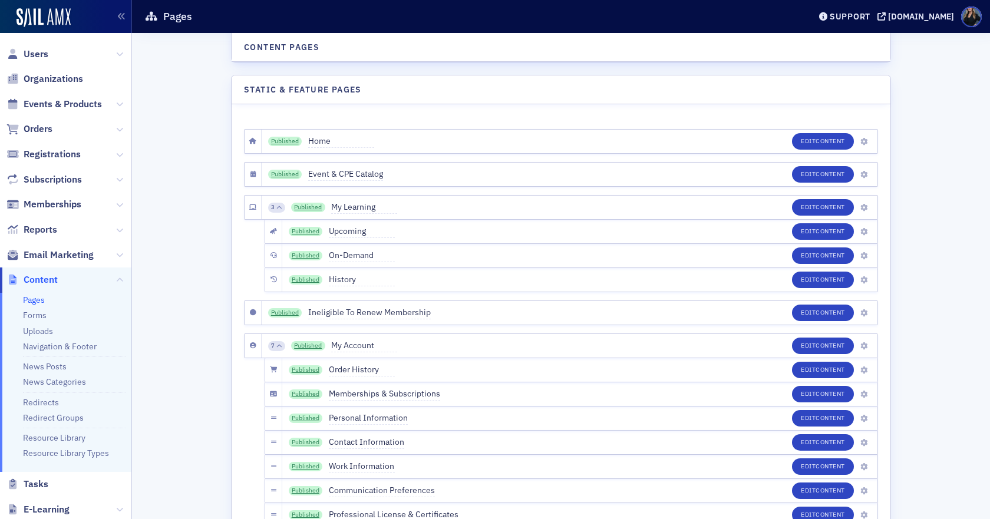
scroll to position [2239, 0]
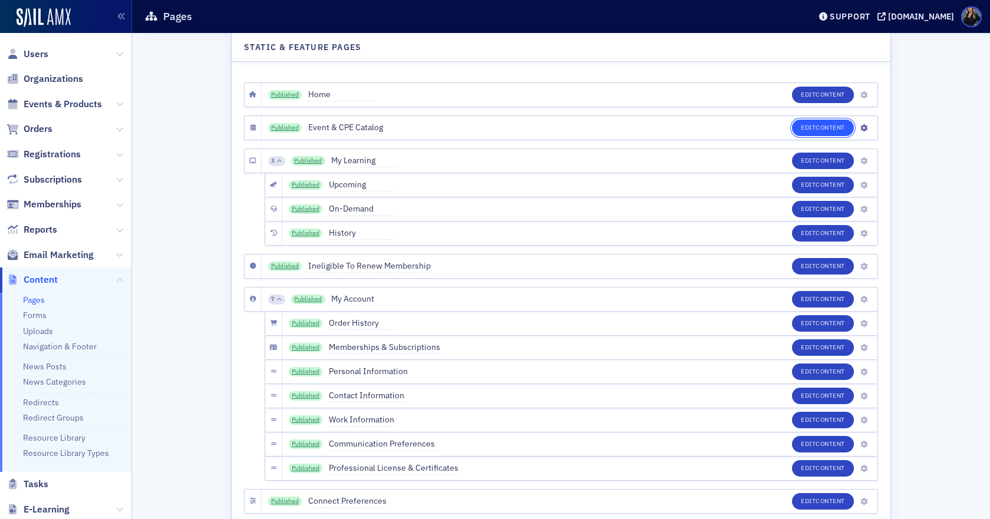
click at [807, 126] on button "Edit Content" at bounding box center [823, 128] width 62 height 16
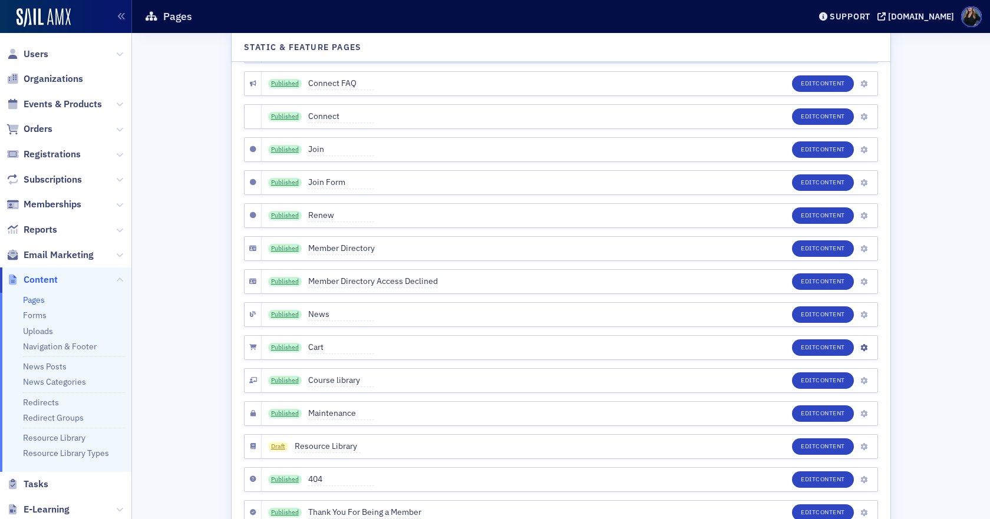
scroll to position [2734, 0]
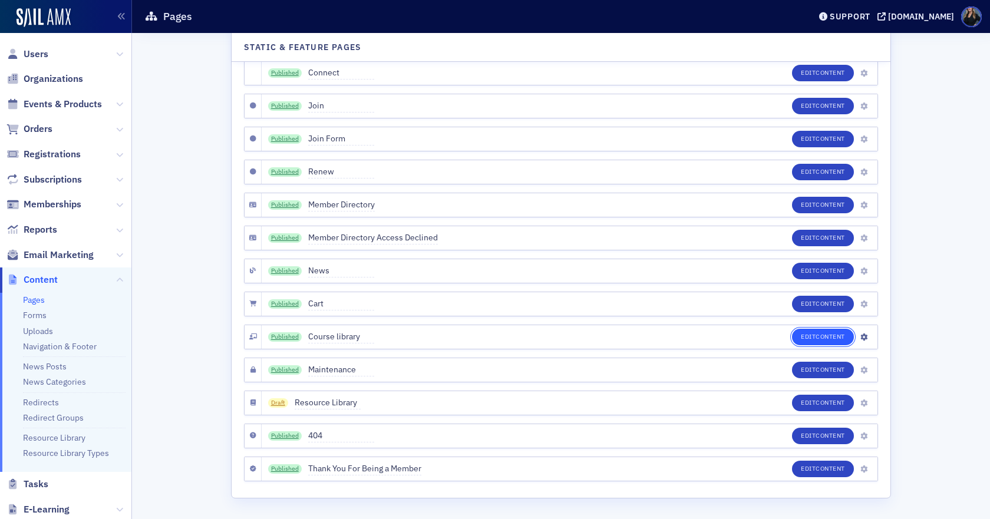
click at [830, 342] on button "Edit Content" at bounding box center [823, 337] width 62 height 16
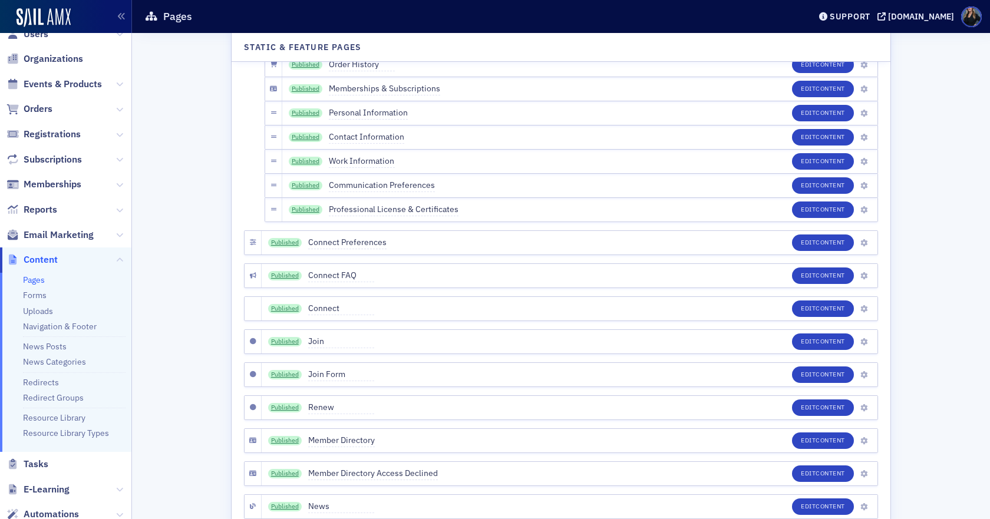
scroll to position [0, 0]
